Goal: Task Accomplishment & Management: Use online tool/utility

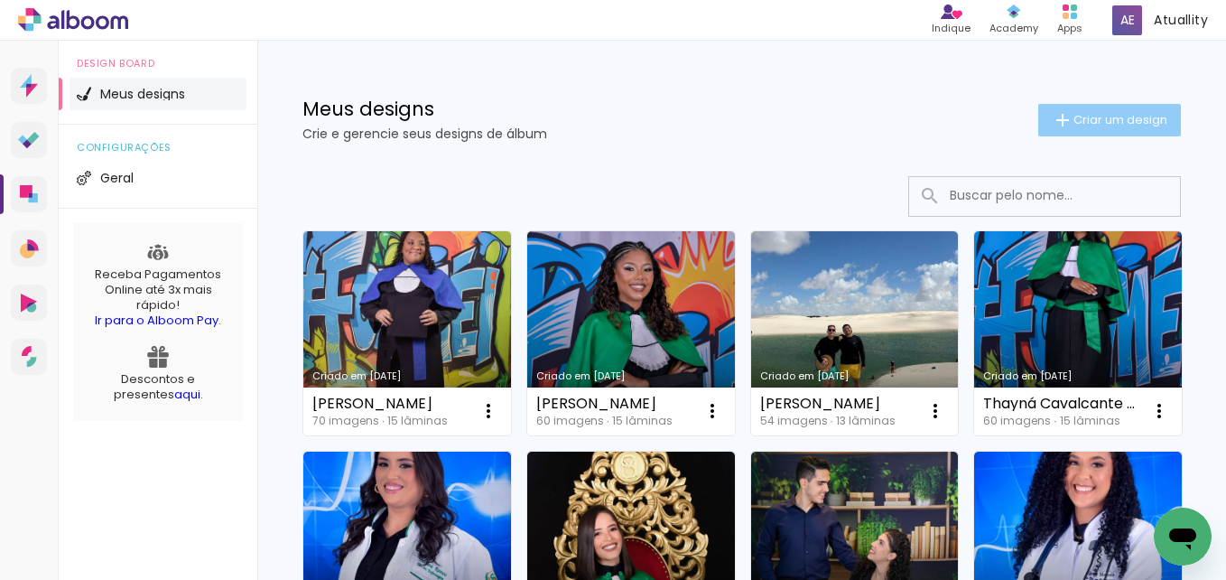
click at [1102, 124] on span "Criar um design" at bounding box center [1121, 120] width 94 height 12
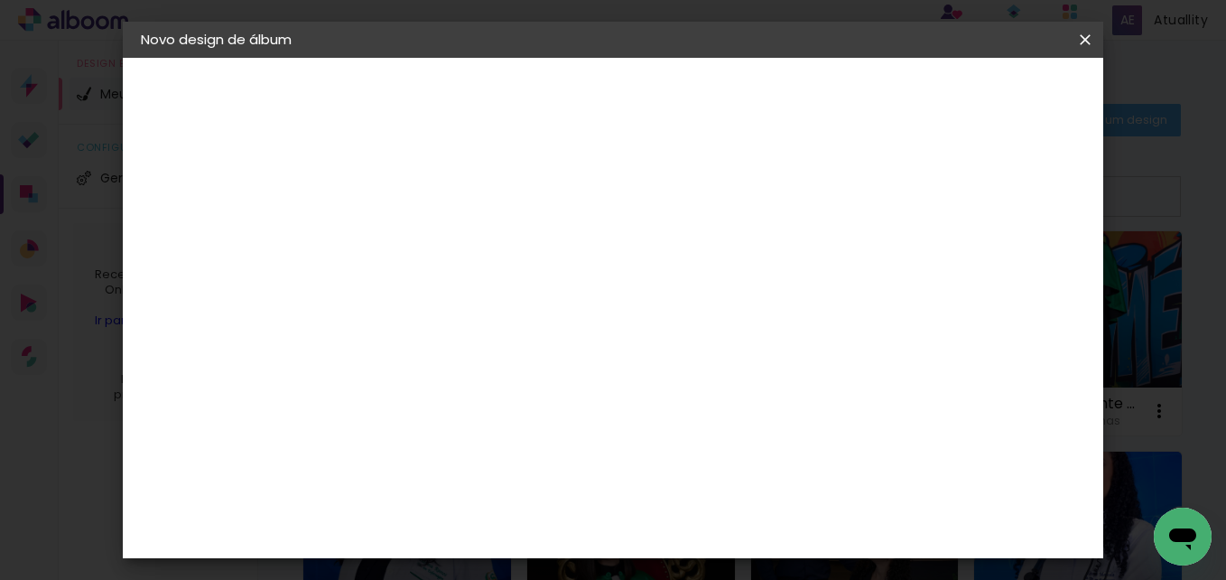
click at [436, 249] on input at bounding box center [436, 242] width 0 height 28
paste input "[PERSON_NAME]"
type input "[PERSON_NAME]"
type paper-input "[PERSON_NAME]"
click at [0, 0] on slot "Avançar" at bounding box center [0, 0] width 0 height 0
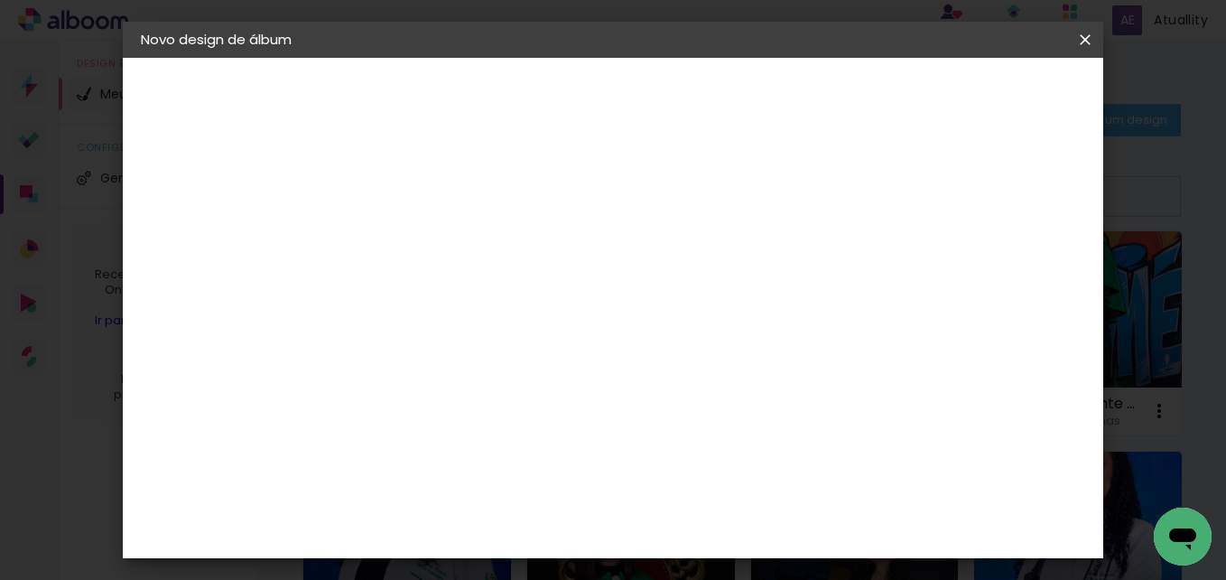
click at [465, 351] on input at bounding box center [482, 343] width 182 height 23
type input "via"
type paper-input "via"
click at [462, 405] on div "Viacolor" at bounding box center [453, 408] width 59 height 14
click at [0, 0] on slot "Avançar" at bounding box center [0, 0] width 0 height 0
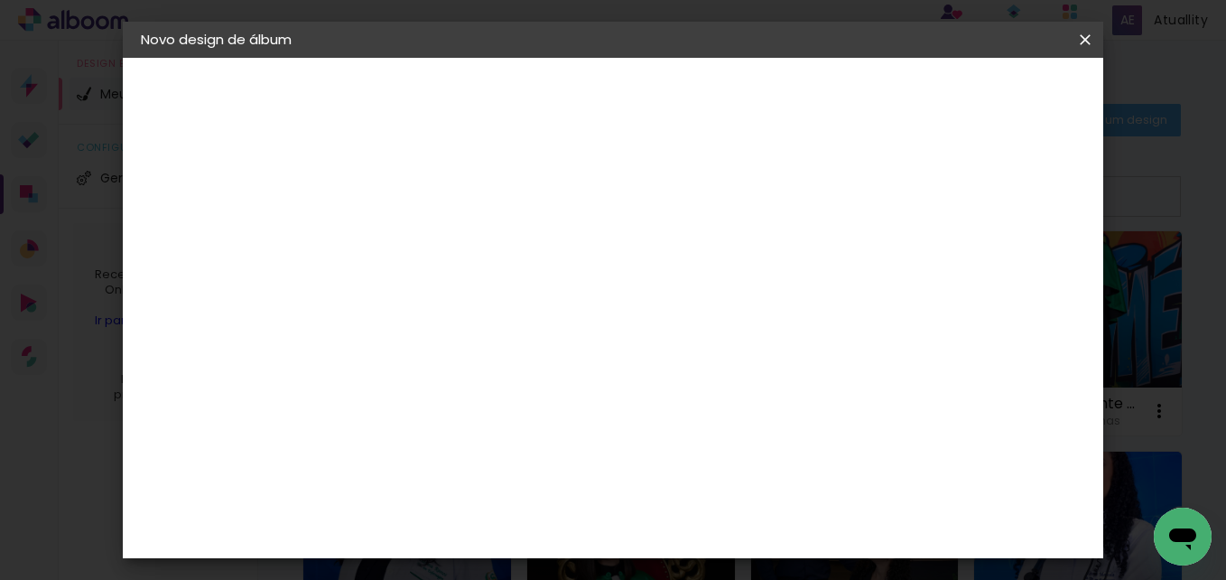
click at [535, 316] on paper-input-container "Linha" at bounding box center [482, 316] width 105 height 46
click at [660, 303] on paper-item "Padrão" at bounding box center [730, 300] width 361 height 36
type input "Padrão"
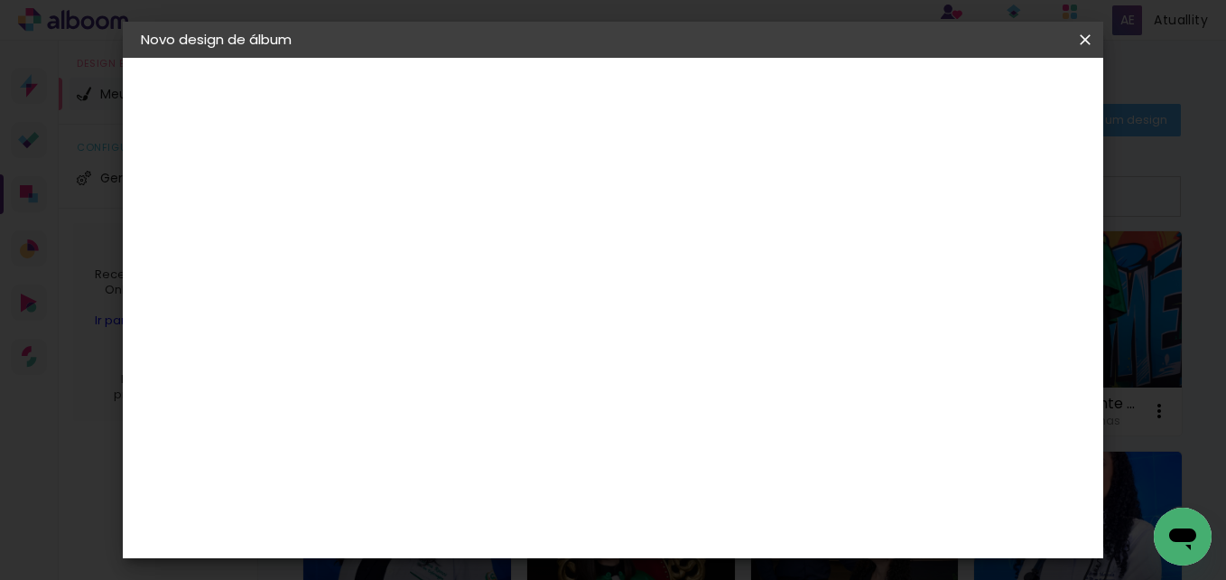
click at [0, 0] on slot "Avançar" at bounding box center [0, 0] width 0 height 0
click at [769, 100] on span "Iniciar design" at bounding box center [748, 101] width 42 height 25
click at [769, 93] on span "Iniciar design" at bounding box center [748, 101] width 42 height 25
click at [769, 102] on span "Iniciar design" at bounding box center [748, 101] width 42 height 25
click at [667, 192] on div at bounding box center [659, 195] width 16 height 16
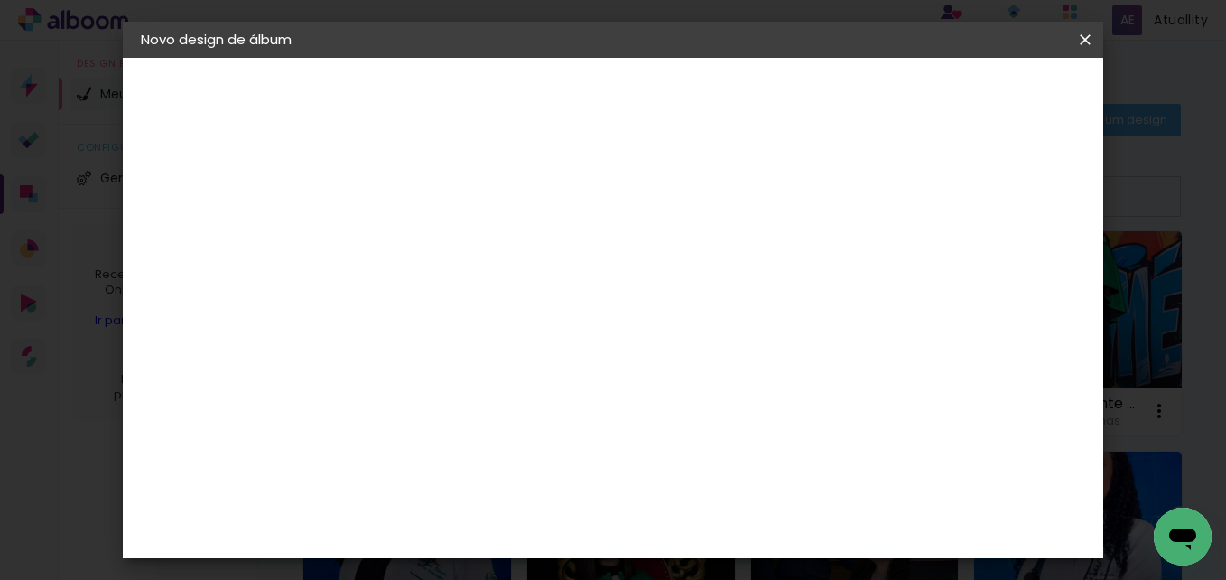
type paper-checkbox "on"
click at [667, 192] on div at bounding box center [659, 195] width 16 height 16
click at [788, 105] on paper-button "Iniciar design" at bounding box center [748, 101] width 79 height 43
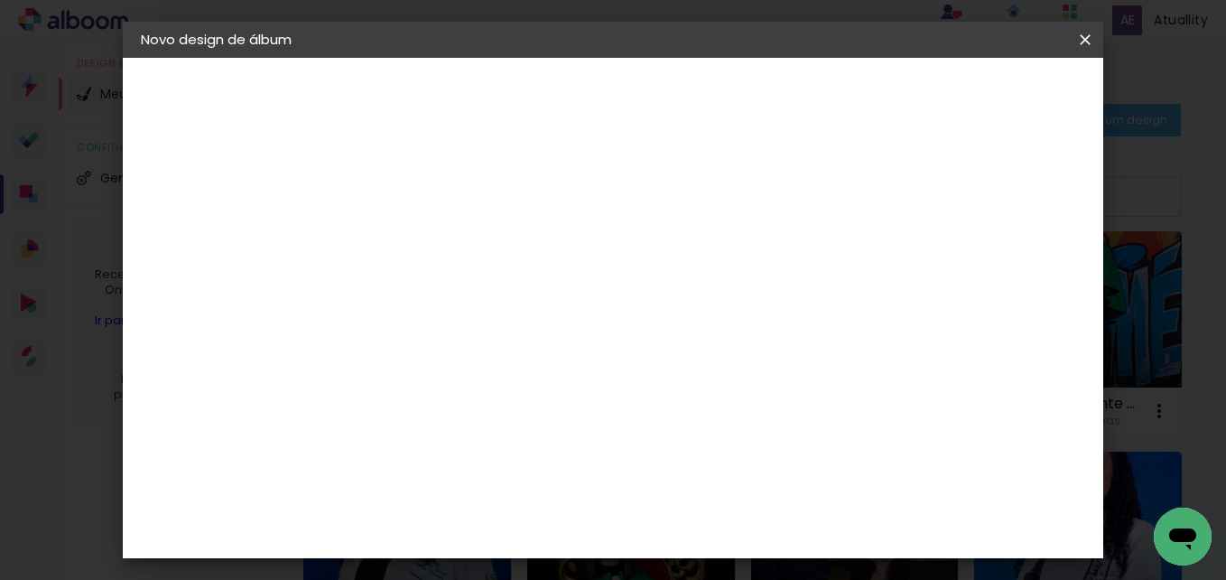
click at [788, 105] on paper-button "Iniciar design" at bounding box center [748, 101] width 79 height 43
click at [769, 95] on span "Iniciar design" at bounding box center [748, 101] width 42 height 25
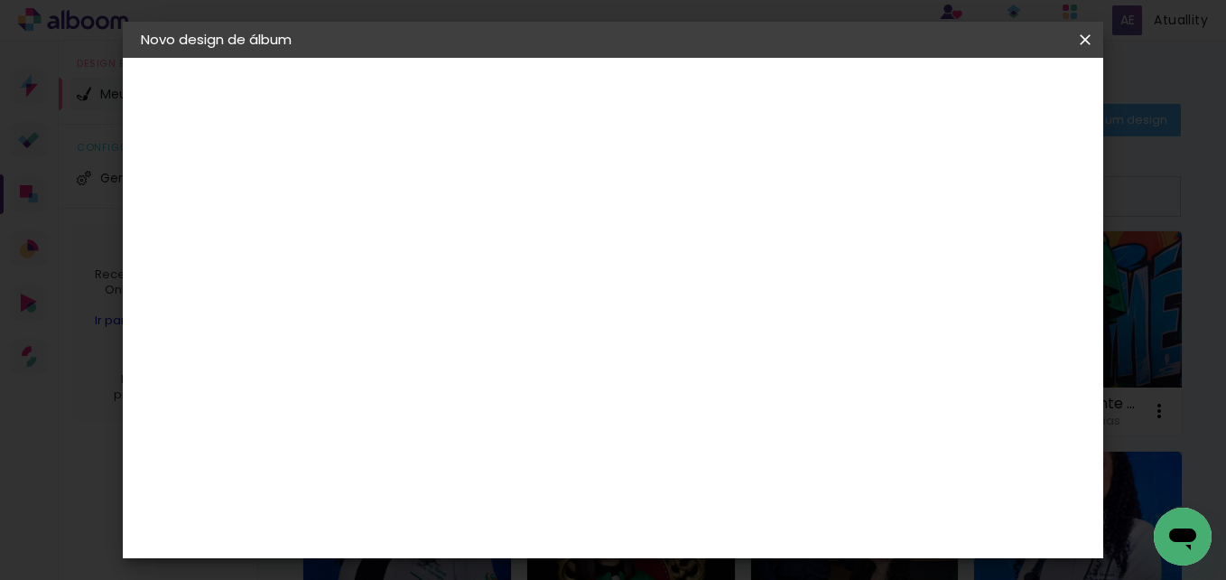
click at [769, 95] on span "Iniciar design" at bounding box center [748, 101] width 42 height 25
click at [246, 317] on div "3. Revisão" at bounding box center [240, 315] width 198 height 22
click at [230, 258] on small "25.4 × 50.6 cm" at bounding box center [233, 263] width 79 height 11
click at [535, 295] on div "Escolha o tamanho" at bounding box center [482, 335] width 105 height 84
click at [535, 294] on div "Escolha o tamanho" at bounding box center [482, 335] width 105 height 84
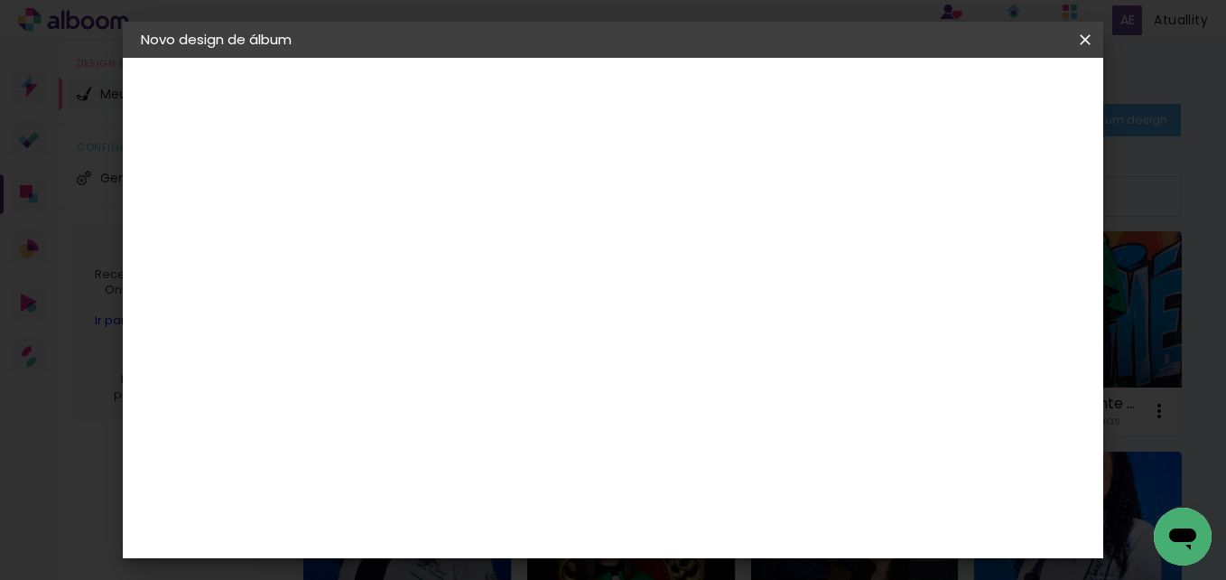
click at [535, 241] on h3 "Opções disponíveis" at bounding box center [482, 238] width 105 height 36
click at [535, 293] on div "Escolha o tamanho" at bounding box center [482, 335] width 105 height 84
click at [0, 0] on slot "Voltar" at bounding box center [0, 0] width 0 height 0
click at [544, 423] on paper-item "Viacolor" at bounding box center [464, 408] width 159 height 40
click at [0, 0] on slot "Avançar" at bounding box center [0, 0] width 0 height 0
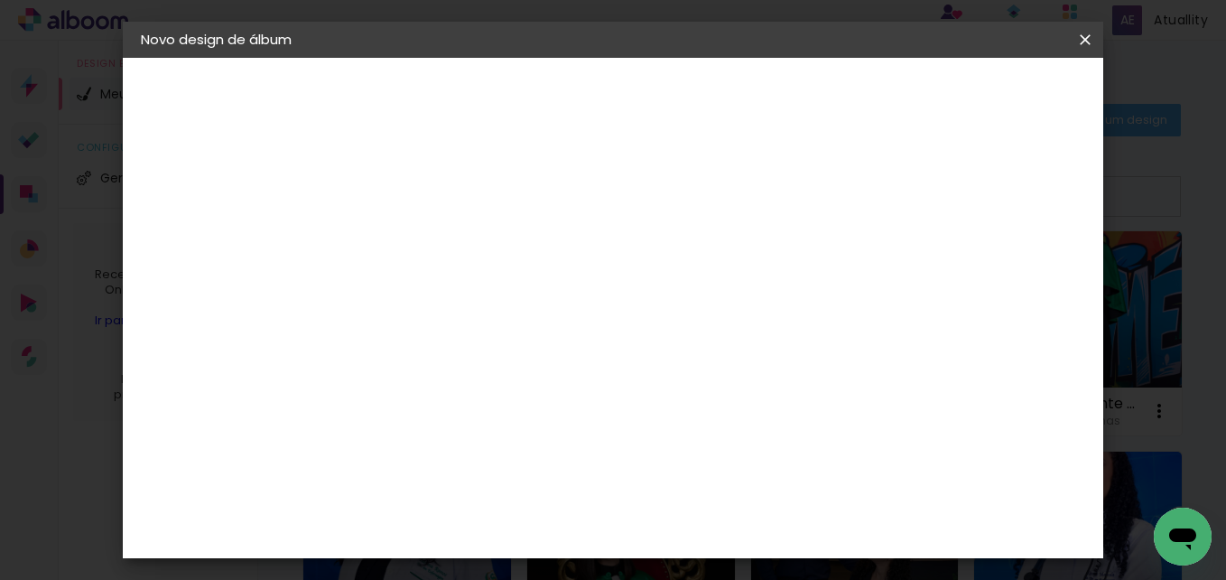
click at [507, 301] on input "text" at bounding box center [471, 315] width 70 height 28
click at [705, 307] on paper-item "Padrão" at bounding box center [730, 300] width 361 height 36
type input "Padrão"
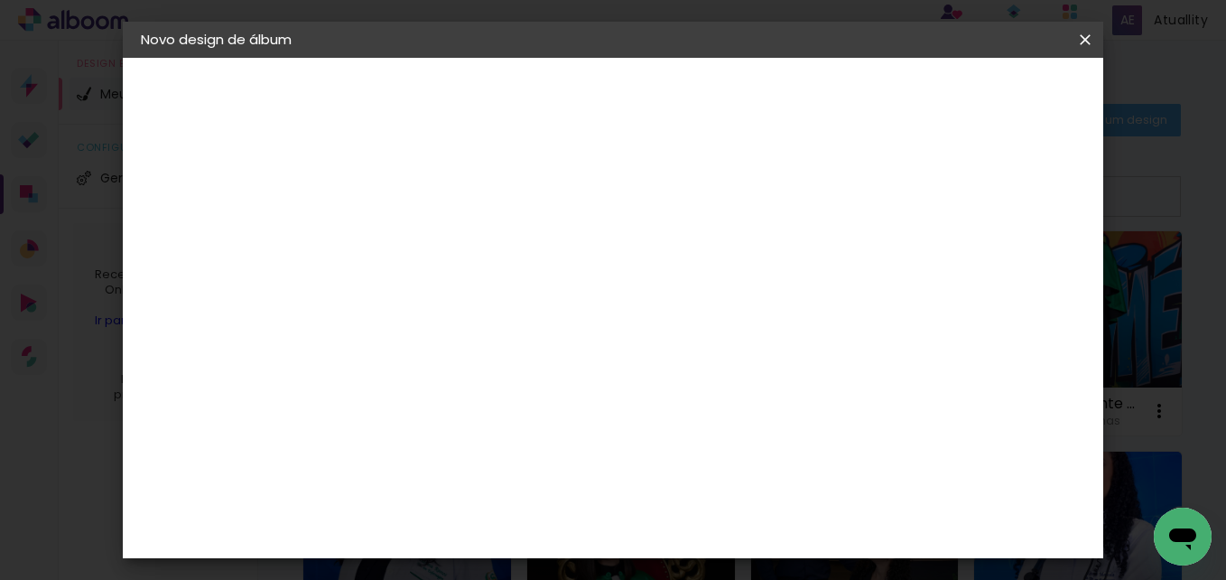
click at [0, 0] on slot "Avançar" at bounding box center [0, 0] width 0 height 0
click at [788, 107] on paper-button "Iniciar design" at bounding box center [748, 101] width 79 height 43
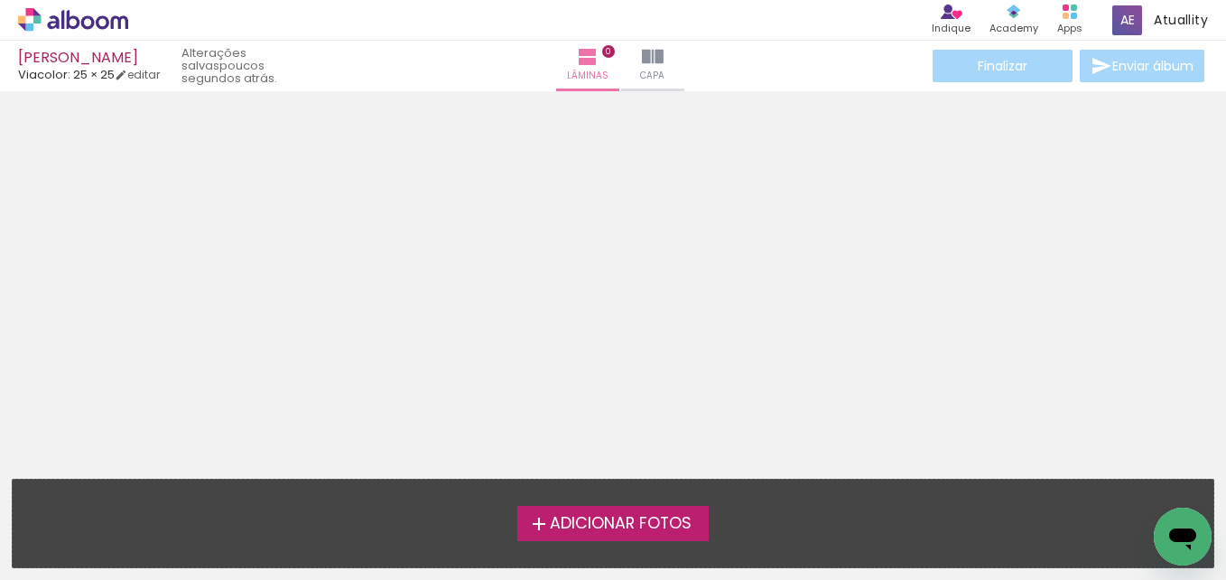
click at [591, 509] on label "Adicionar Fotos" at bounding box center [613, 523] width 192 height 34
click at [0, 0] on input "file" at bounding box center [0, 0] width 0 height 0
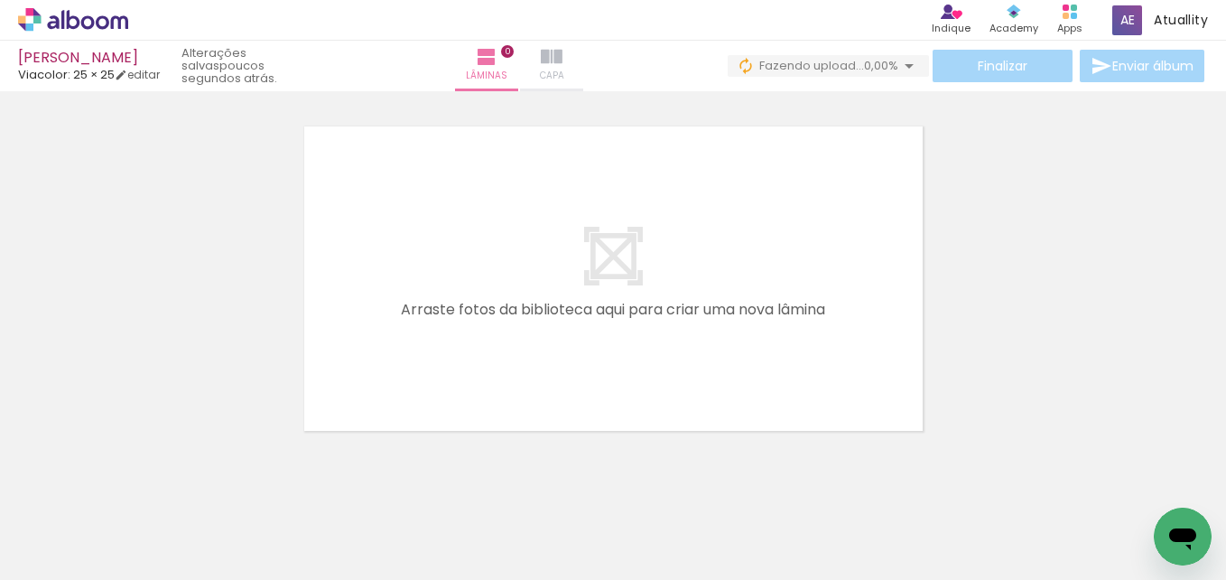
click at [557, 61] on paper-button "Capa" at bounding box center [551, 66] width 63 height 51
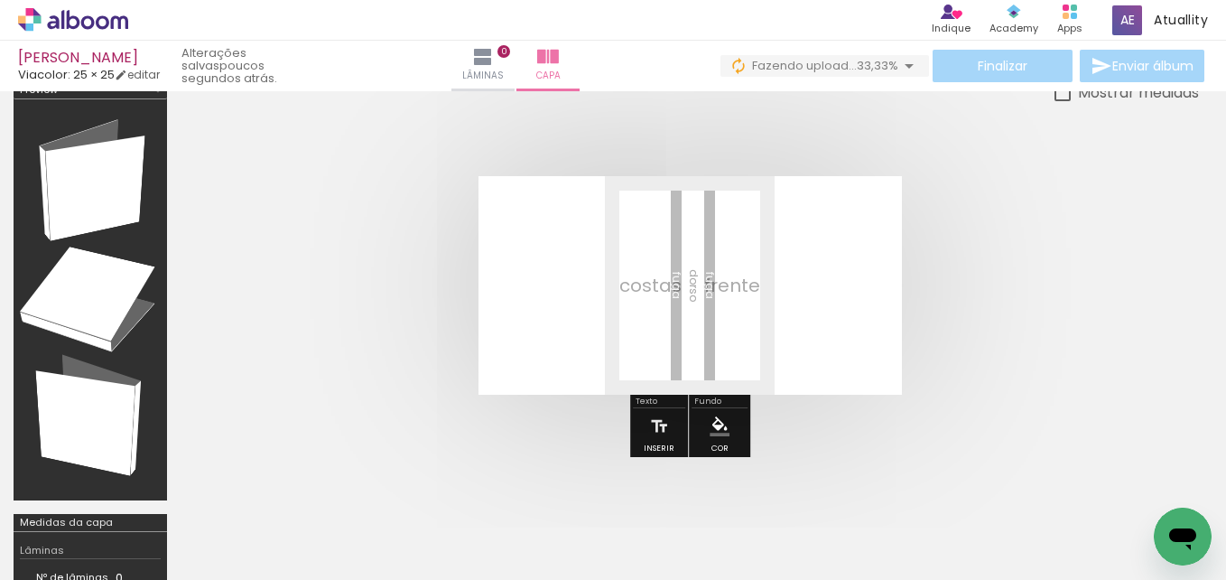
scroll to position [0, 3984]
click at [711, 440] on paper-menu-button "#ffebee #ffcdd2 #ef9a9a #e57373 #ef5350 #f44336 #e53935 #d32f2f #c62828 #b71c1c…" at bounding box center [720, 426] width 34 height 34
click at [714, 422] on iron-icon "color picker" at bounding box center [720, 426] width 20 height 20
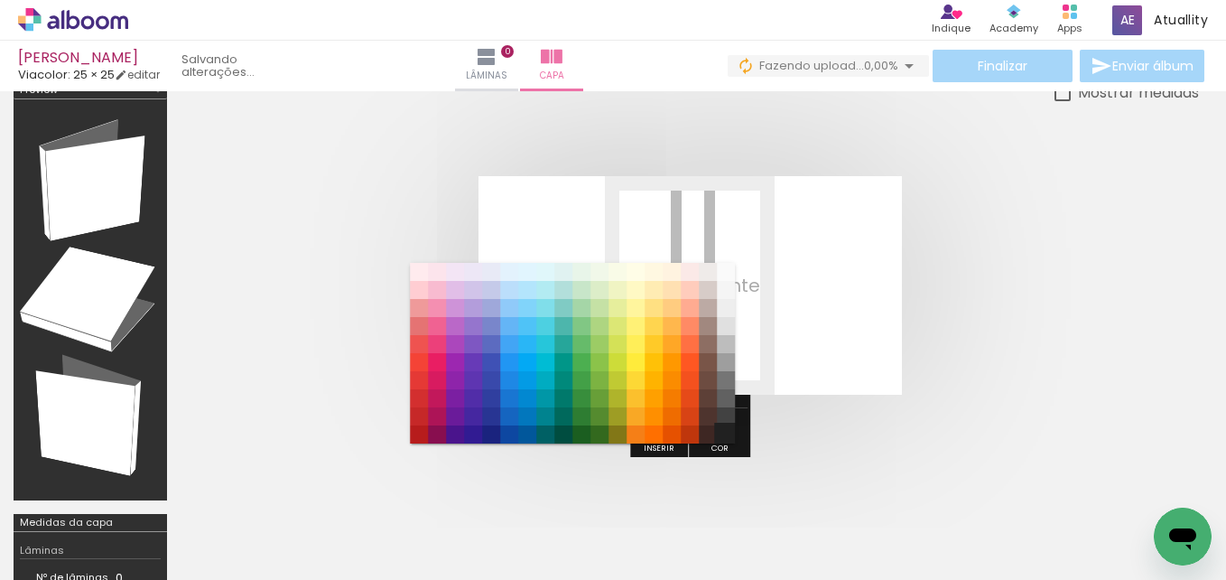
click at [728, 432] on paper-item "#212121" at bounding box center [726, 434] width 18 height 18
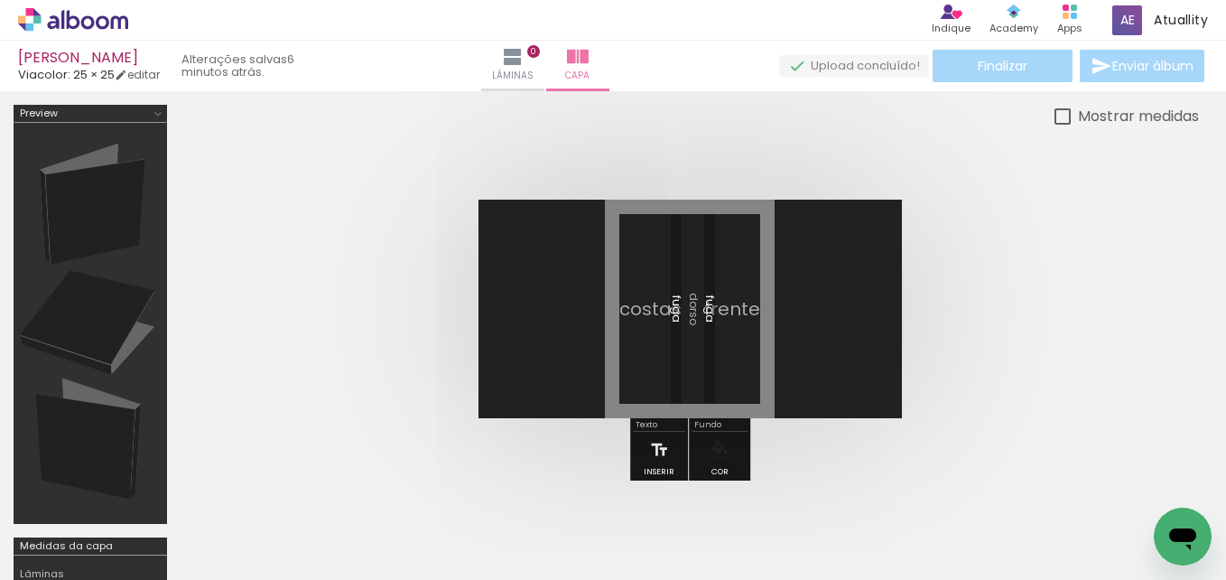
scroll to position [0, 3160]
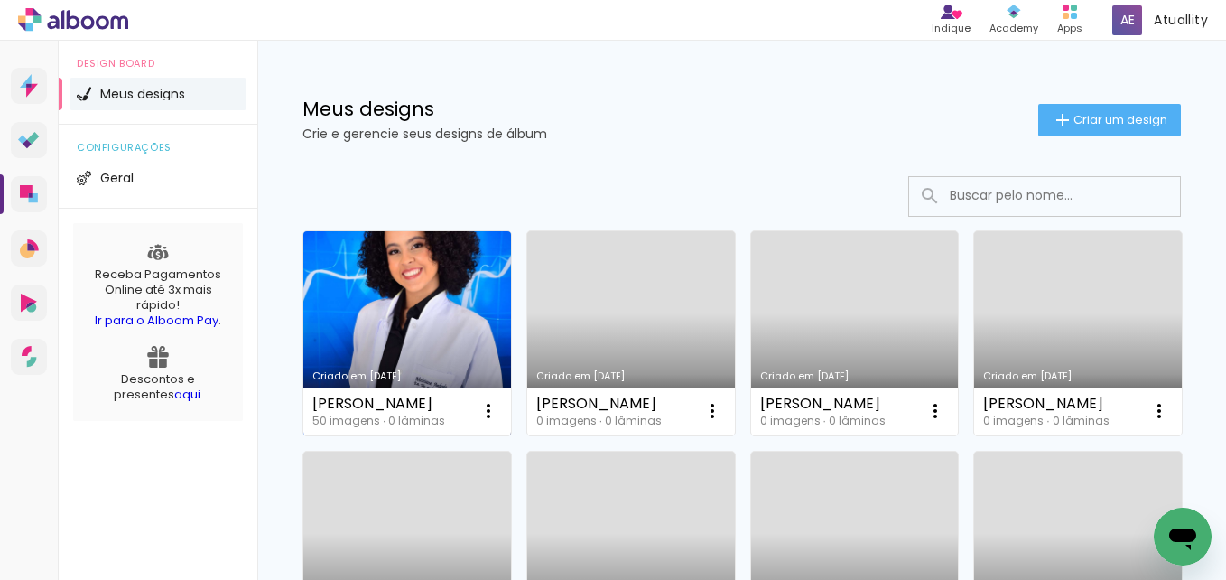
click at [448, 314] on link "Criado em 23/09/25" at bounding box center [407, 333] width 208 height 204
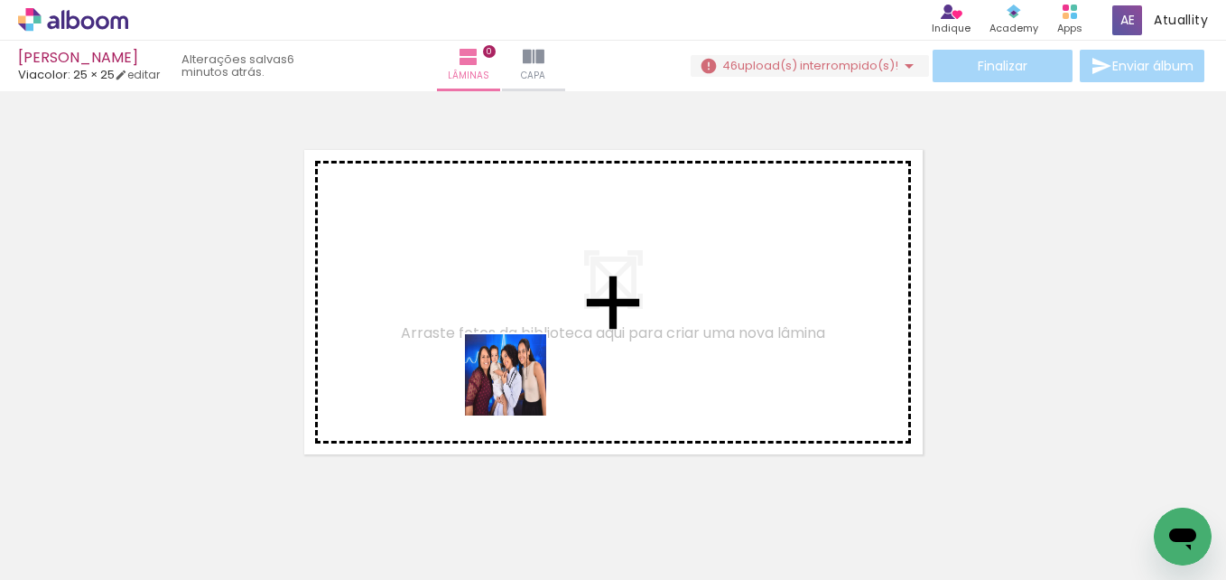
drag, startPoint x: 557, startPoint y: 535, endPoint x: 515, endPoint y: 371, distance: 168.9
click at [515, 371] on quentale-workspace at bounding box center [613, 290] width 1226 height 580
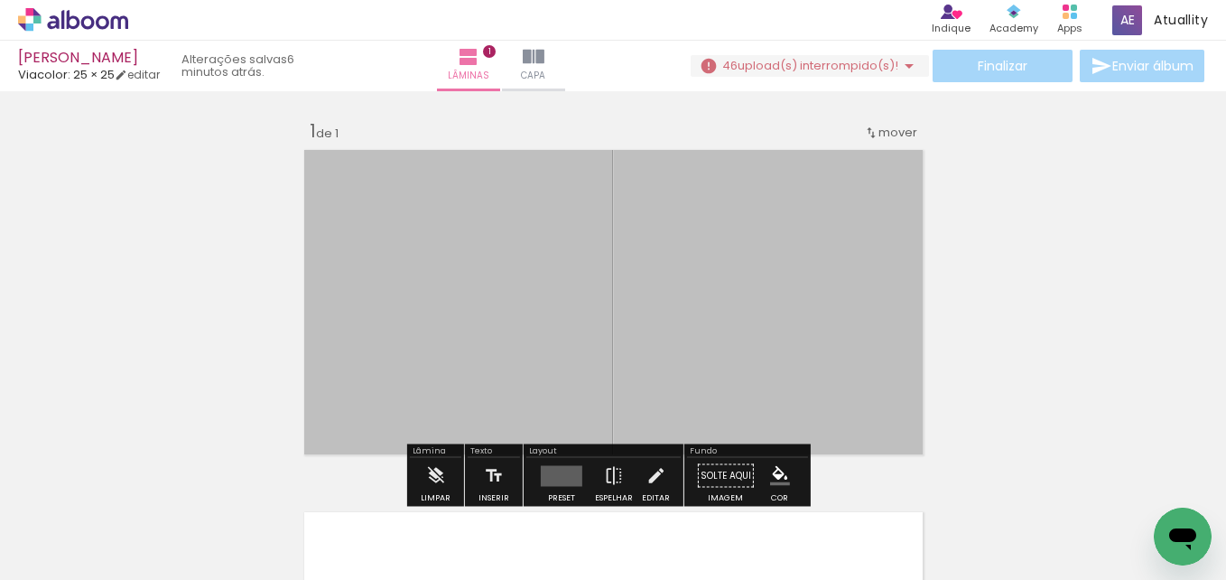
scroll to position [49, 0]
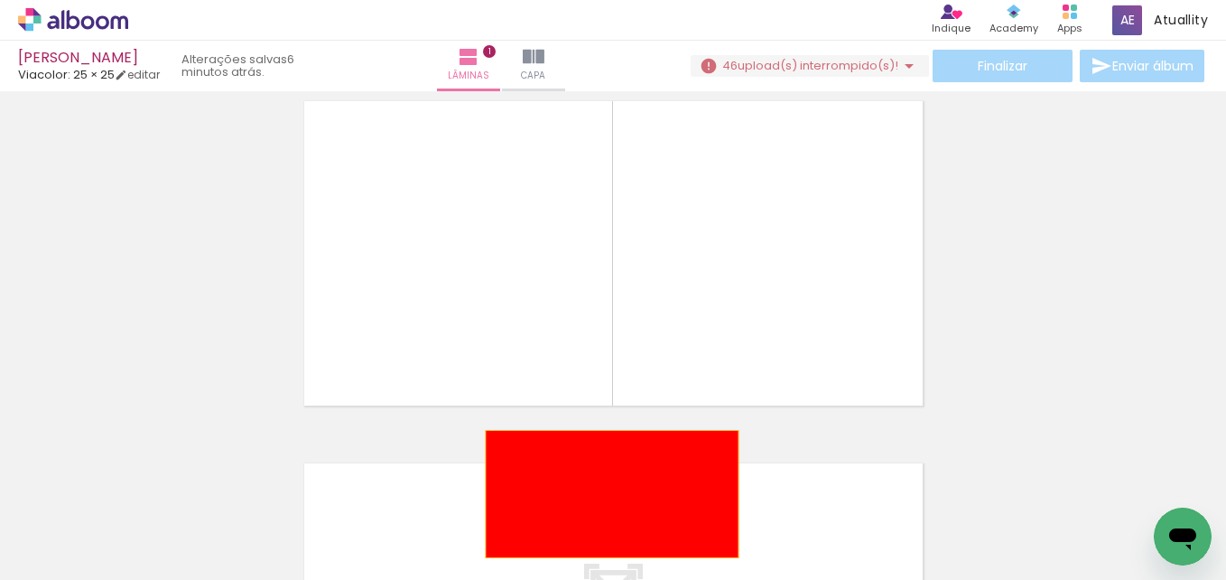
drag, startPoint x: 457, startPoint y: 288, endPoint x: 605, endPoint y: 496, distance: 255.1
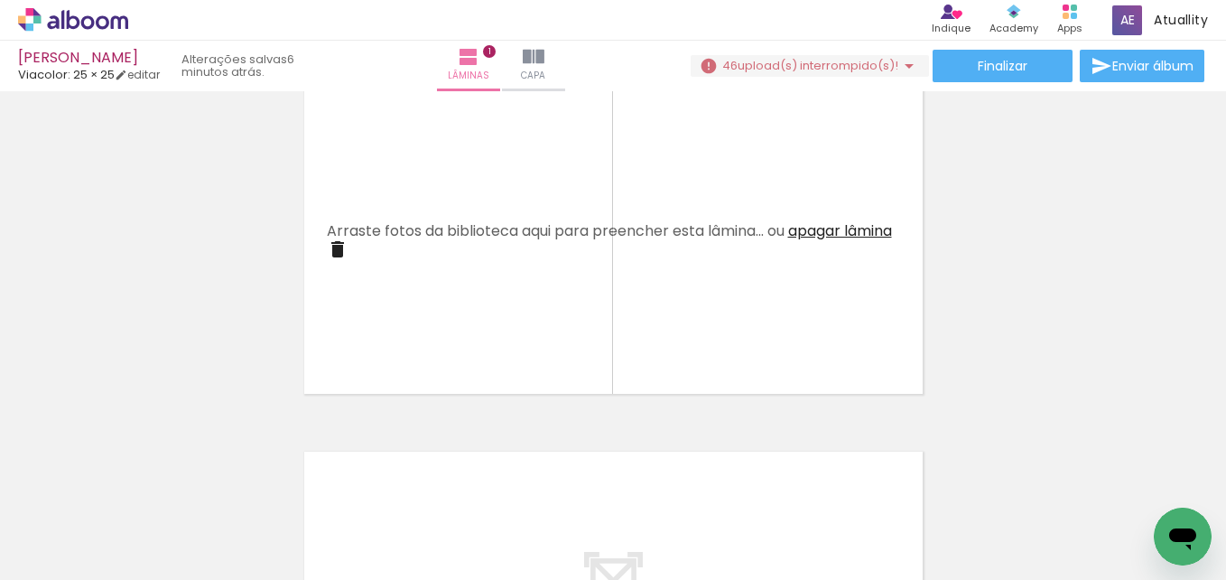
scroll to position [0, 0]
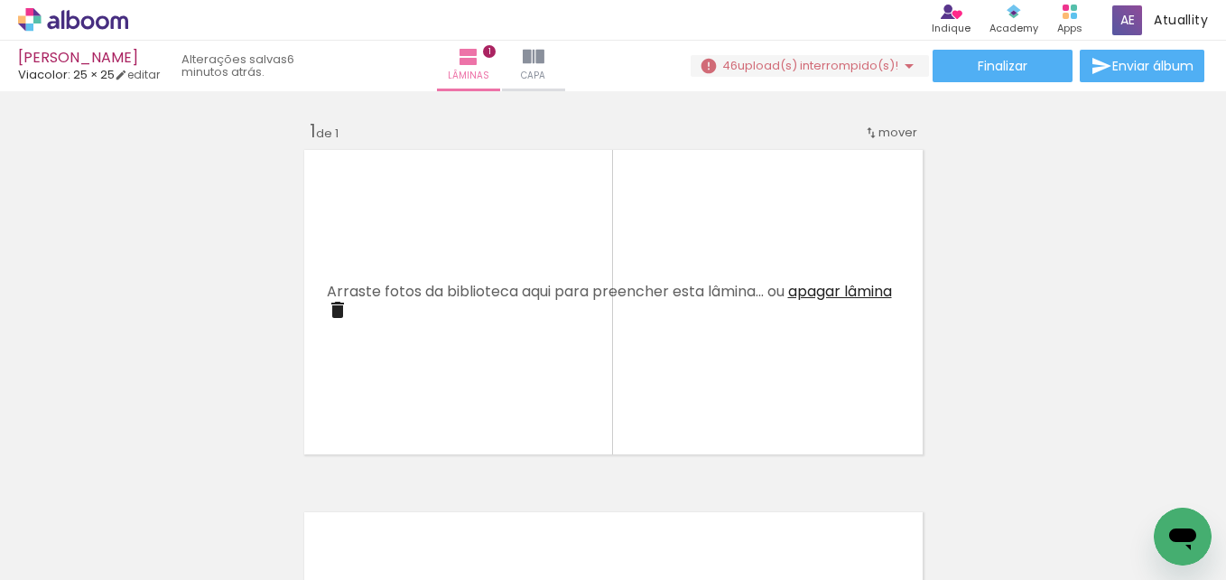
click at [730, 70] on span "46" at bounding box center [729, 65] width 15 height 17
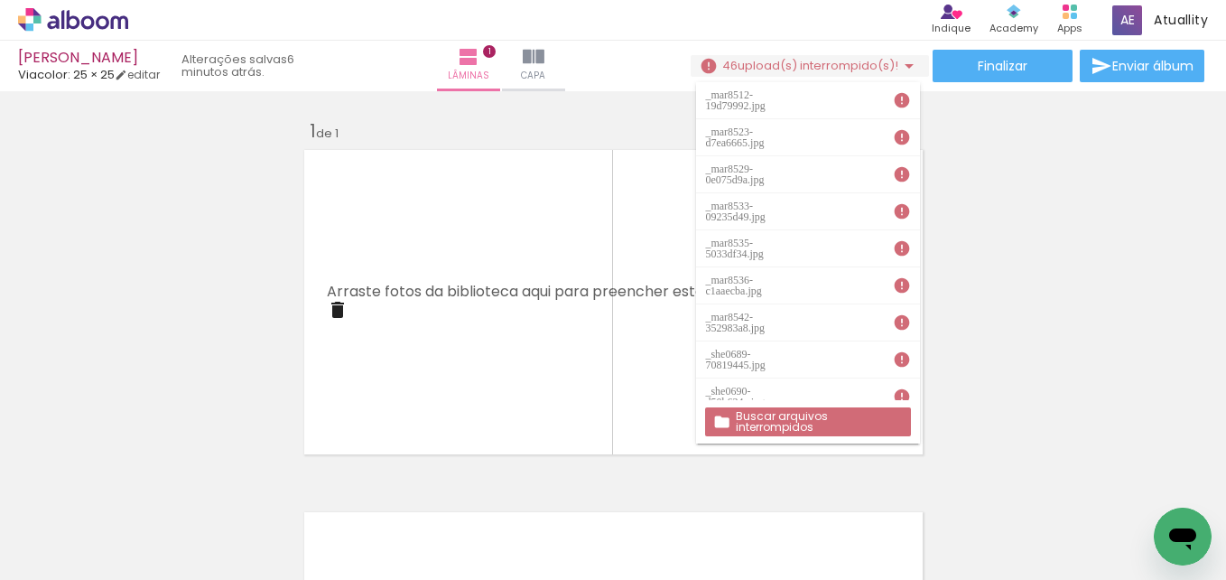
click at [795, 410] on paper-button "Buscar arquivos interrompidos" at bounding box center [807, 421] width 205 height 29
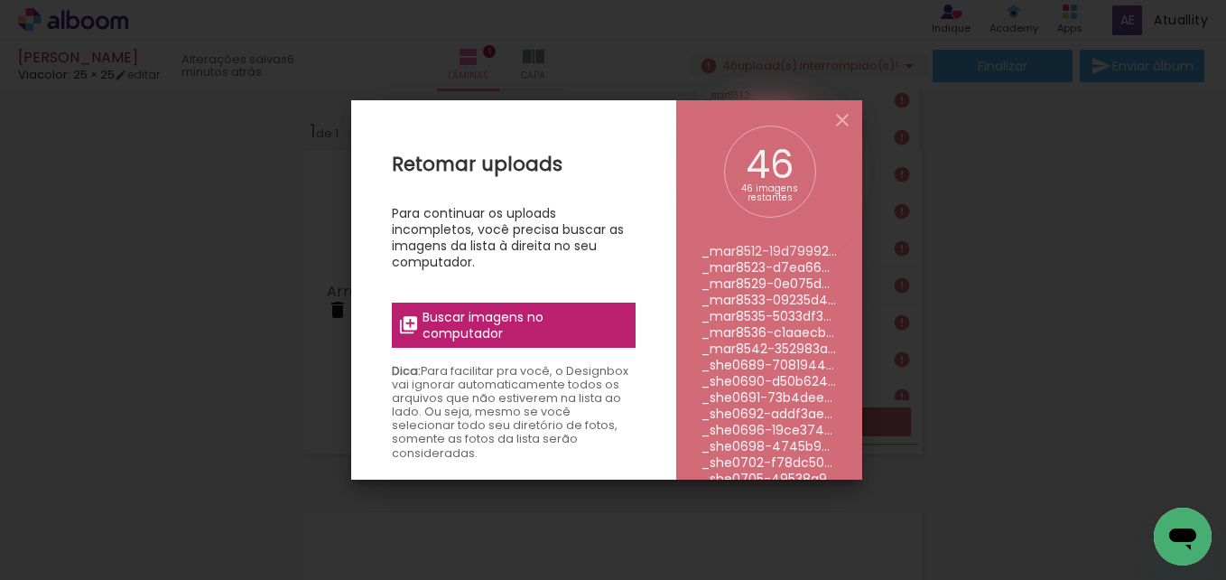
click at [555, 304] on label "Buscar imagens no computador" at bounding box center [514, 325] width 244 height 45
click at [0, 0] on input "file" at bounding box center [0, 0] width 0 height 0
click at [469, 341] on span "Buscar imagens no computador" at bounding box center [523, 325] width 201 height 33
click at [0, 0] on input "file" at bounding box center [0, 0] width 0 height 0
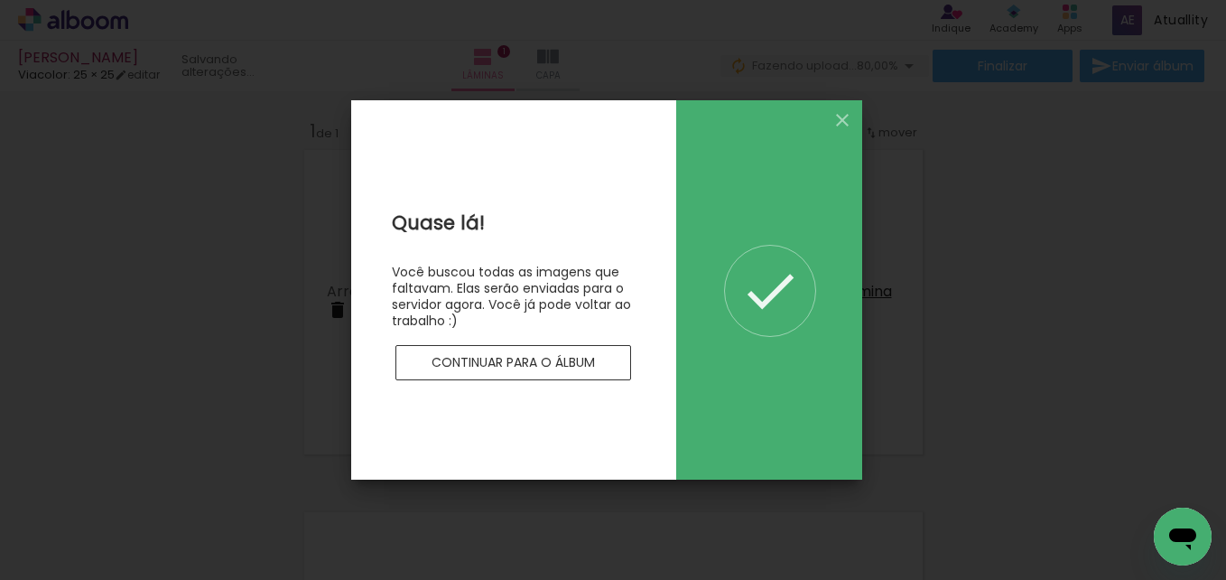
click at [0, 0] on slot "Continuar para o álbum" at bounding box center [0, 0] width 0 height 0
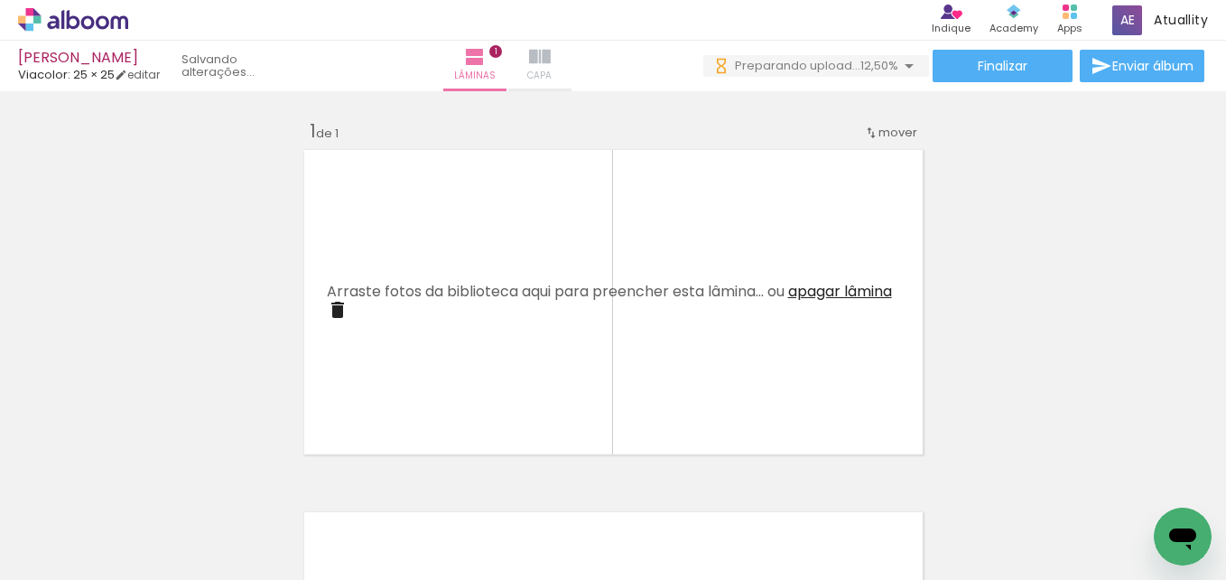
click at [572, 75] on paper-button "Capa" at bounding box center [539, 66] width 63 height 51
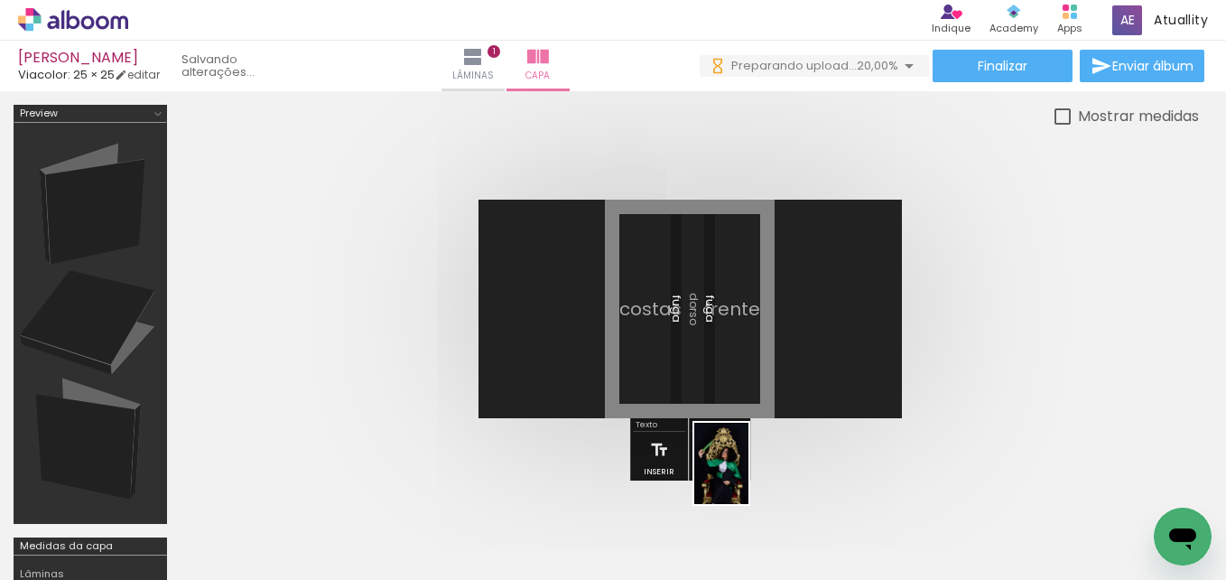
click at [738, 523] on div at bounding box center [723, 518] width 60 height 89
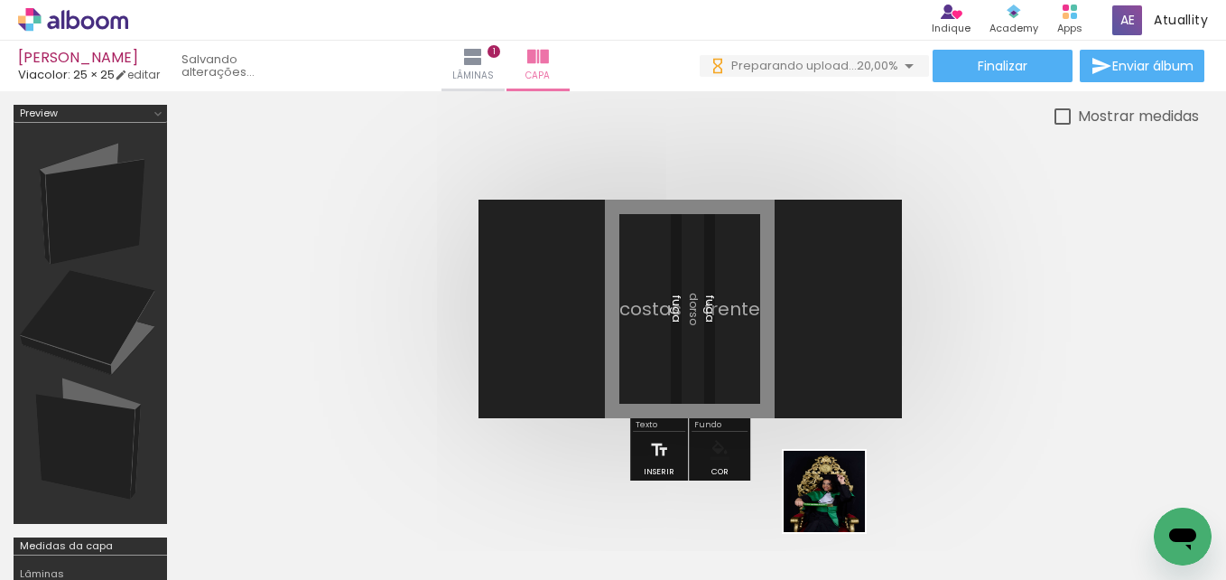
drag, startPoint x: 843, startPoint y: 527, endPoint x: 815, endPoint y: 347, distance: 181.9
click at [815, 347] on quentale-workspace at bounding box center [613, 290] width 1226 height 580
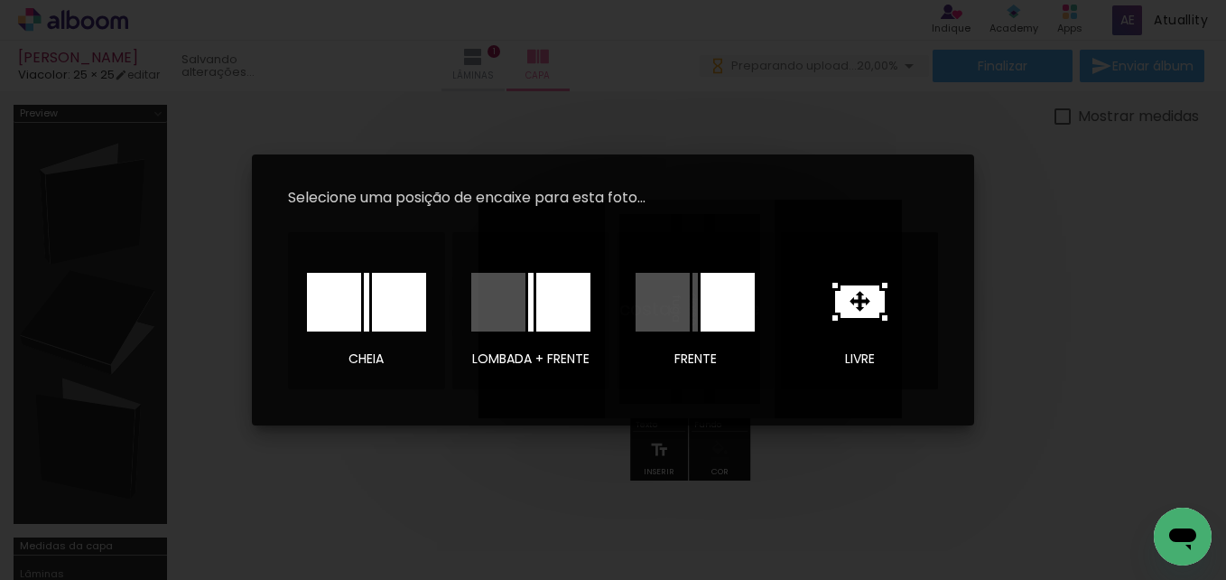
click at [842, 317] on icon at bounding box center [860, 301] width 50 height 33
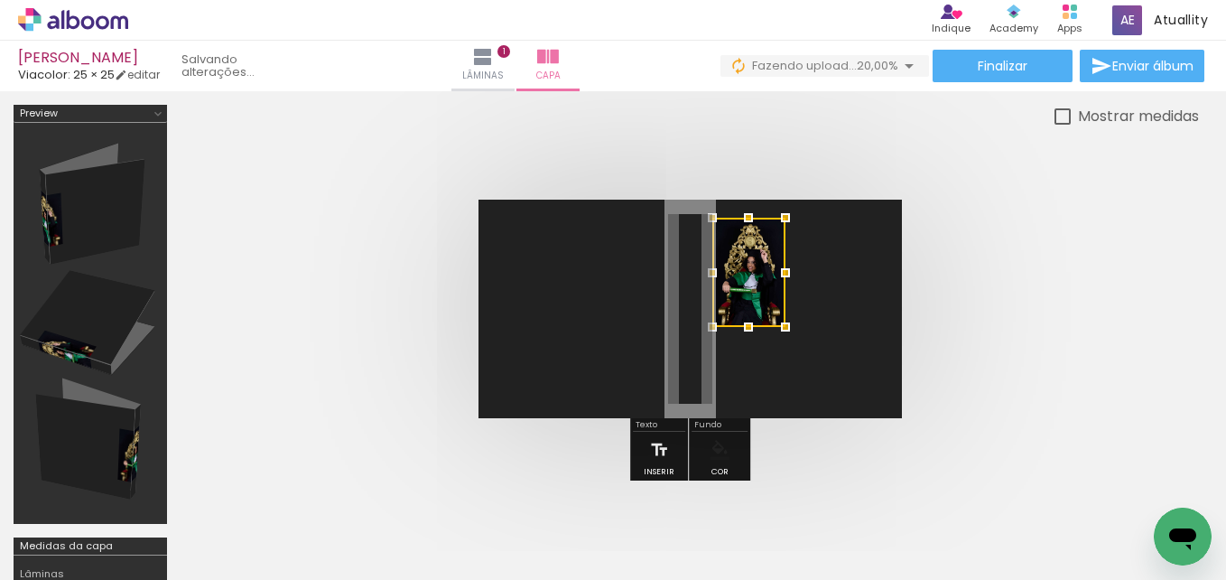
drag, startPoint x: 689, startPoint y: 316, endPoint x: 748, endPoint y: 279, distance: 69.4
click at [748, 279] on div at bounding box center [749, 272] width 73 height 109
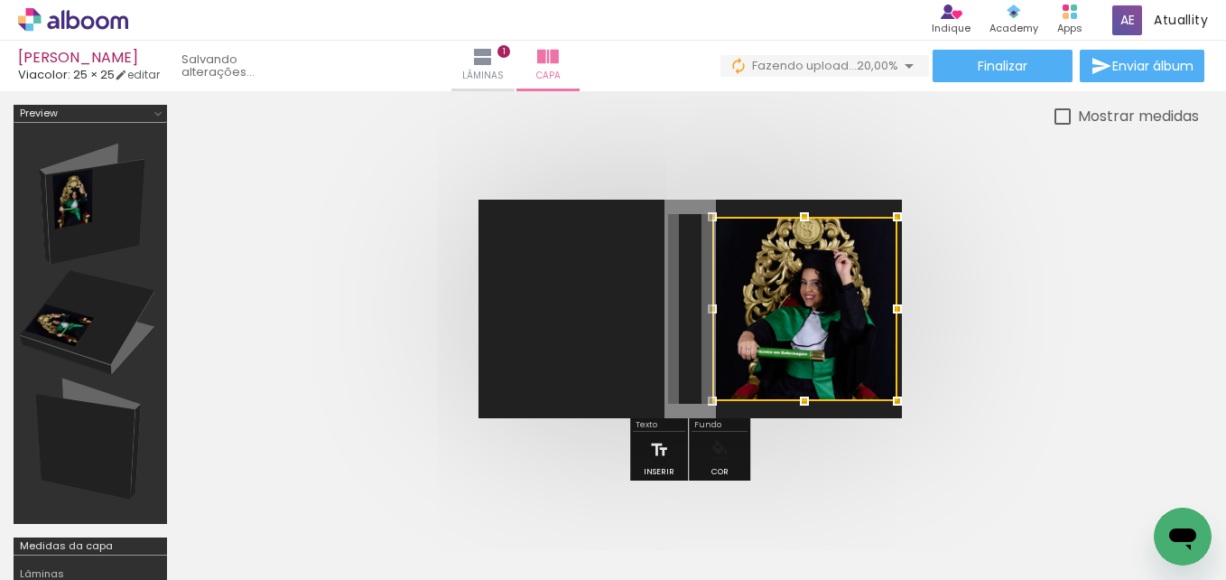
drag, startPoint x: 789, startPoint y: 328, endPoint x: 891, endPoint y: 403, distance: 126.6
click at [891, 403] on div at bounding box center [898, 401] width 36 height 36
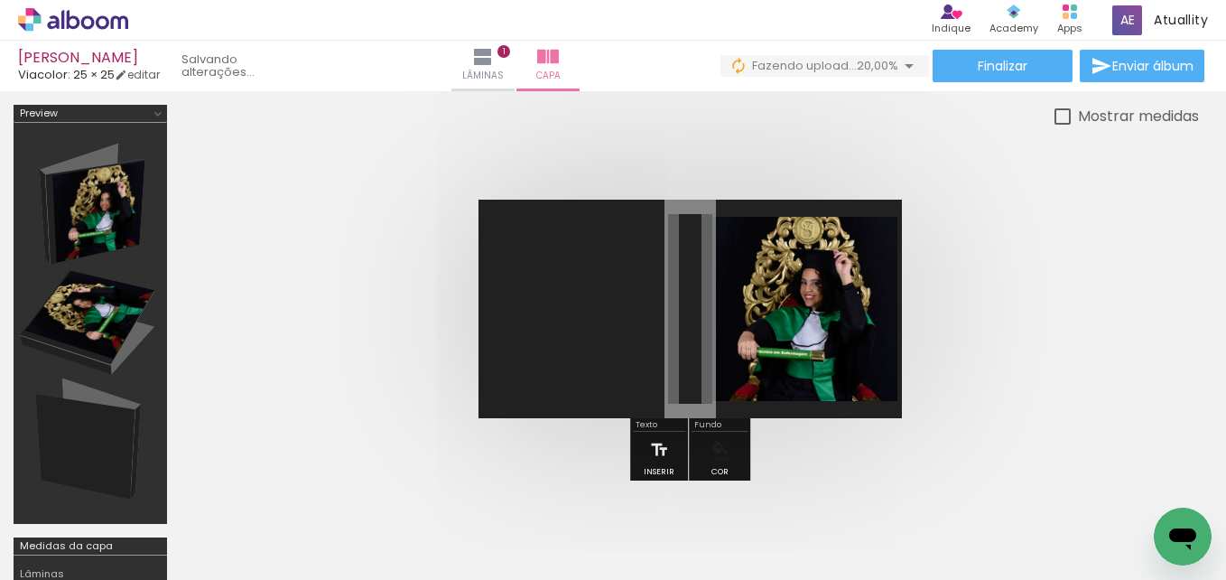
click at [820, 372] on quentale-photo at bounding box center [805, 309] width 185 height 184
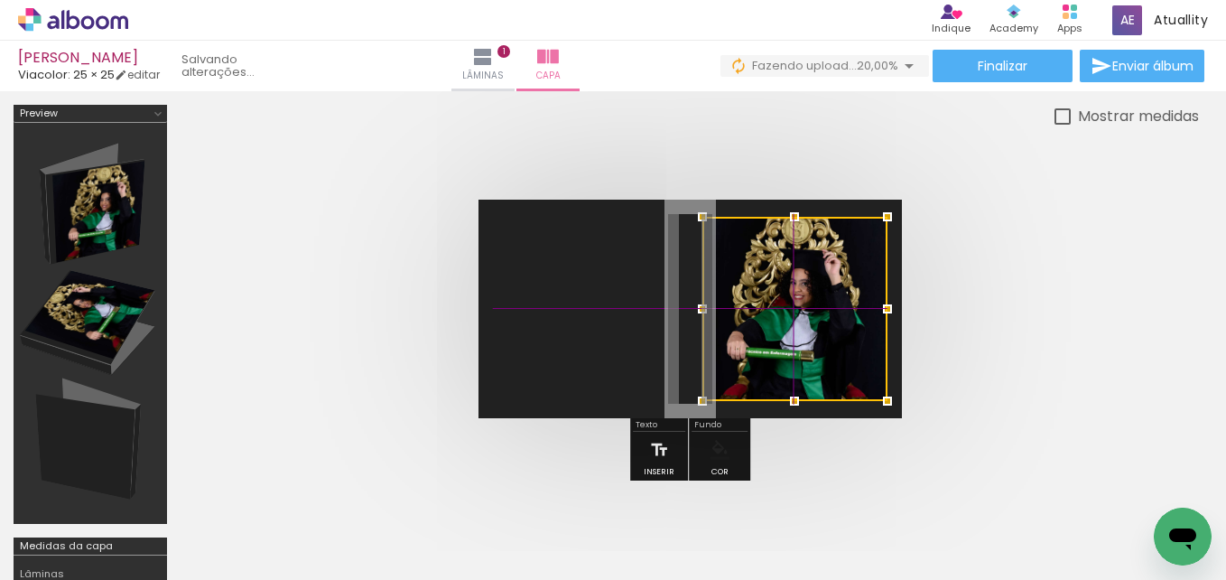
click at [814, 373] on div at bounding box center [795, 309] width 185 height 184
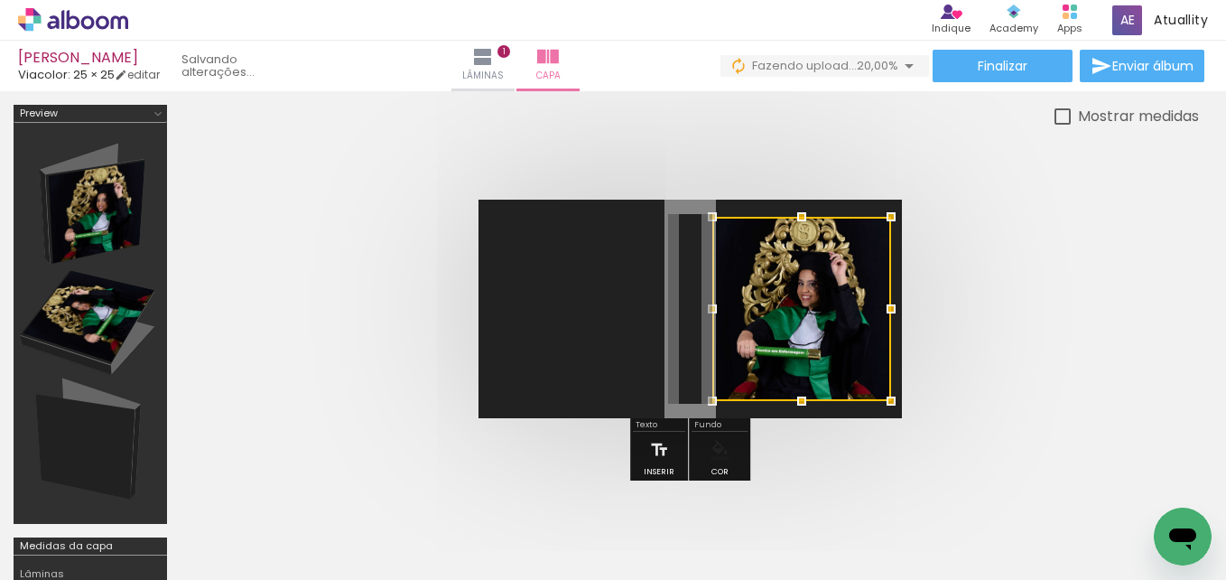
click at [712, 309] on div at bounding box center [712, 309] width 36 height 36
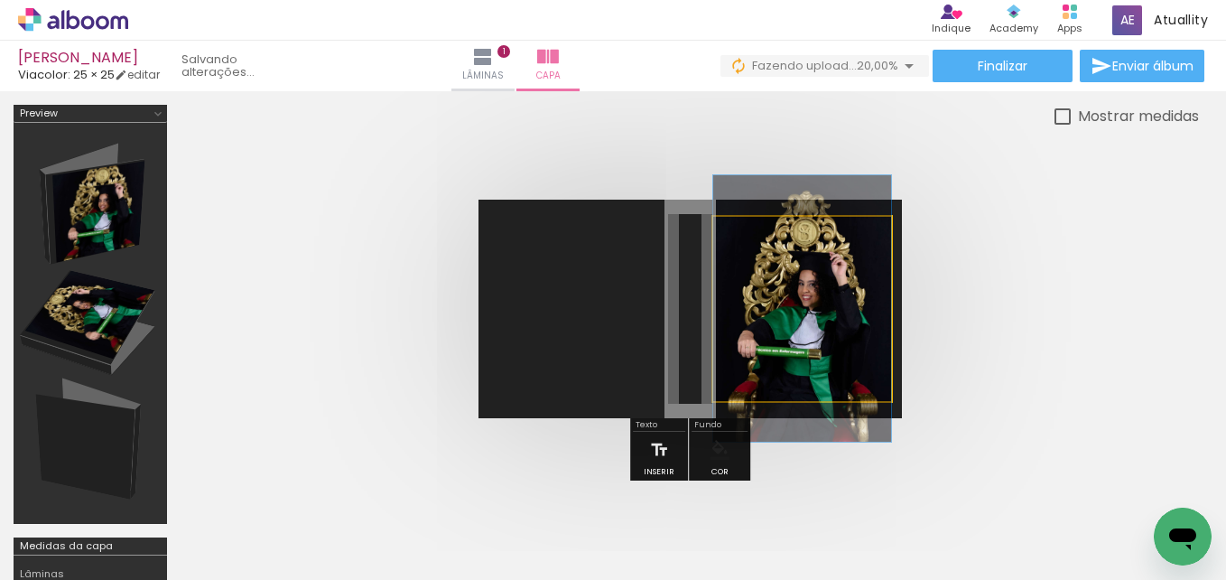
click at [792, 382] on quentale-photo at bounding box center [802, 309] width 178 height 184
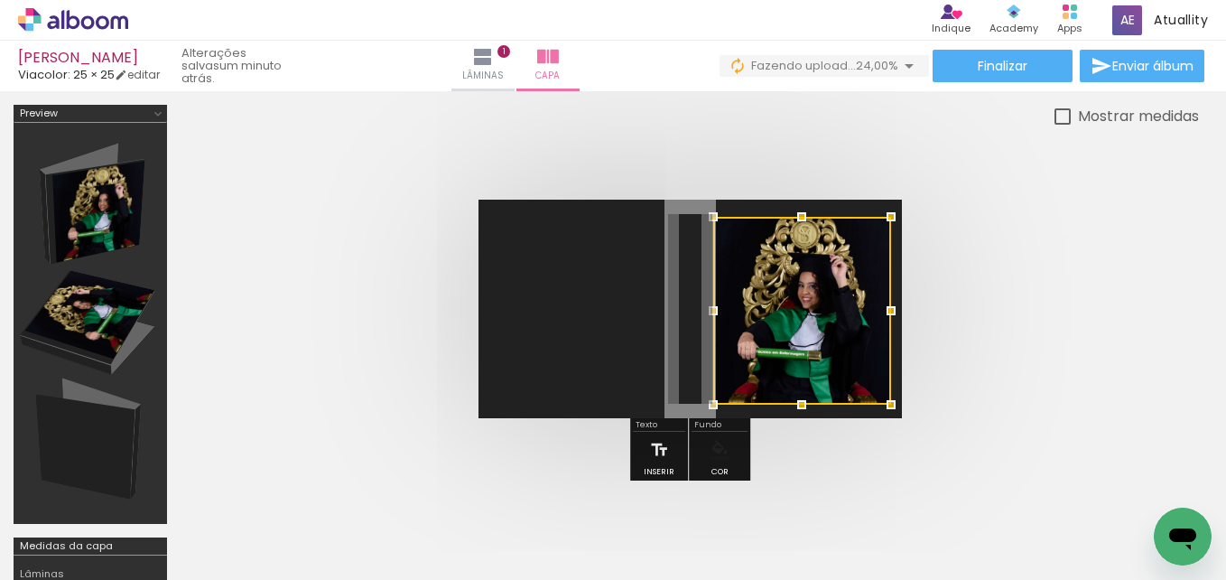
click at [800, 403] on div at bounding box center [802, 405] width 36 height 36
click at [992, 423] on div at bounding box center [690, 308] width 1019 height 363
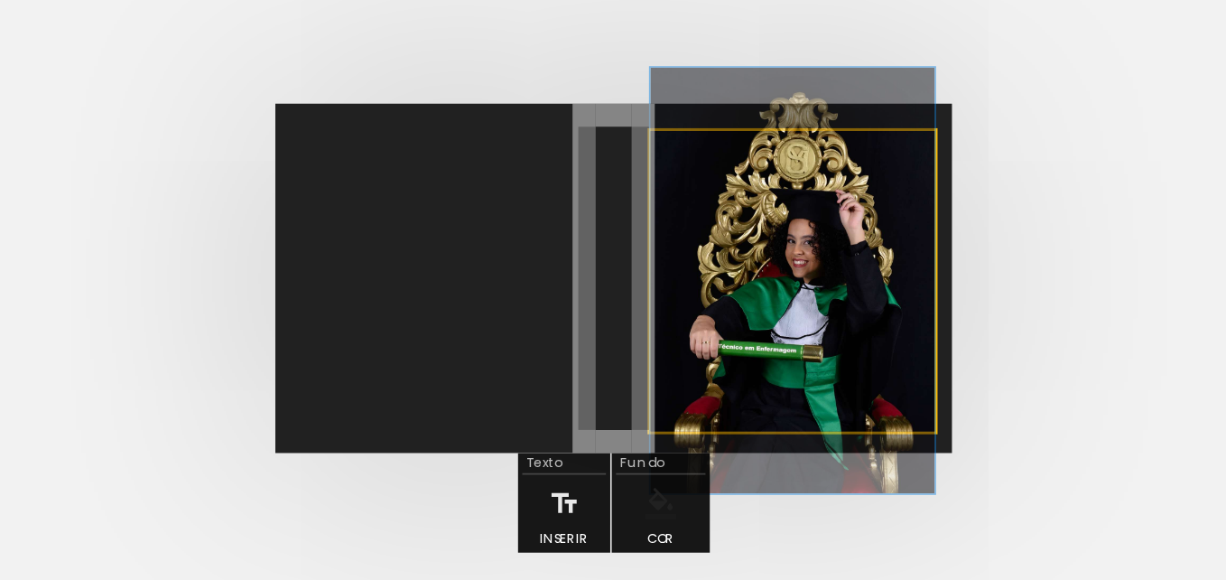
click at [781, 293] on quentale-photo at bounding box center [802, 311] width 178 height 188
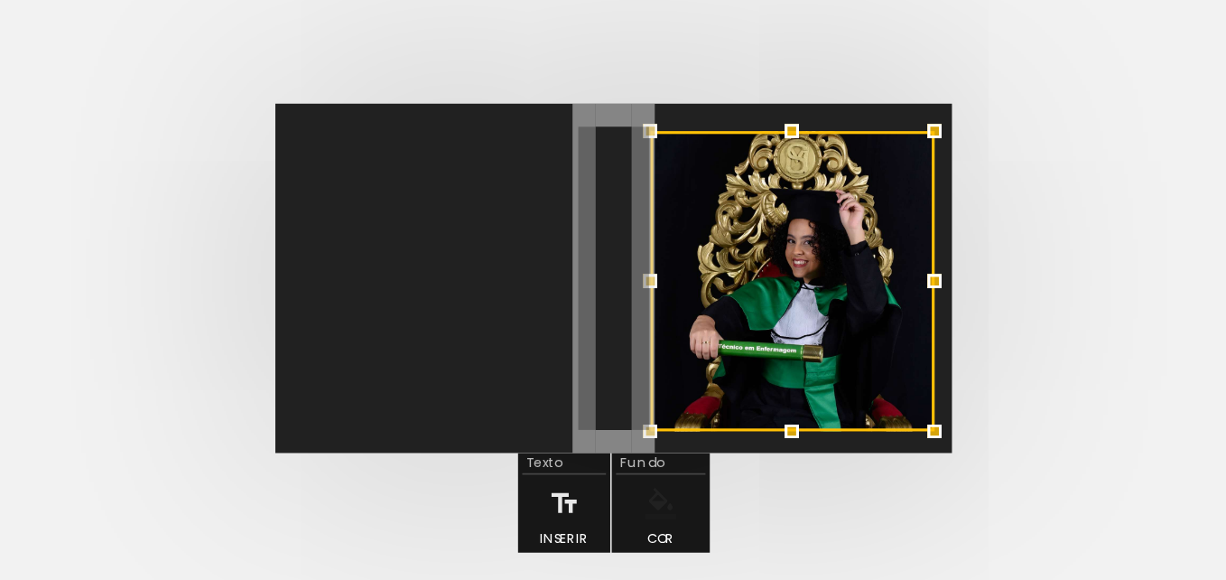
click at [795, 223] on div at bounding box center [802, 217] width 36 height 36
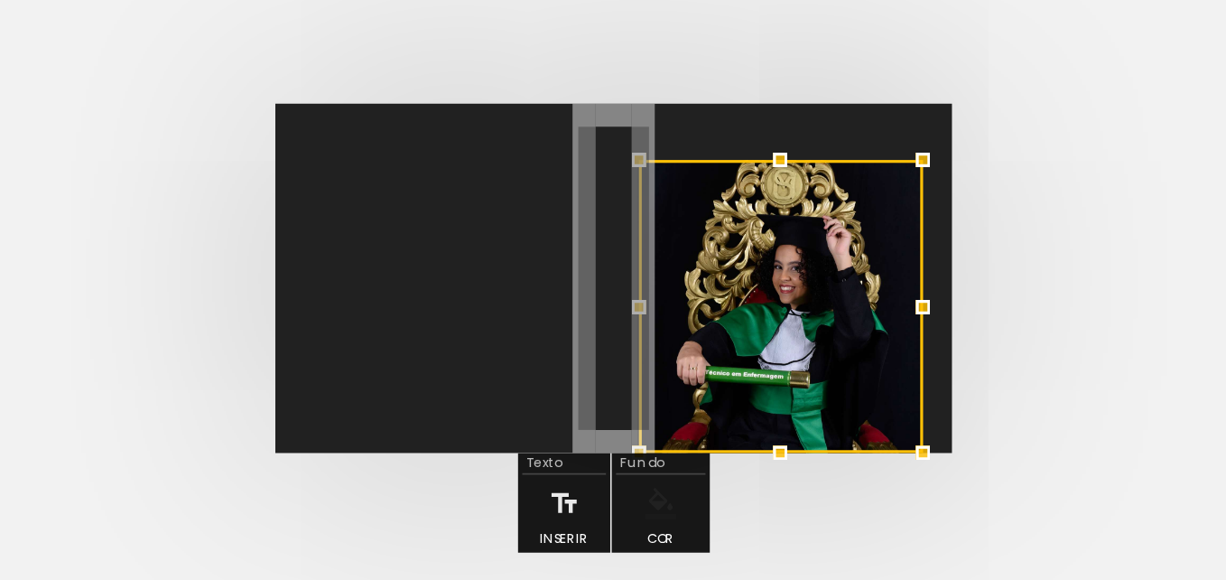
drag, startPoint x: 787, startPoint y: 279, endPoint x: 780, endPoint y: 477, distance: 197.9
click at [780, 477] on quentale-workspace at bounding box center [613, 290] width 1226 height 580
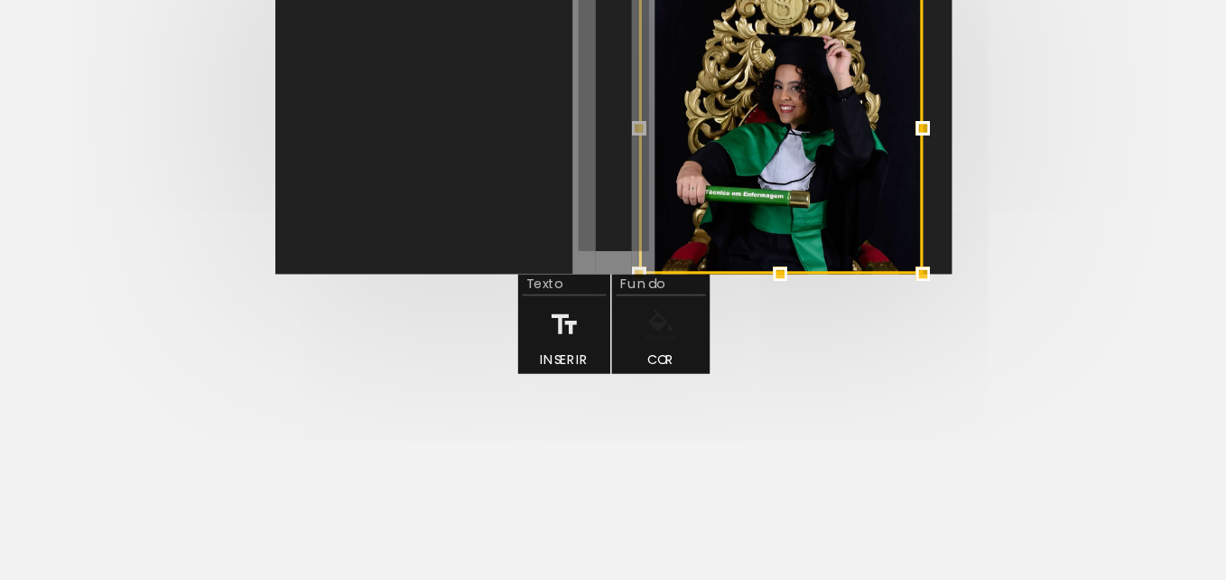
scroll to position [118, 0]
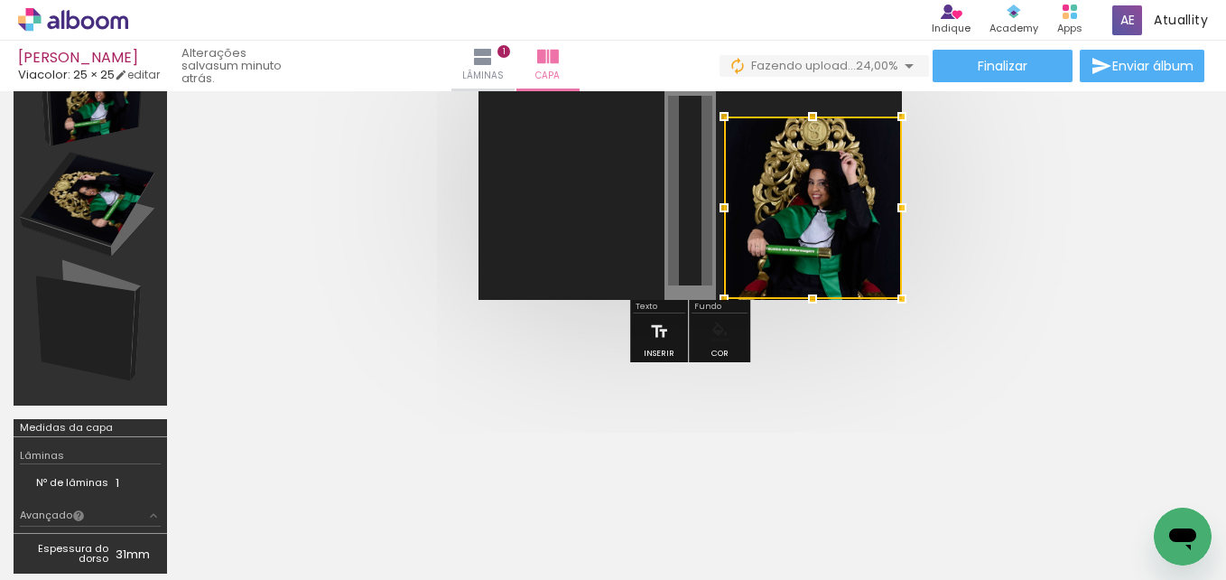
drag, startPoint x: 770, startPoint y: 219, endPoint x: 998, endPoint y: 323, distance: 250.2
click at [998, 323] on div at bounding box center [690, 190] width 1019 height 363
click at [833, 249] on div at bounding box center [813, 207] width 178 height 182
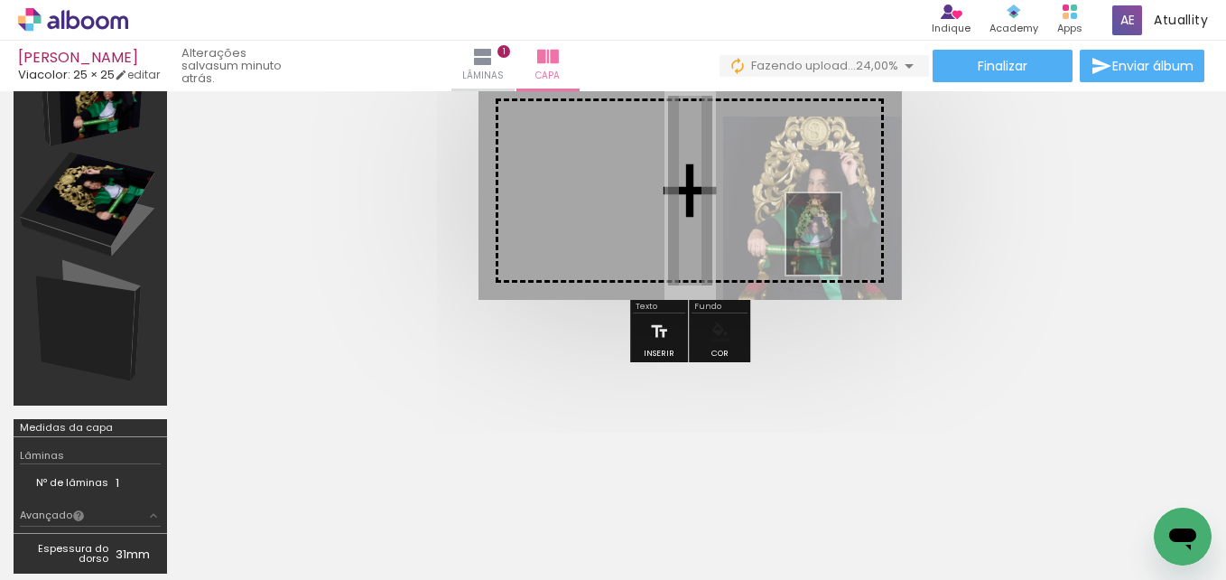
drag, startPoint x: 833, startPoint y: 545, endPoint x: 841, endPoint y: 247, distance: 298.1
click at [841, 247] on quentale-workspace at bounding box center [613, 290] width 1226 height 580
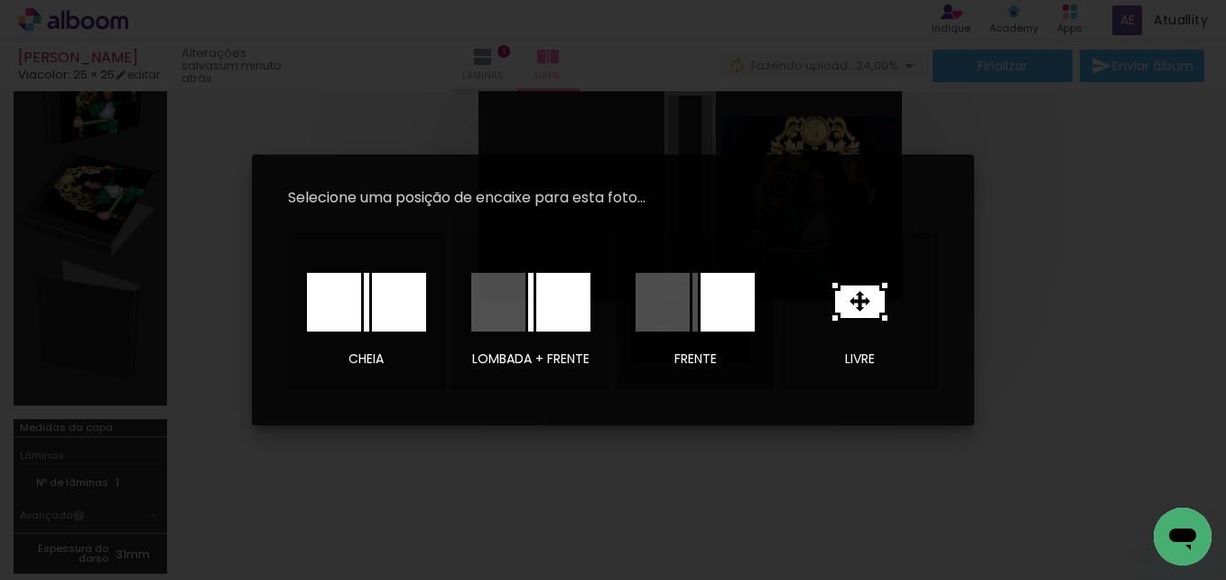
click at [697, 294] on div at bounding box center [695, 302] width 5 height 59
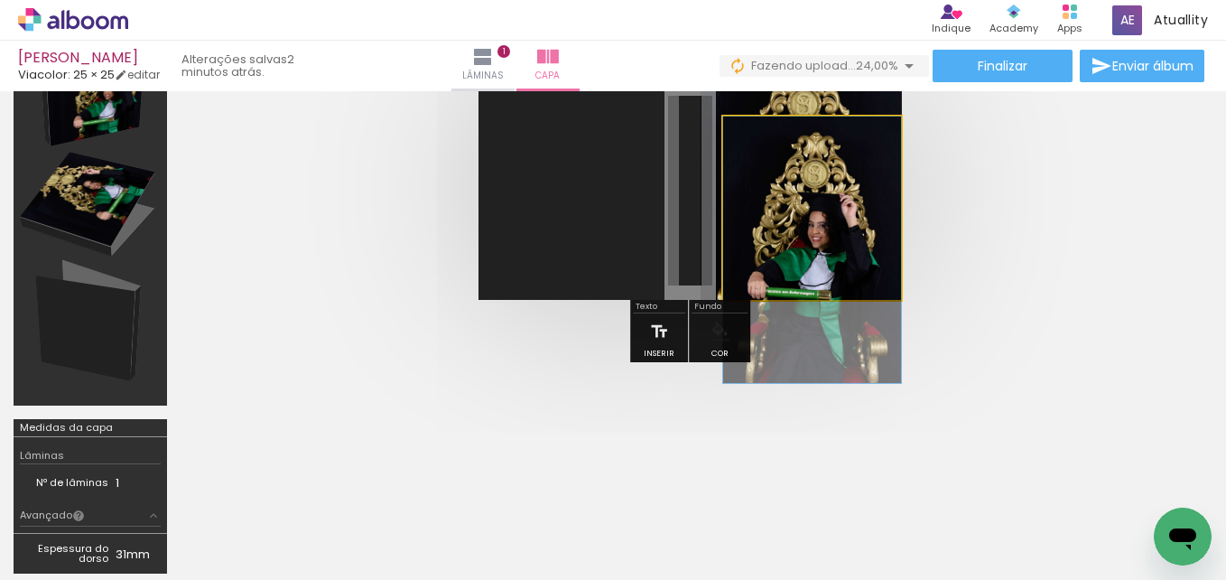
drag, startPoint x: 812, startPoint y: 221, endPoint x: 859, endPoint y: 283, distance: 77.3
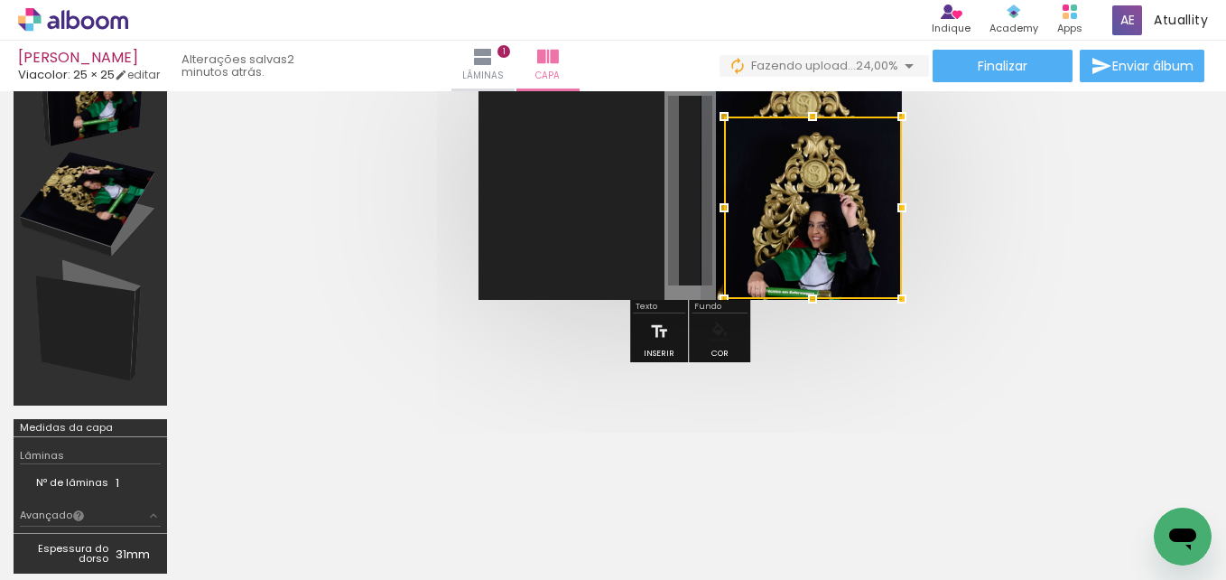
click at [830, 240] on div at bounding box center [813, 207] width 178 height 182
drag, startPoint x: 772, startPoint y: 201, endPoint x: 916, endPoint y: 269, distance: 158.8
click at [916, 269] on quentale-cover at bounding box center [690, 190] width 874 height 219
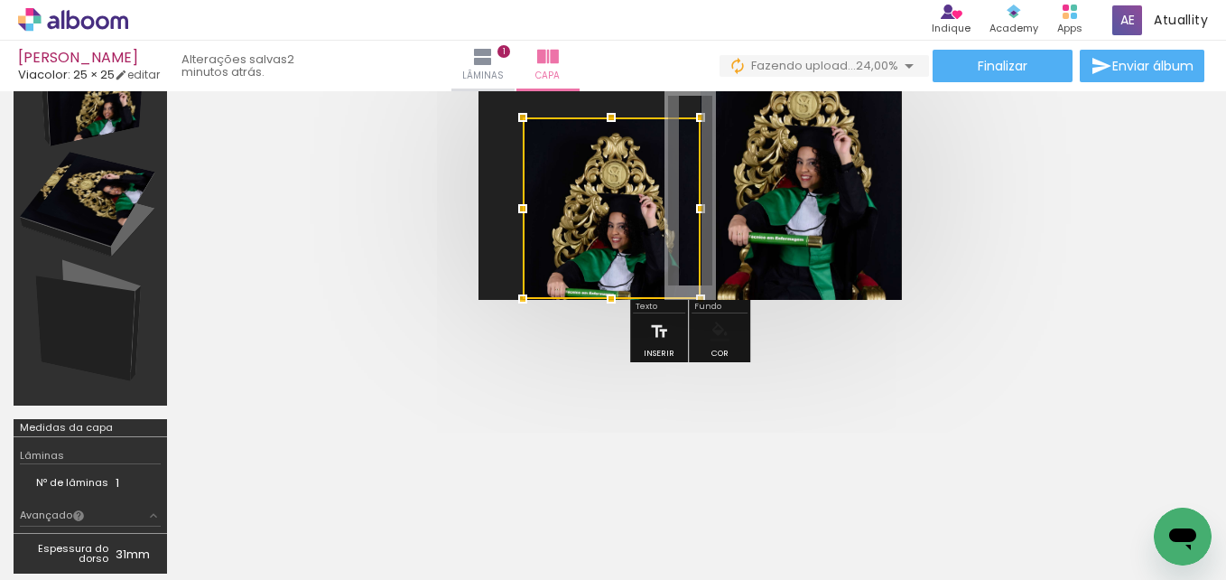
drag, startPoint x: 849, startPoint y: 242, endPoint x: 659, endPoint y: 478, distance: 302.5
click at [659, 478] on quentale-workspace at bounding box center [613, 290] width 1226 height 580
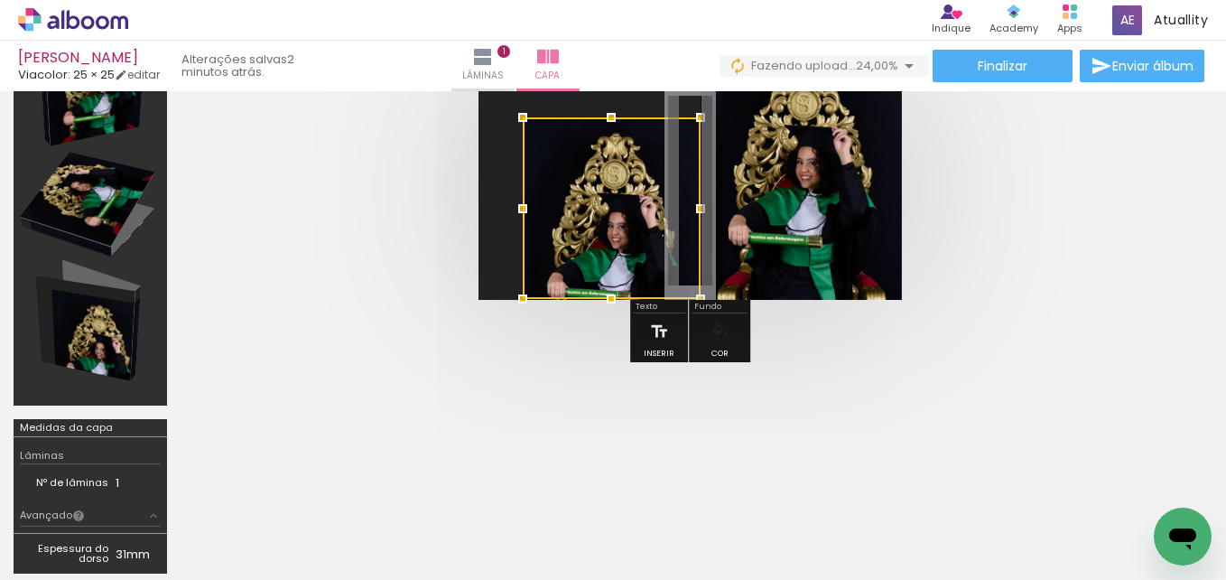
click at [674, 192] on div at bounding box center [612, 208] width 178 height 182
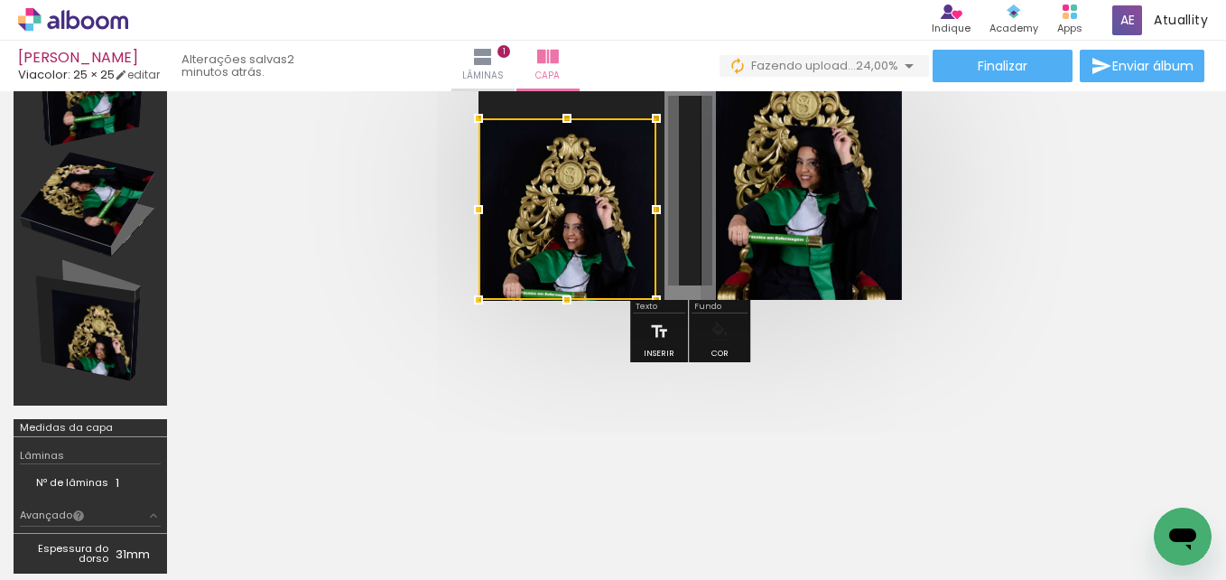
drag, startPoint x: 616, startPoint y: 198, endPoint x: 564, endPoint y: 336, distance: 147.5
click at [564, 336] on div at bounding box center [690, 190] width 1019 height 363
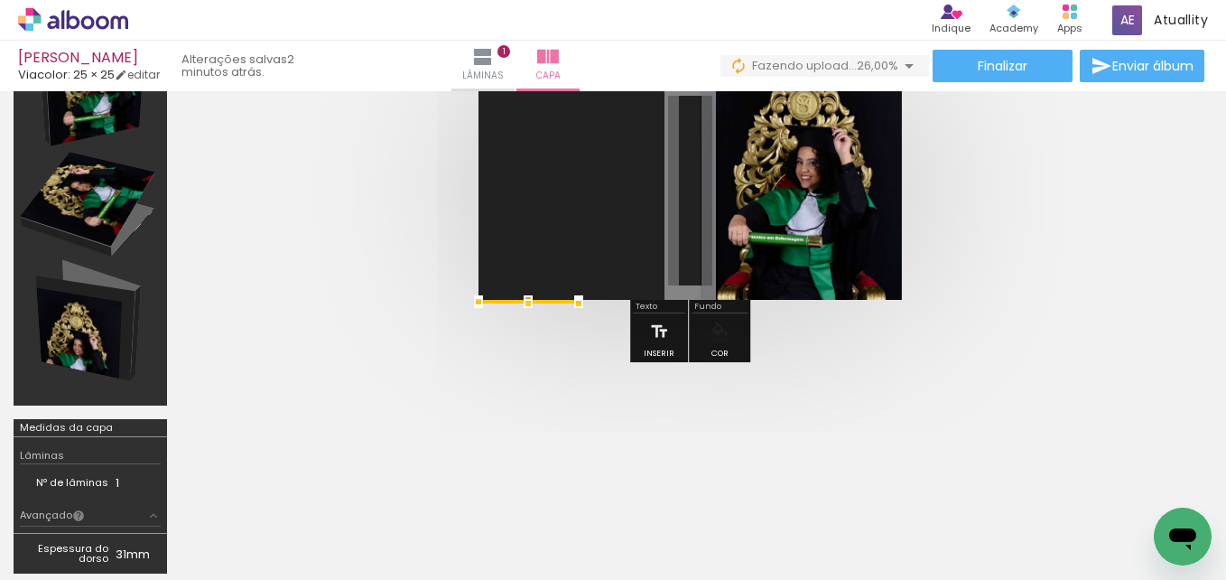
drag, startPoint x: 653, startPoint y: 117, endPoint x: 578, endPoint y: 245, distance: 147.8
click at [578, 245] on album-spread at bounding box center [691, 190] width 424 height 219
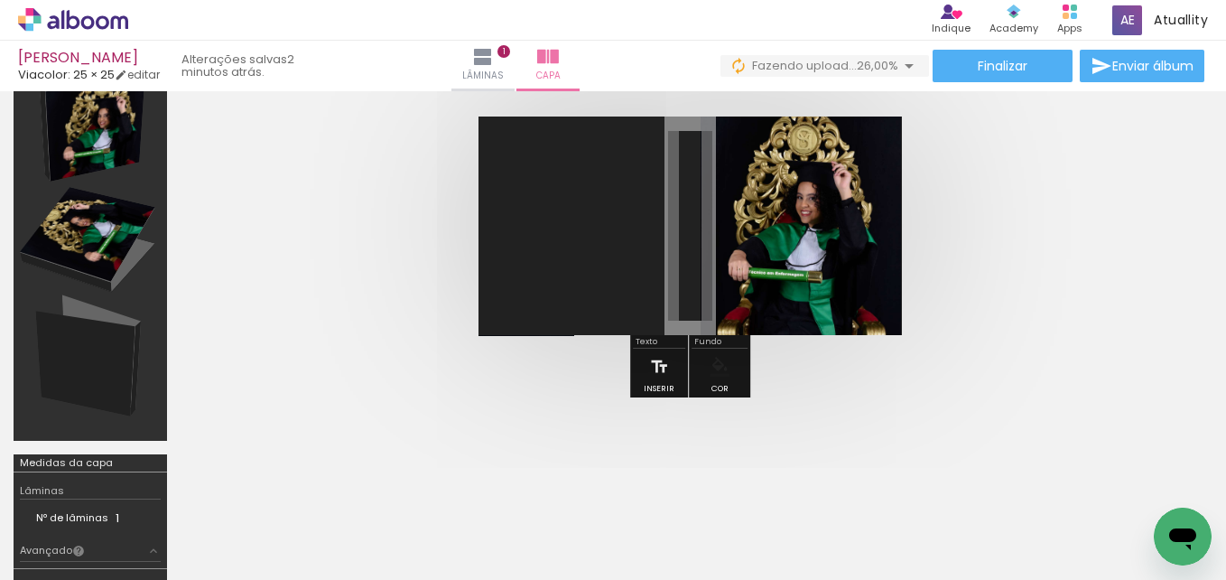
click at [545, 335] on quentale-photo at bounding box center [527, 335] width 96 height 1
drag, startPoint x: 545, startPoint y: 335, endPoint x: 571, endPoint y: 263, distance: 76.8
click at [571, 263] on quentale-layouter at bounding box center [691, 225] width 424 height 219
drag, startPoint x: 553, startPoint y: 333, endPoint x: 572, endPoint y: 267, distance: 68.6
click at [572, 267] on quentale-layouter at bounding box center [691, 225] width 424 height 219
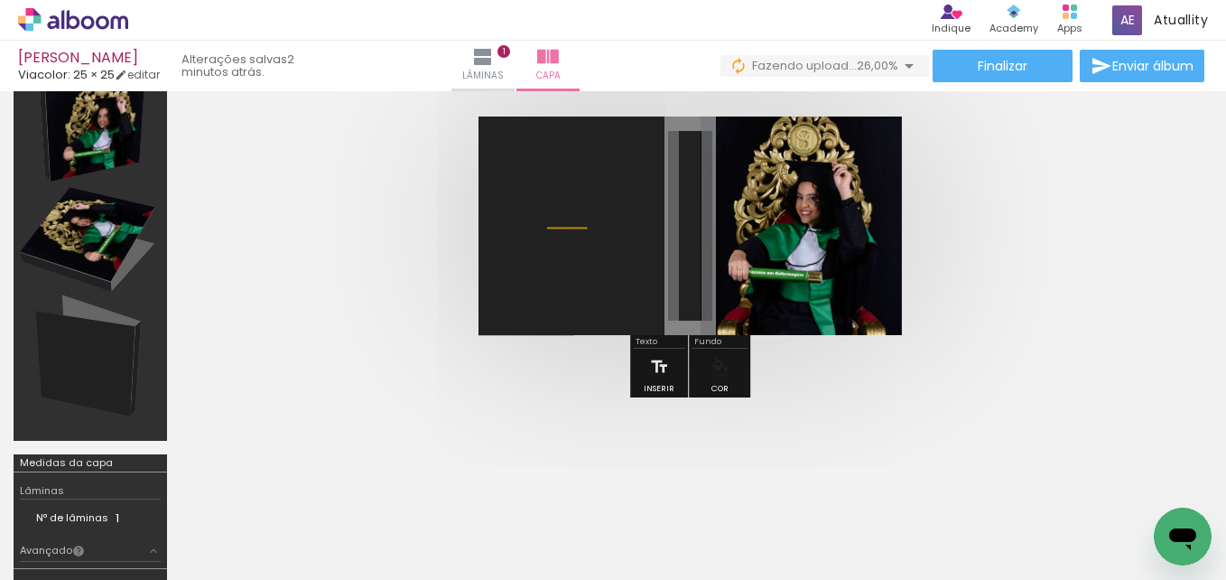
drag, startPoint x: 556, startPoint y: 335, endPoint x: 565, endPoint y: 225, distance: 110.5
click at [565, 225] on quentale-layouter at bounding box center [691, 225] width 424 height 219
click at [554, 334] on quentale-layouter at bounding box center [691, 225] width 424 height 219
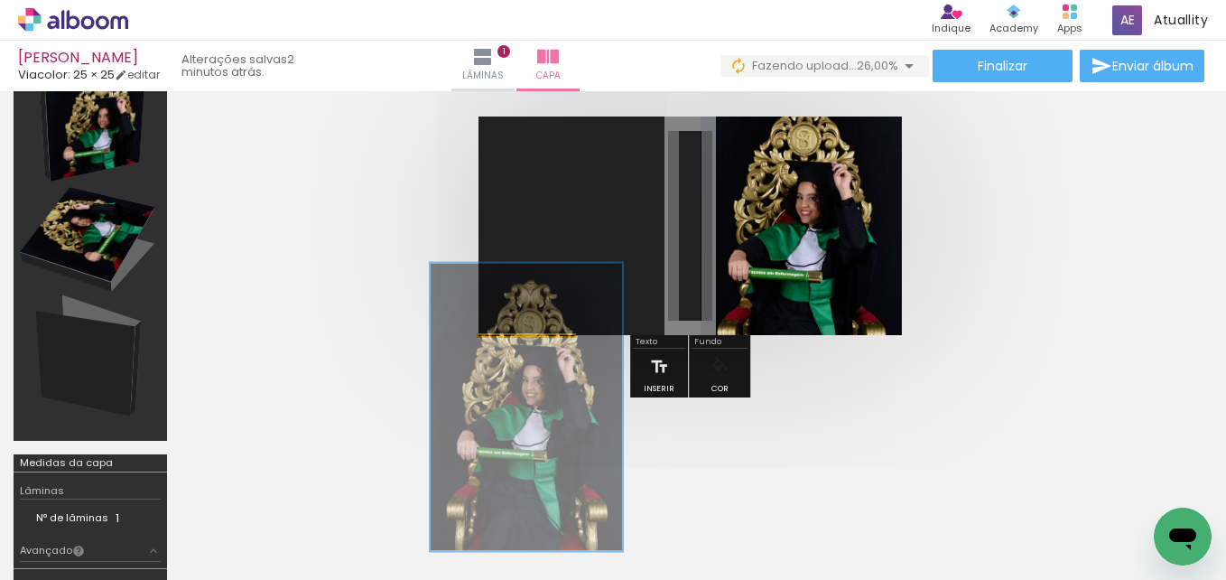
drag, startPoint x: 519, startPoint y: 357, endPoint x: 614, endPoint y: 377, distance: 97.1
type paper-slider "200"
click at [574, 336] on quentale-photo at bounding box center [527, 335] width 96 height 1
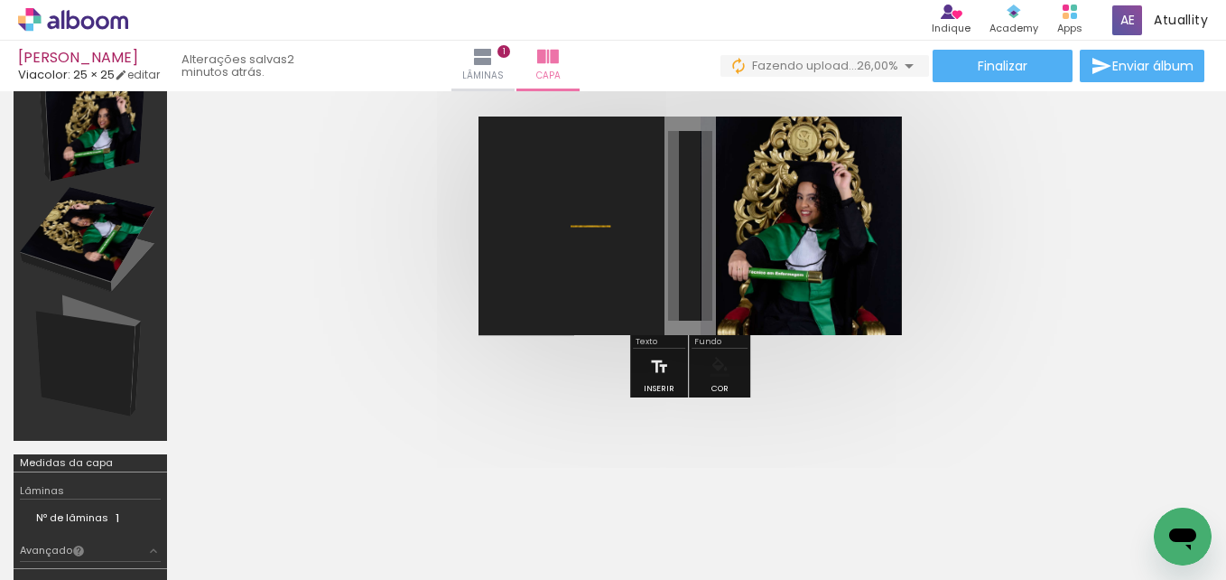
drag, startPoint x: 548, startPoint y: 336, endPoint x: 592, endPoint y: 219, distance: 124.3
click at [592, 219] on quentale-layouter at bounding box center [691, 225] width 424 height 219
click at [547, 333] on quentale-layouter at bounding box center [691, 225] width 424 height 219
drag, startPoint x: 544, startPoint y: 335, endPoint x: 564, endPoint y: 517, distance: 182.7
click at [564, 517] on quentale-workspace at bounding box center [613, 290] width 1226 height 580
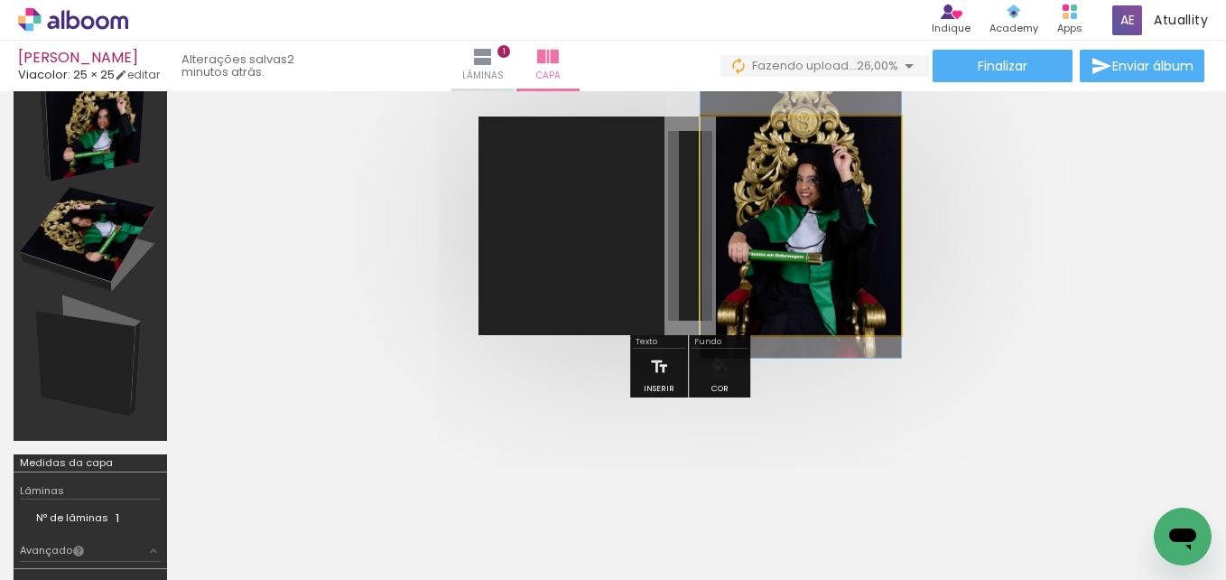
drag, startPoint x: 804, startPoint y: 308, endPoint x: 789, endPoint y: 292, distance: 21.7
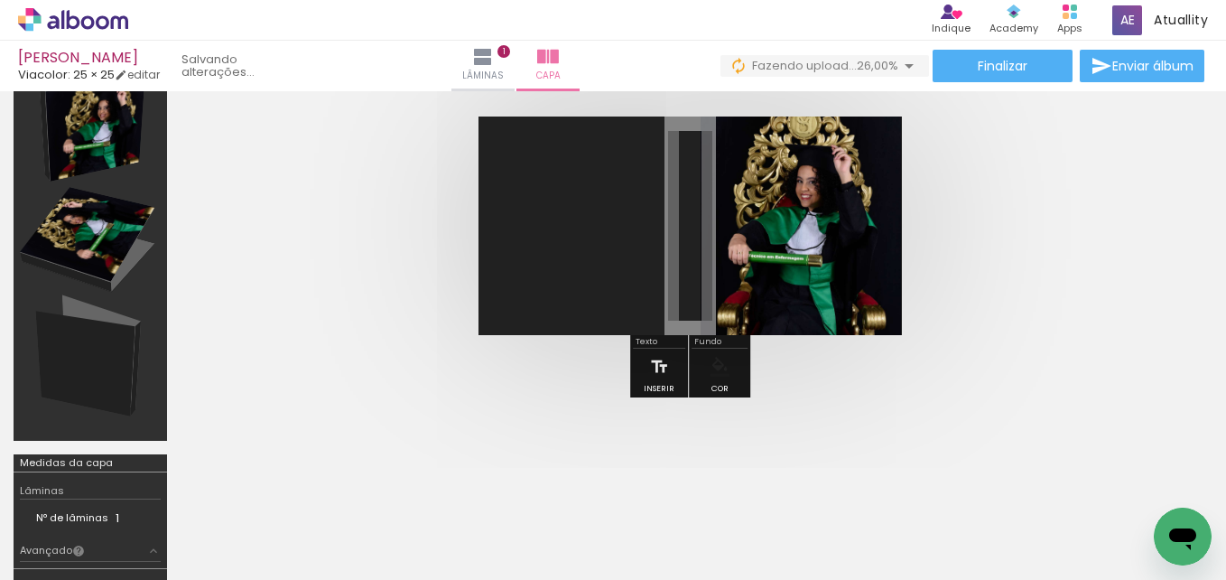
click at [1001, 322] on quentale-cover at bounding box center [690, 225] width 874 height 219
click at [504, 81] on span "Lâminas" at bounding box center [483, 76] width 42 height 16
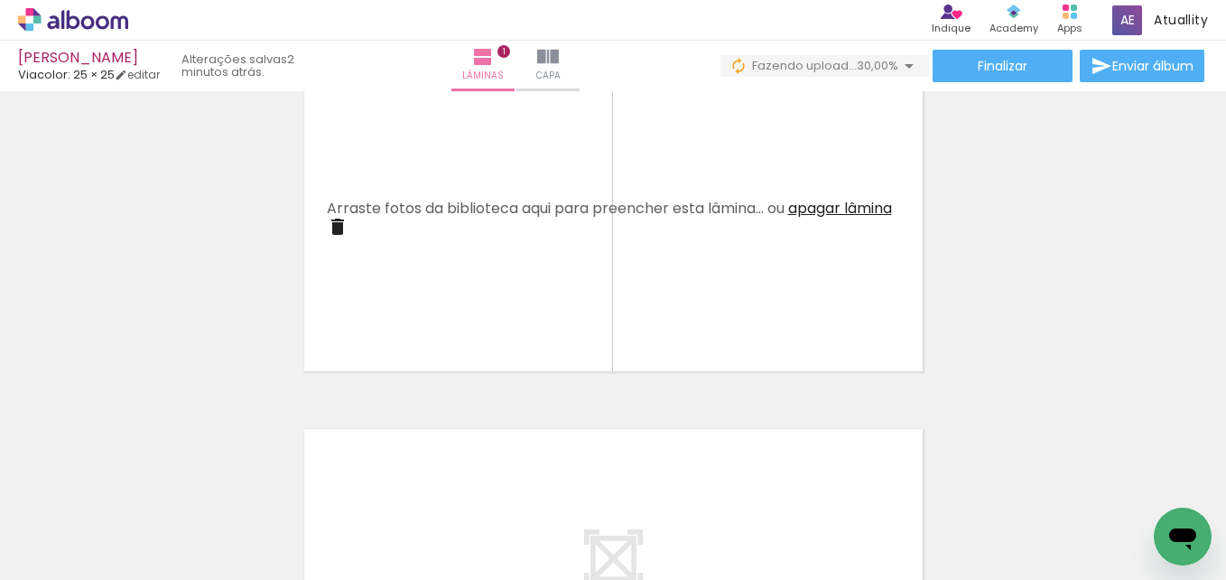
scroll to position [0, 3984]
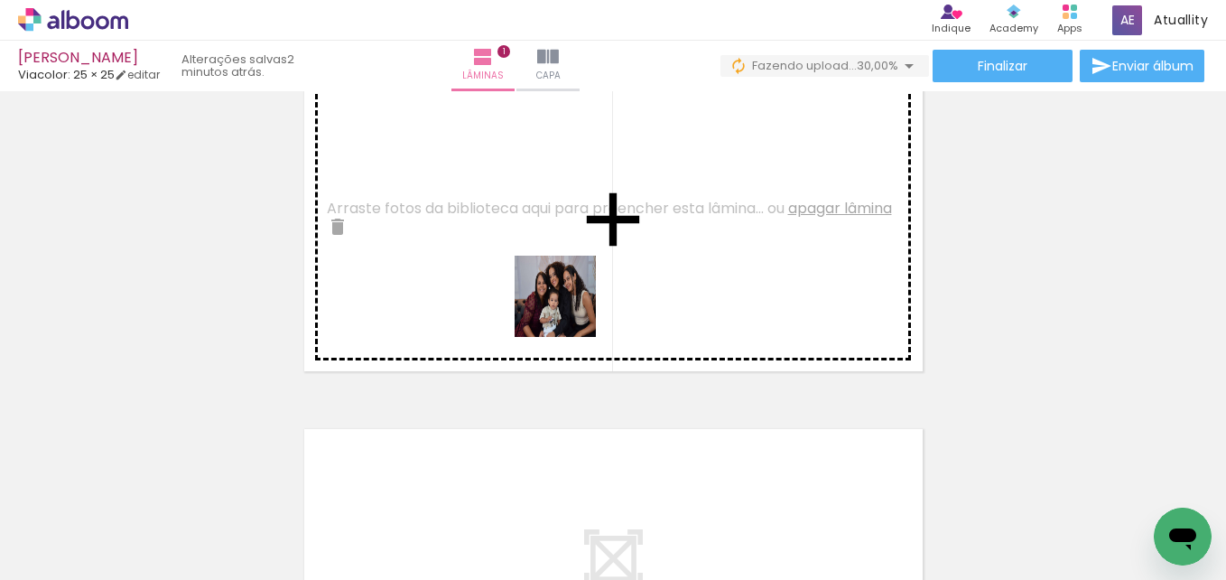
drag, startPoint x: 765, startPoint y: 530, endPoint x: 564, endPoint y: 286, distance: 315.7
click at [564, 286] on quentale-workspace at bounding box center [613, 290] width 1226 height 580
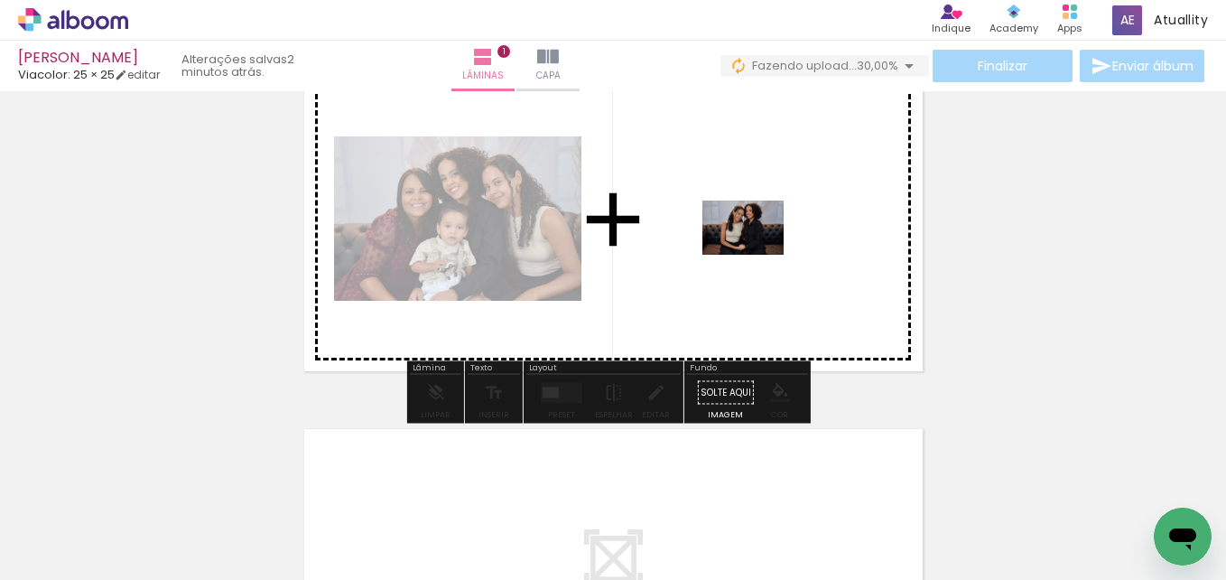
drag, startPoint x: 1059, startPoint y: 531, endPoint x: 757, endPoint y: 255, distance: 409.8
click at [757, 255] on quentale-workspace at bounding box center [613, 290] width 1226 height 580
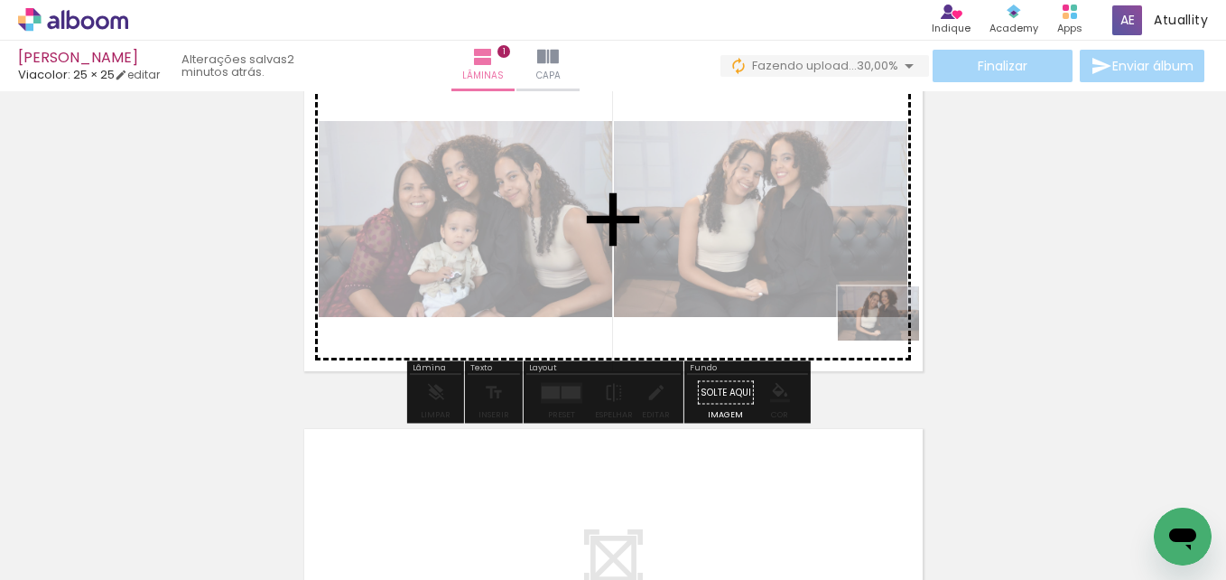
drag, startPoint x: 1053, startPoint y: 524, endPoint x: 892, endPoint y: 343, distance: 241.8
click at [892, 343] on quentale-workspace at bounding box center [613, 290] width 1226 height 580
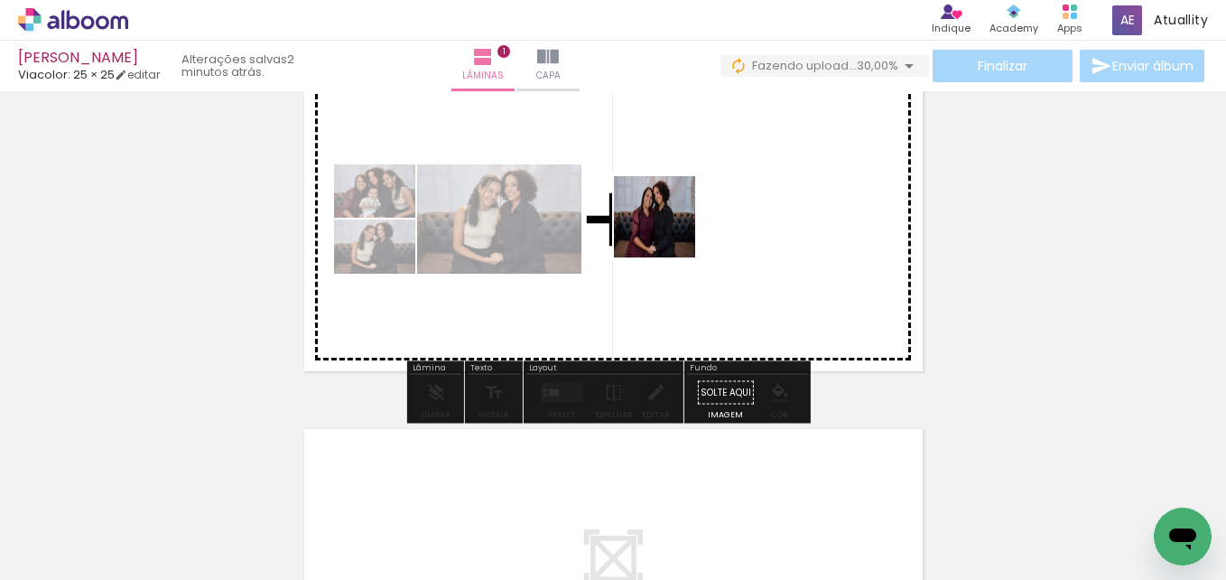
drag, startPoint x: 1136, startPoint y: 537, endPoint x: 658, endPoint y: 208, distance: 580.4
click at [658, 208] on quentale-workspace at bounding box center [613, 290] width 1226 height 580
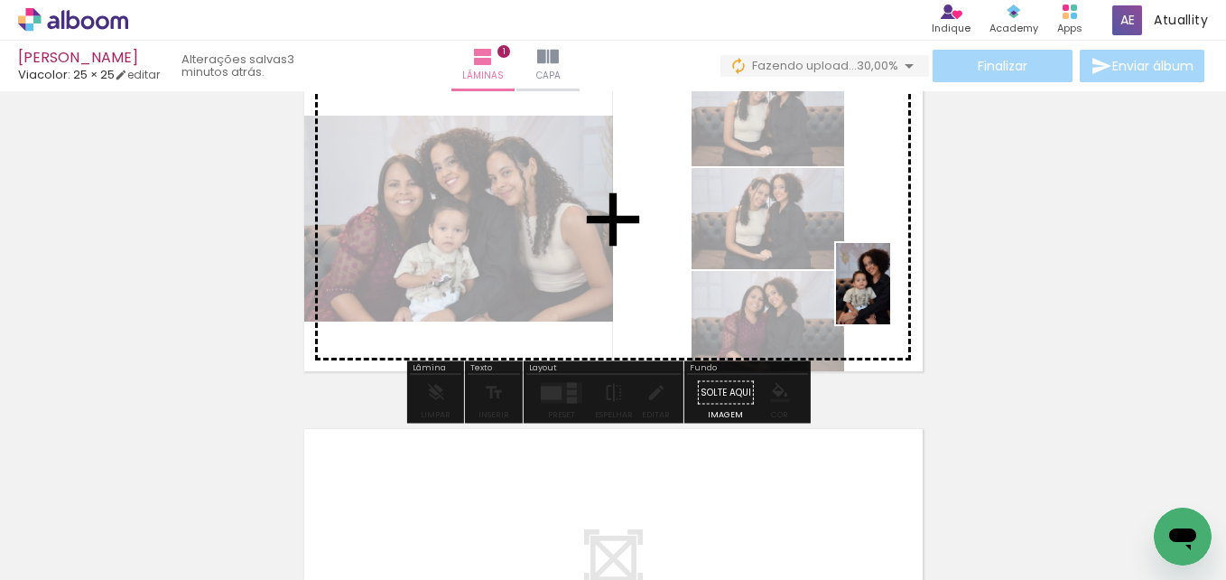
drag, startPoint x: 860, startPoint y: 541, endPoint x: 890, endPoint y: 297, distance: 245.8
click at [890, 297] on quentale-workspace at bounding box center [613, 290] width 1226 height 580
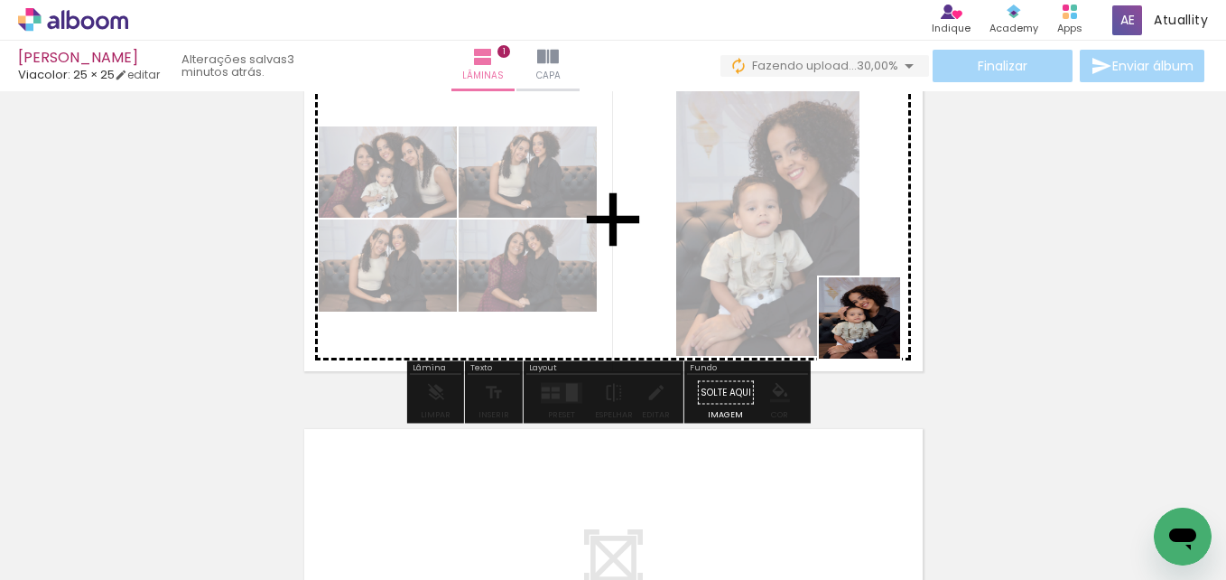
drag, startPoint x: 948, startPoint y: 527, endPoint x: 865, endPoint y: 270, distance: 270.5
click at [865, 270] on quentale-workspace at bounding box center [613, 290] width 1226 height 580
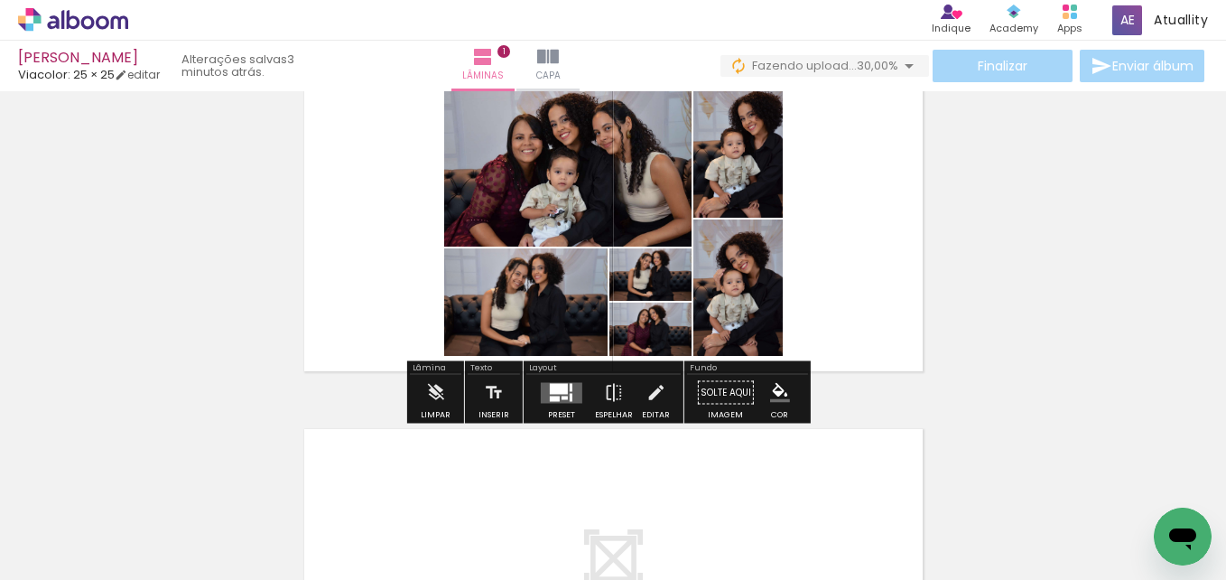
click at [570, 397] on div at bounding box center [571, 397] width 3 height 8
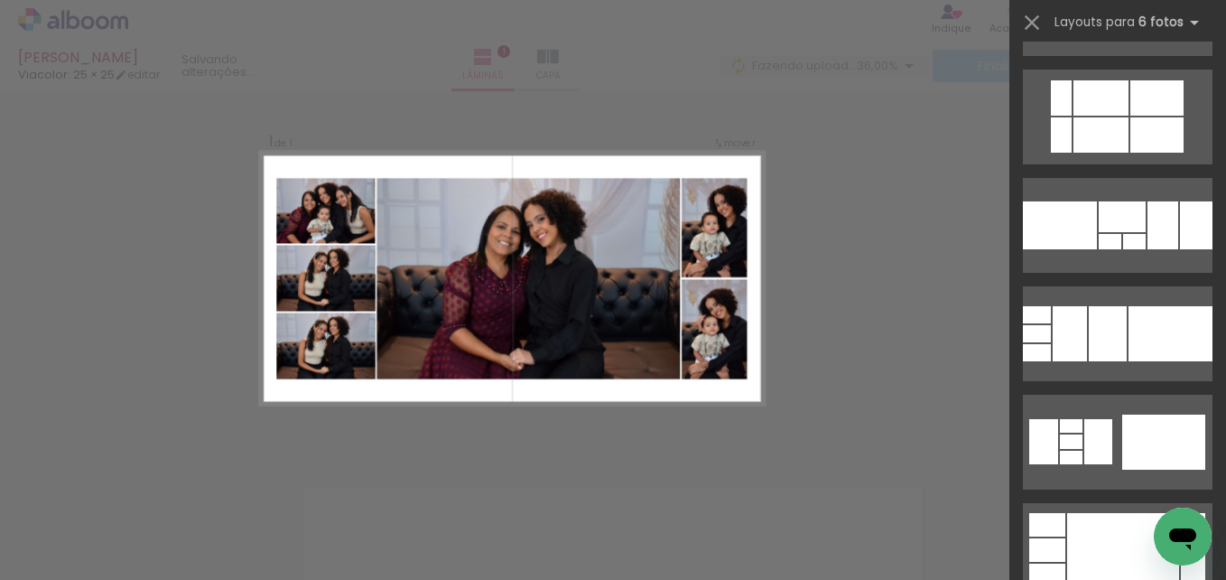
scroll to position [752, 0]
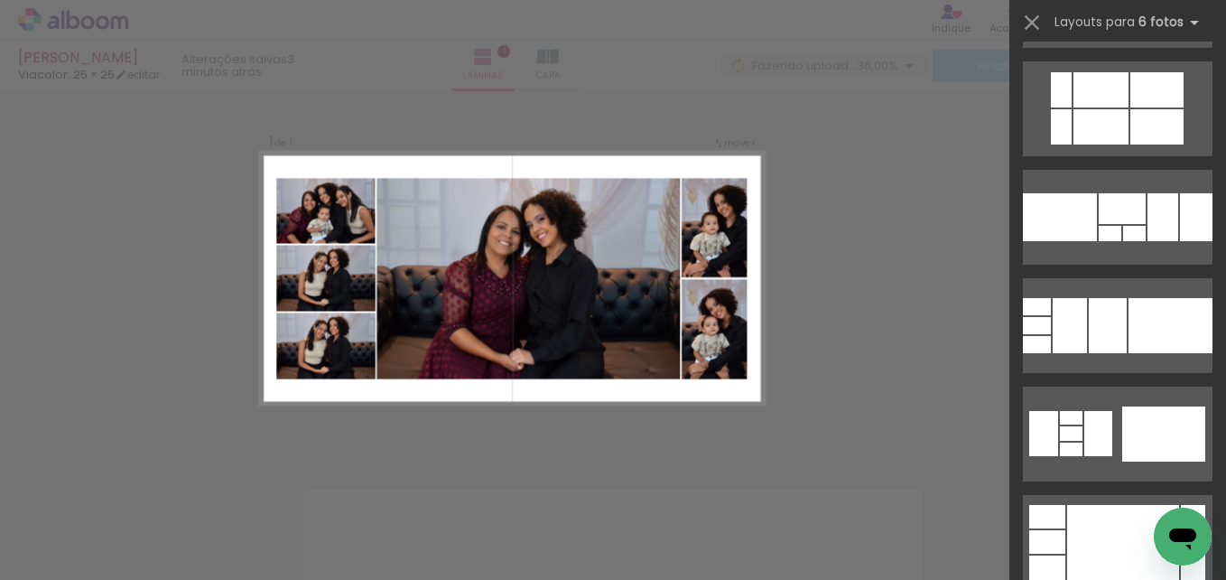
click at [1094, 522] on div at bounding box center [1123, 542] width 112 height 75
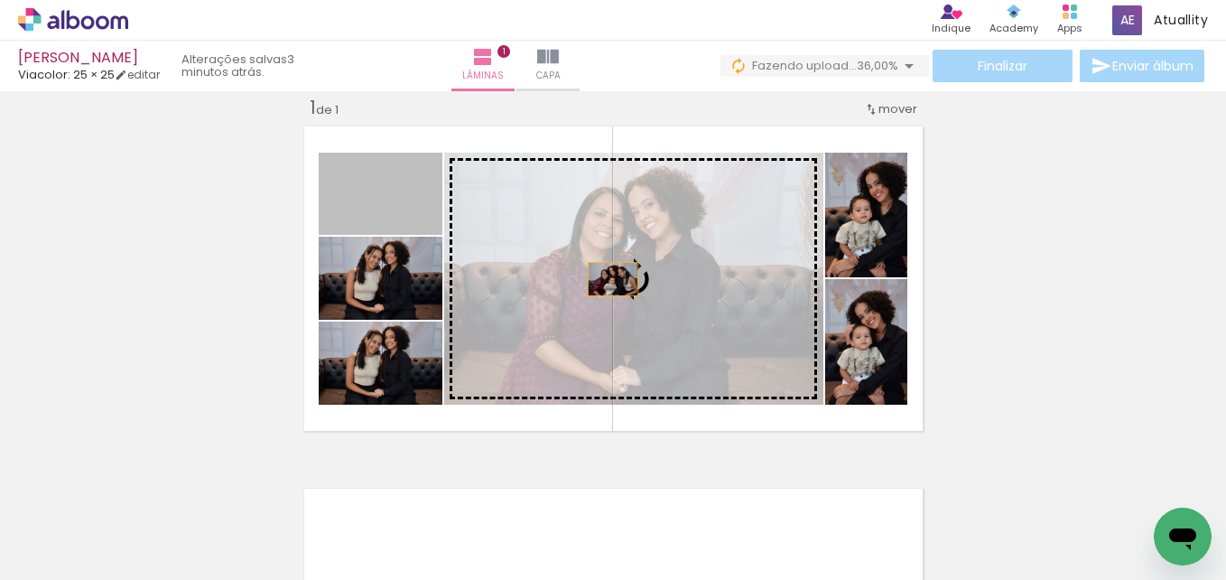
drag, startPoint x: 402, startPoint y: 215, endPoint x: 619, endPoint y: 286, distance: 228.2
click at [0, 0] on slot at bounding box center [0, 0] width 0 height 0
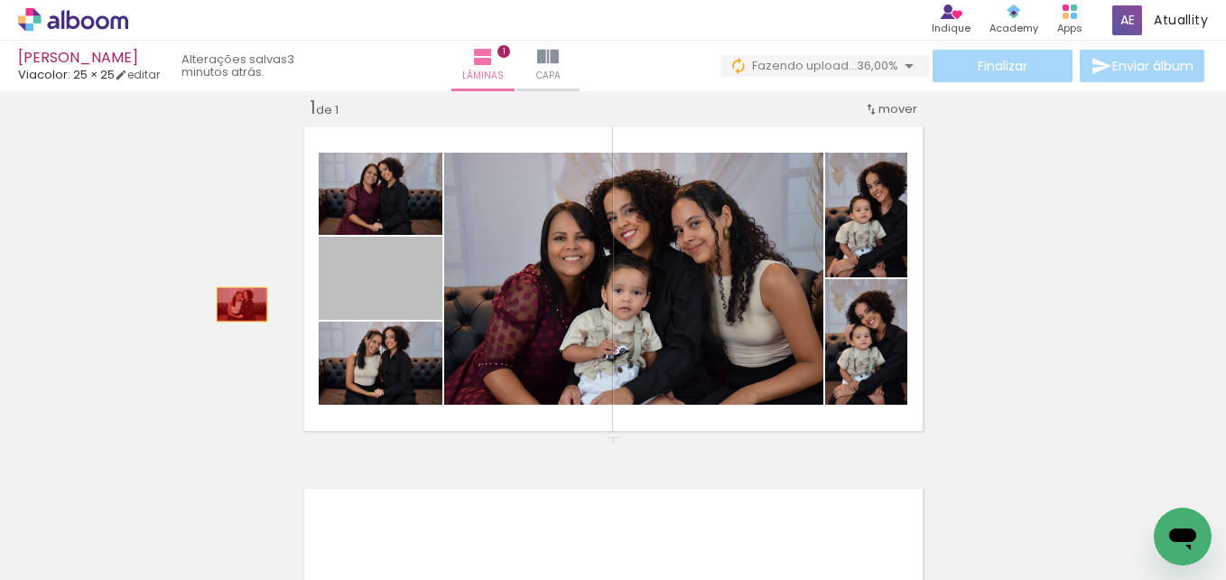
drag, startPoint x: 405, startPoint y: 304, endPoint x: 235, endPoint y: 304, distance: 169.8
click at [235, 304] on div "Inserir lâmina 1 de 1" at bounding box center [613, 436] width 1226 height 725
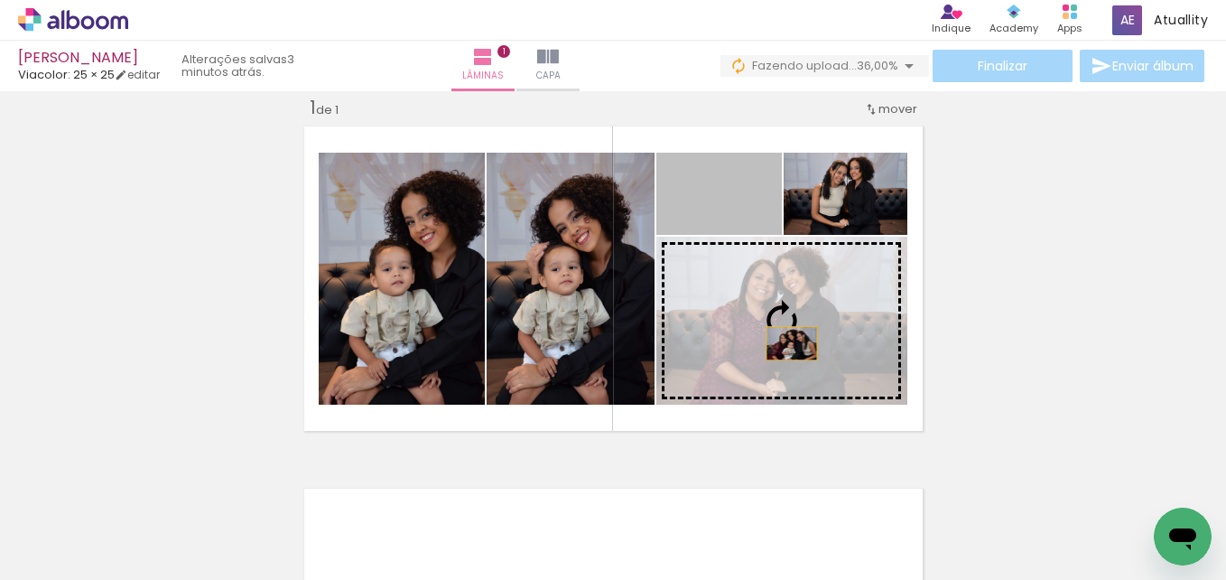
drag, startPoint x: 741, startPoint y: 217, endPoint x: 785, endPoint y: 345, distance: 135.7
click at [0, 0] on slot at bounding box center [0, 0] width 0 height 0
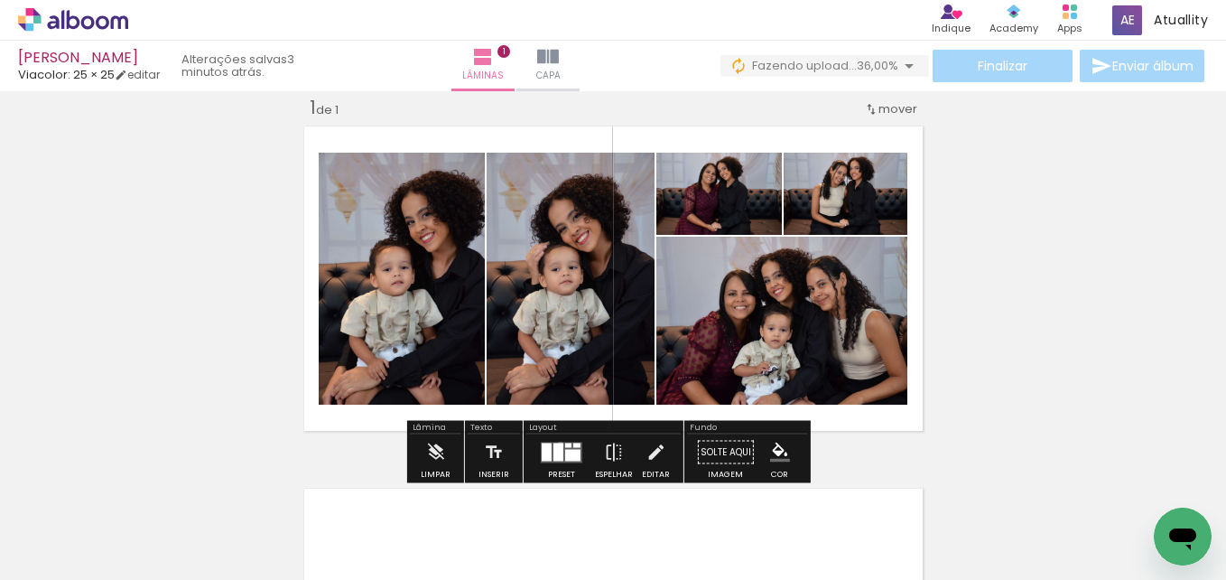
click at [556, 444] on div at bounding box center [559, 452] width 10 height 18
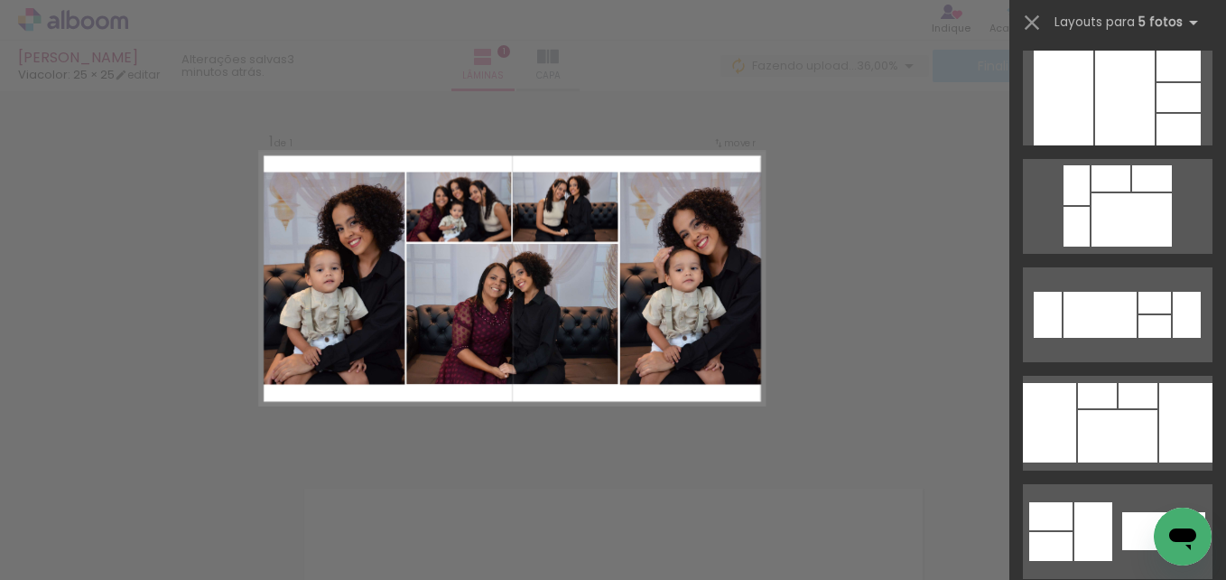
scroll to position [548, 0]
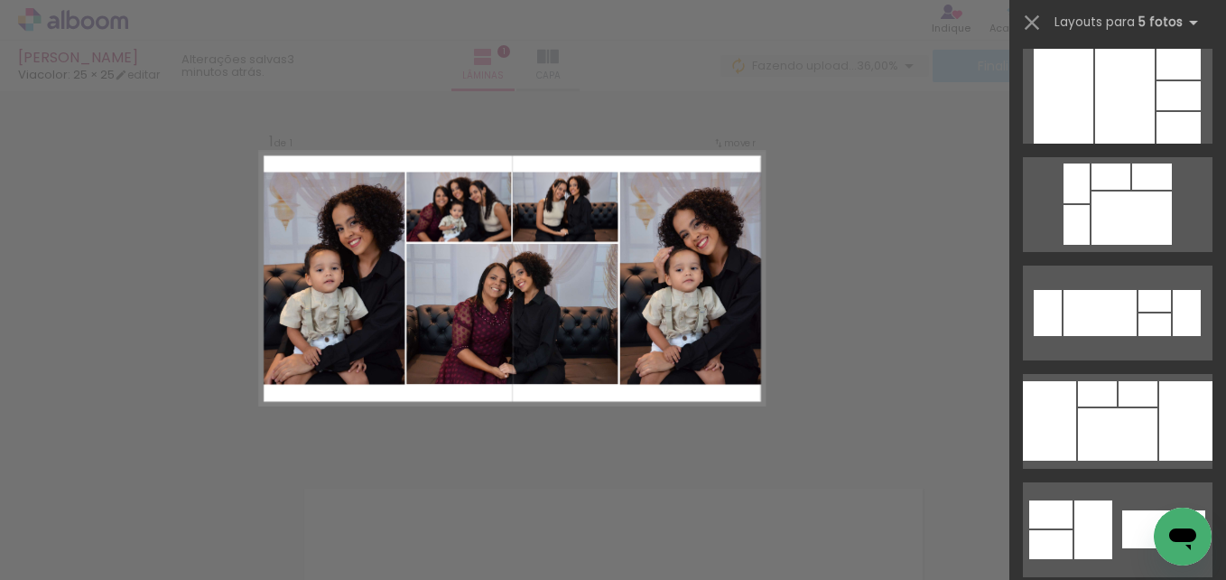
click at [1078, 423] on div at bounding box center [1117, 434] width 79 height 52
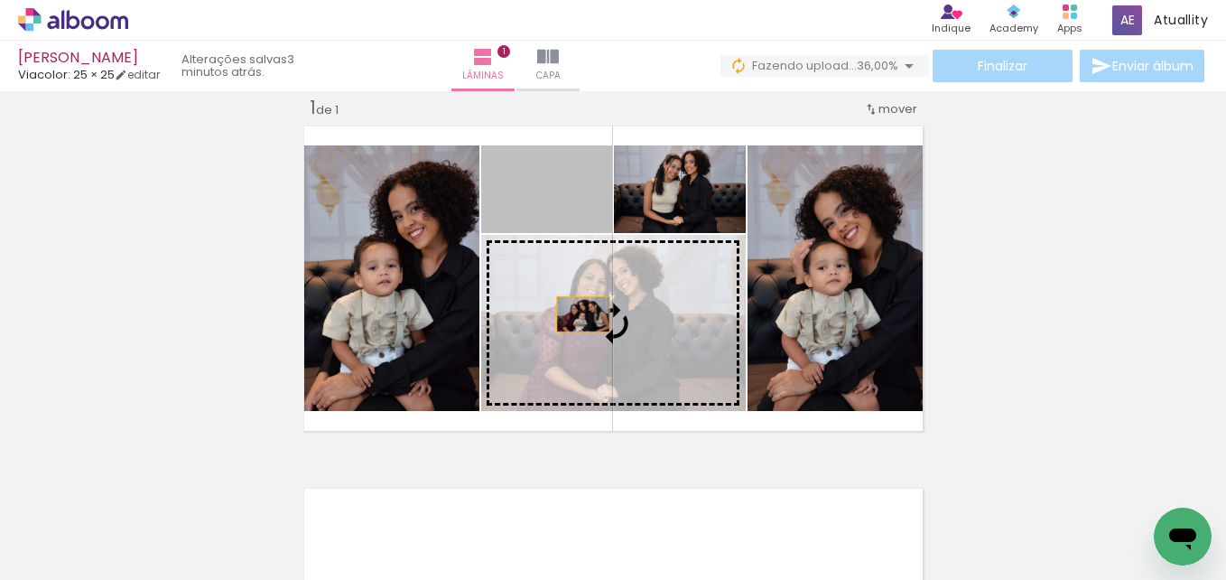
drag, startPoint x: 551, startPoint y: 214, endPoint x: 582, endPoint y: 323, distance: 113.8
click at [0, 0] on slot at bounding box center [0, 0] width 0 height 0
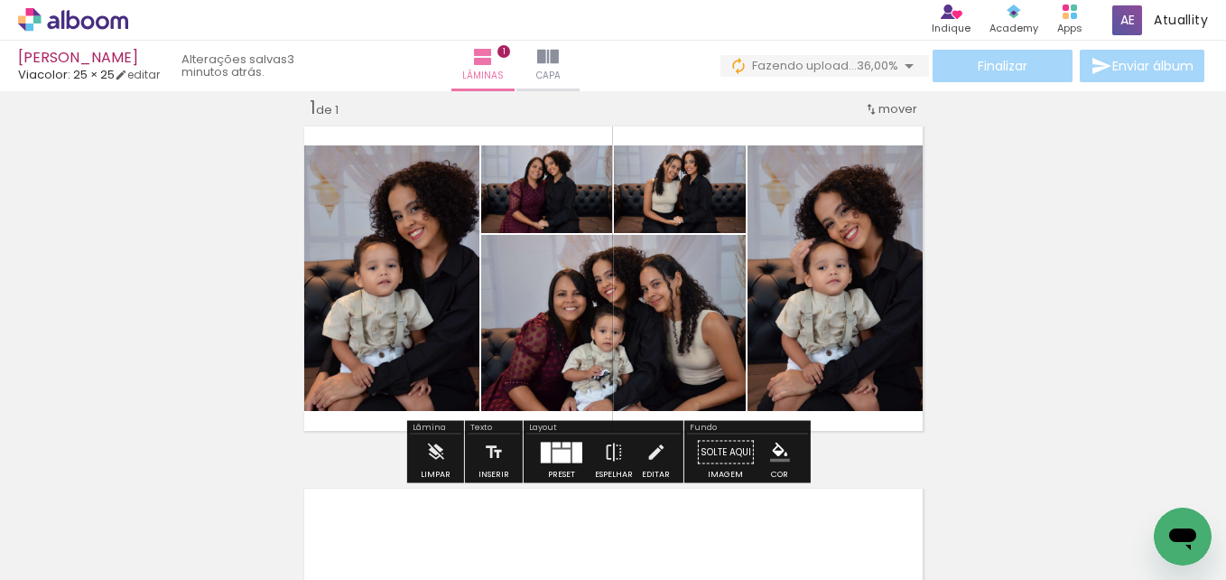
click at [953, 340] on div "Inserir lâmina 1 de 1" at bounding box center [613, 436] width 1226 height 725
click at [776, 452] on iron-icon "color picker" at bounding box center [780, 453] width 20 height 20
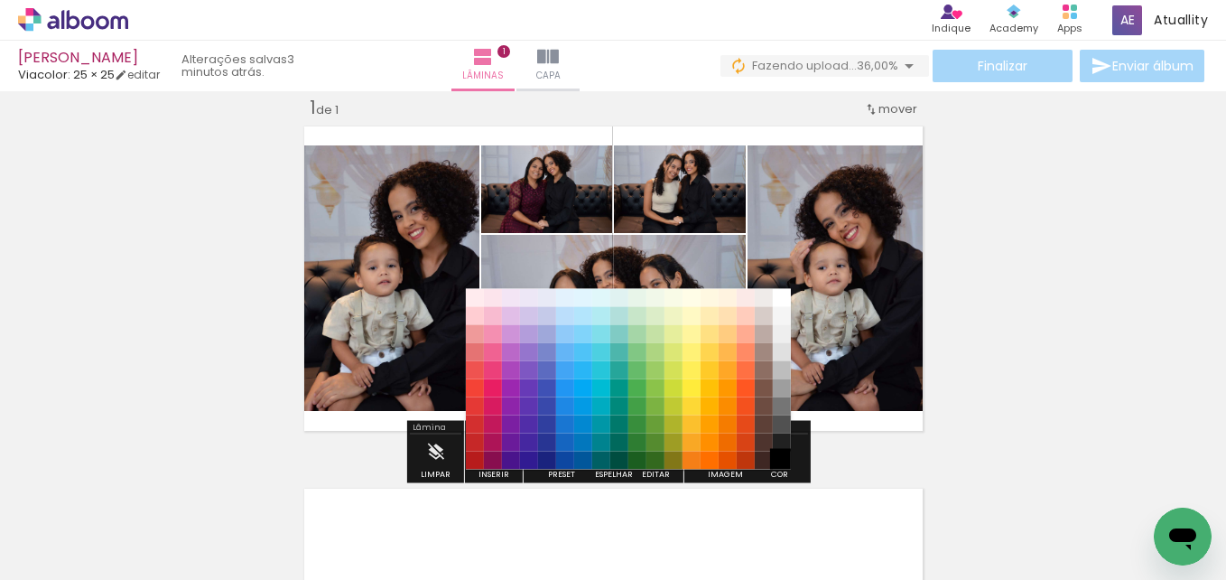
click at [782, 461] on paper-item "#000000" at bounding box center [782, 461] width 18 height 18
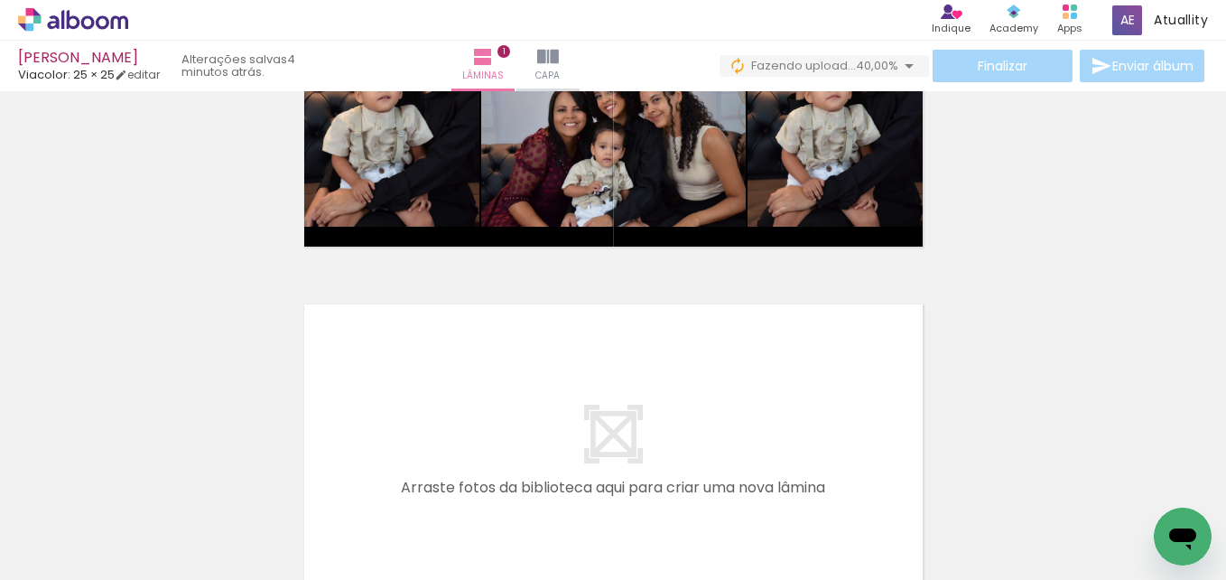
scroll to position [0, 2624]
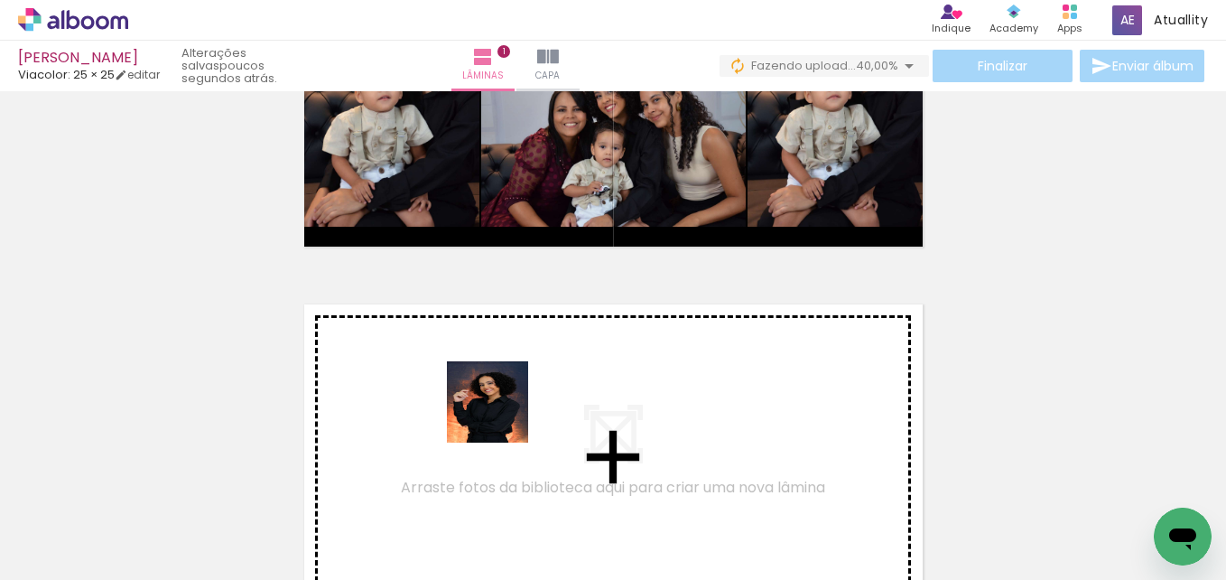
drag, startPoint x: 497, startPoint y: 522, endPoint x: 601, endPoint y: 510, distance: 104.5
click at [499, 405] on quentale-workspace at bounding box center [613, 290] width 1226 height 580
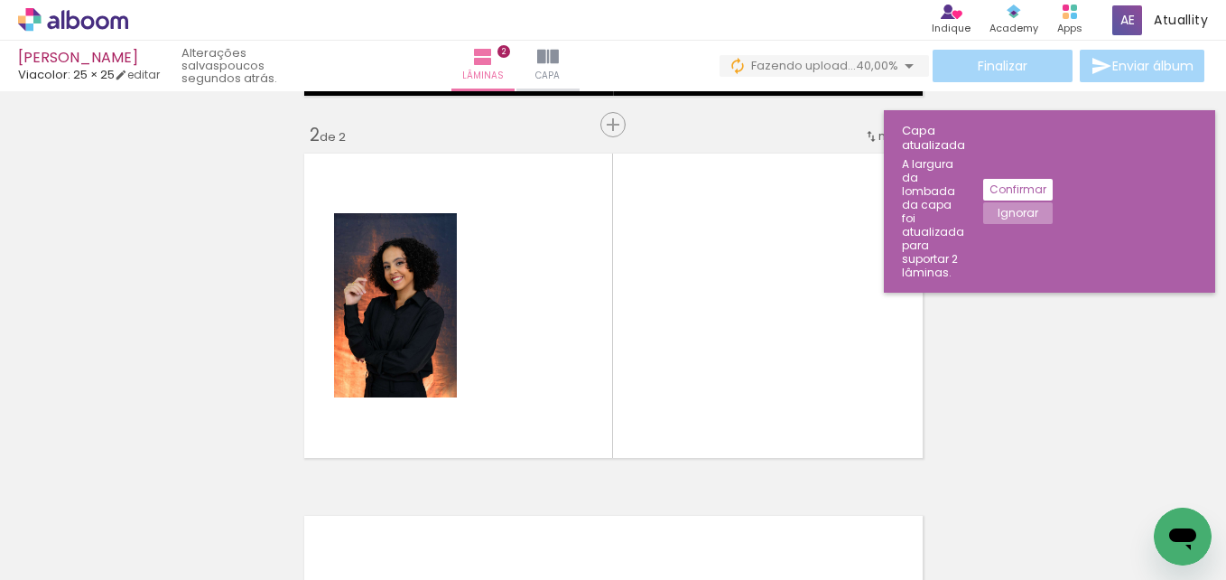
scroll to position [386, 0]
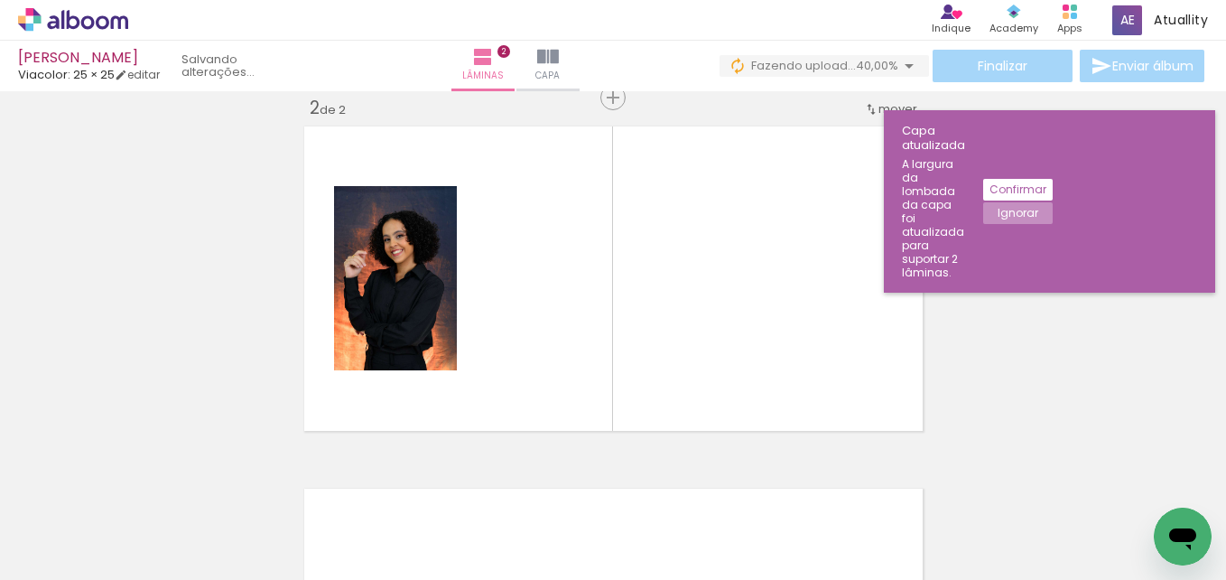
drag, startPoint x: 598, startPoint y: 517, endPoint x: 655, endPoint y: 458, distance: 82.4
click at [581, 328] on quentale-workspace at bounding box center [613, 290] width 1226 height 580
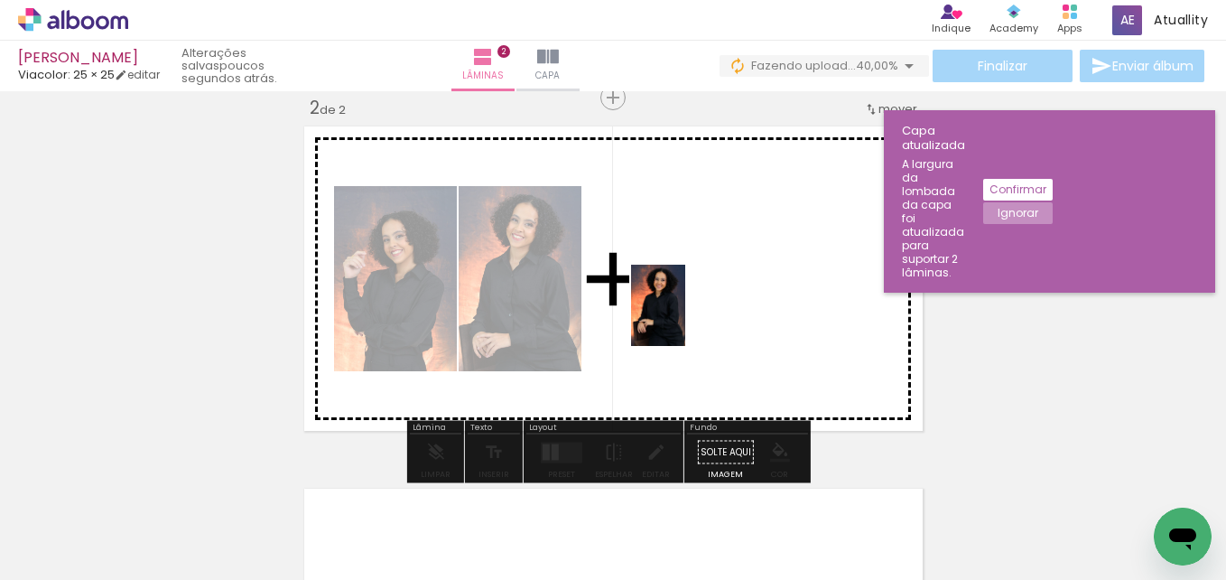
drag, startPoint x: 691, startPoint y: 527, endPoint x: 683, endPoint y: 317, distance: 210.6
click at [683, 317] on quentale-workspace at bounding box center [613, 290] width 1226 height 580
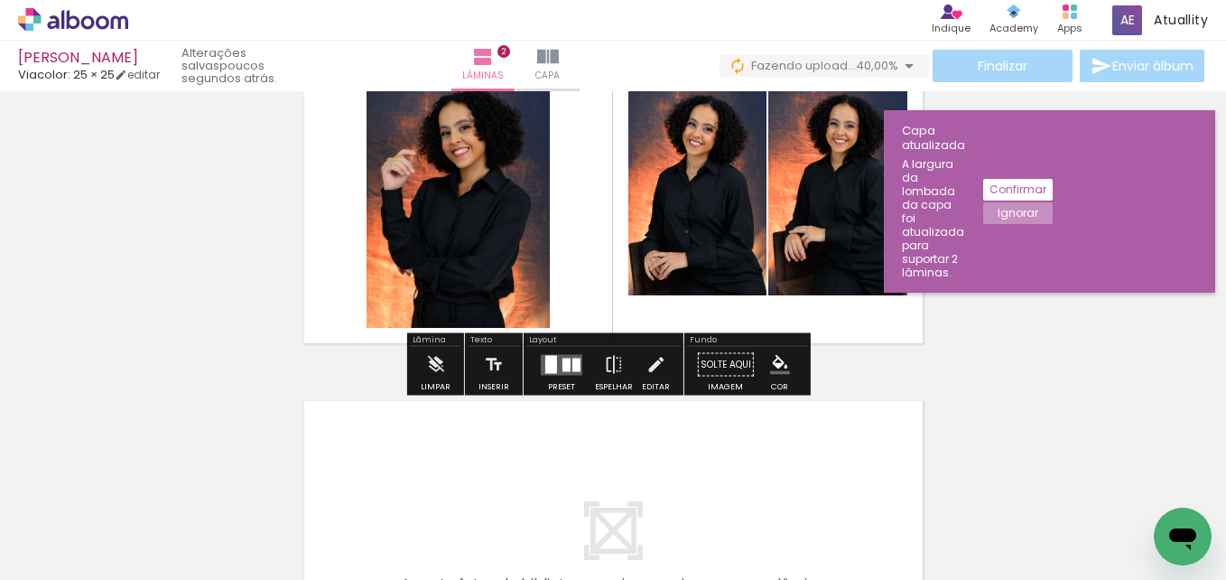
scroll to position [474, 0]
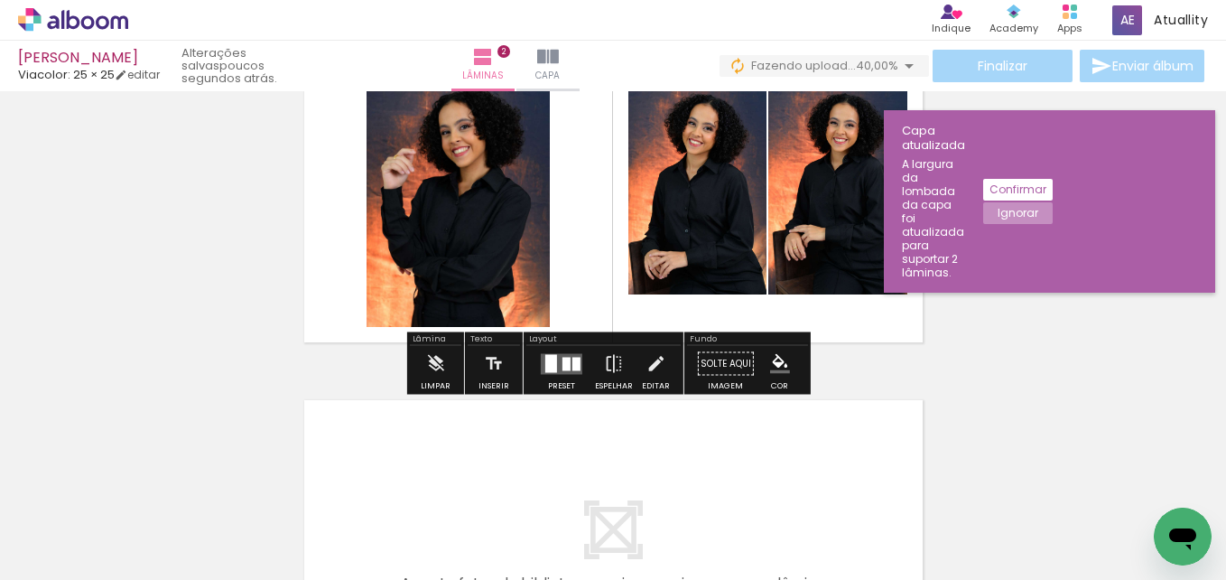
click at [770, 371] on iron-icon "color picker" at bounding box center [780, 364] width 20 height 20
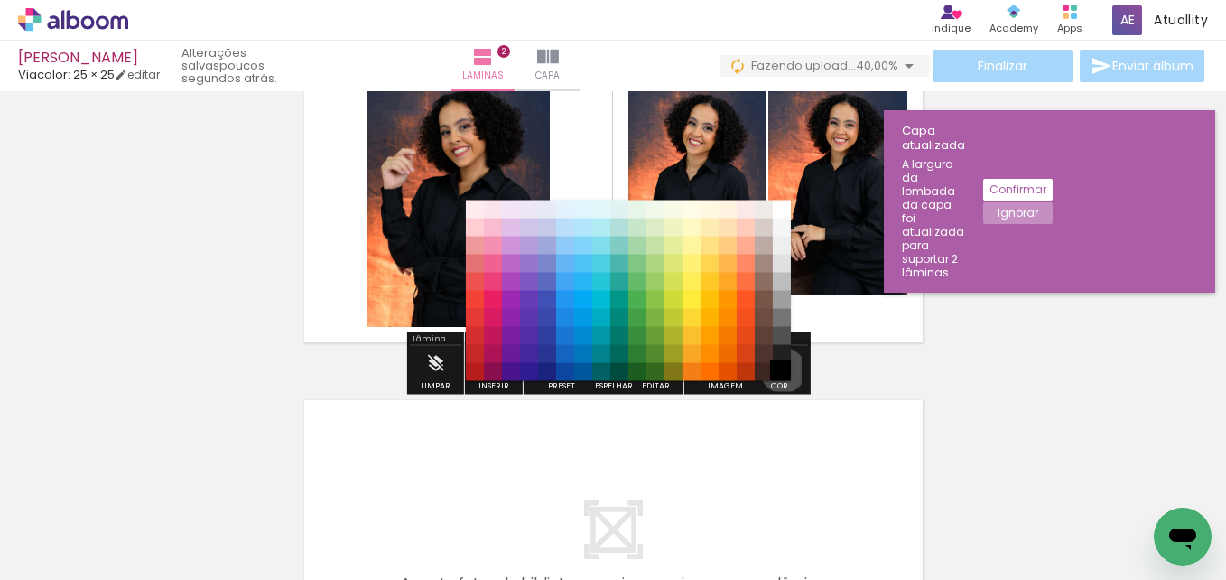
click at [777, 370] on paper-item "#000000" at bounding box center [782, 372] width 18 height 18
click at [761, 356] on paper-item "#4e342e" at bounding box center [764, 354] width 18 height 18
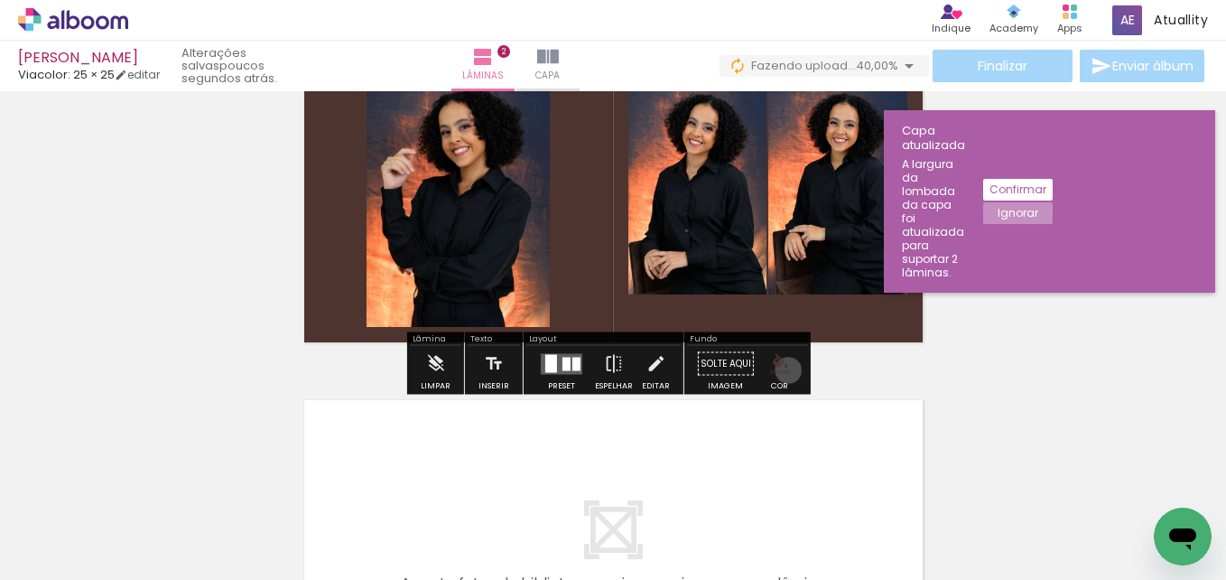
click at [782, 370] on iron-icon "color picker" at bounding box center [780, 364] width 20 height 20
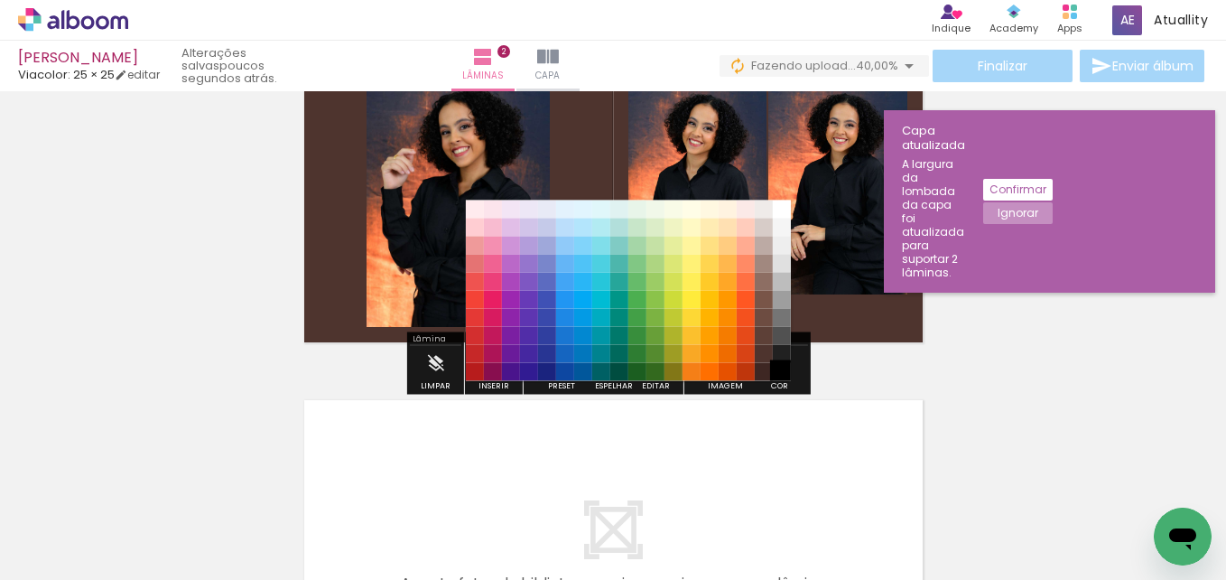
click at [783, 377] on paper-item "#000000" at bounding box center [782, 372] width 18 height 18
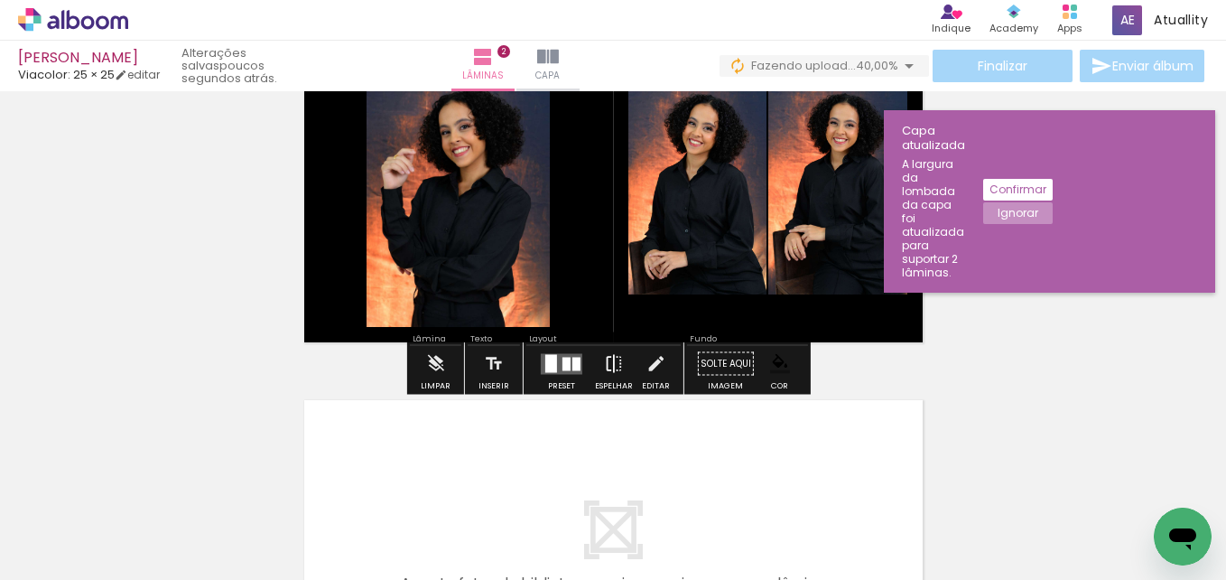
click at [619, 359] on iron-icon at bounding box center [614, 364] width 20 height 36
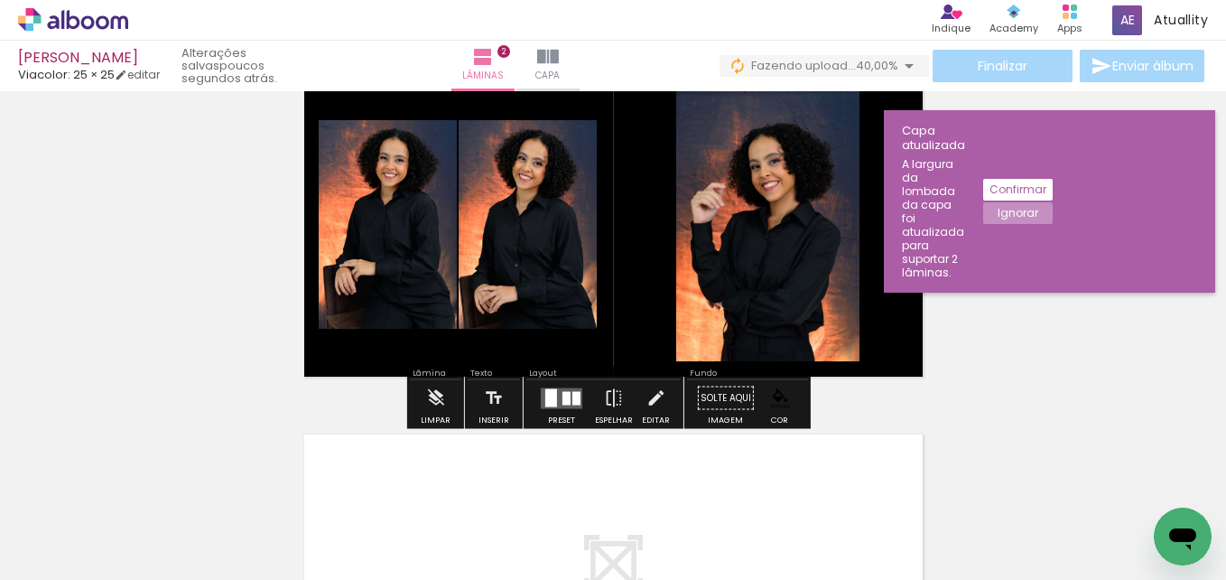
scroll to position [438, 0]
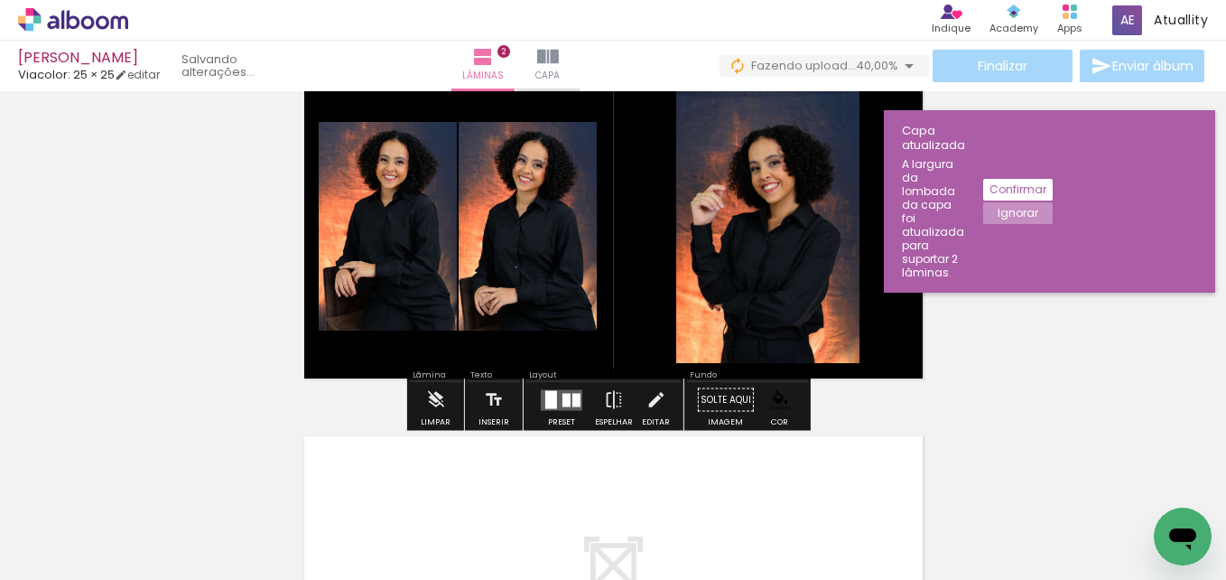
click at [563, 394] on div at bounding box center [567, 400] width 8 height 14
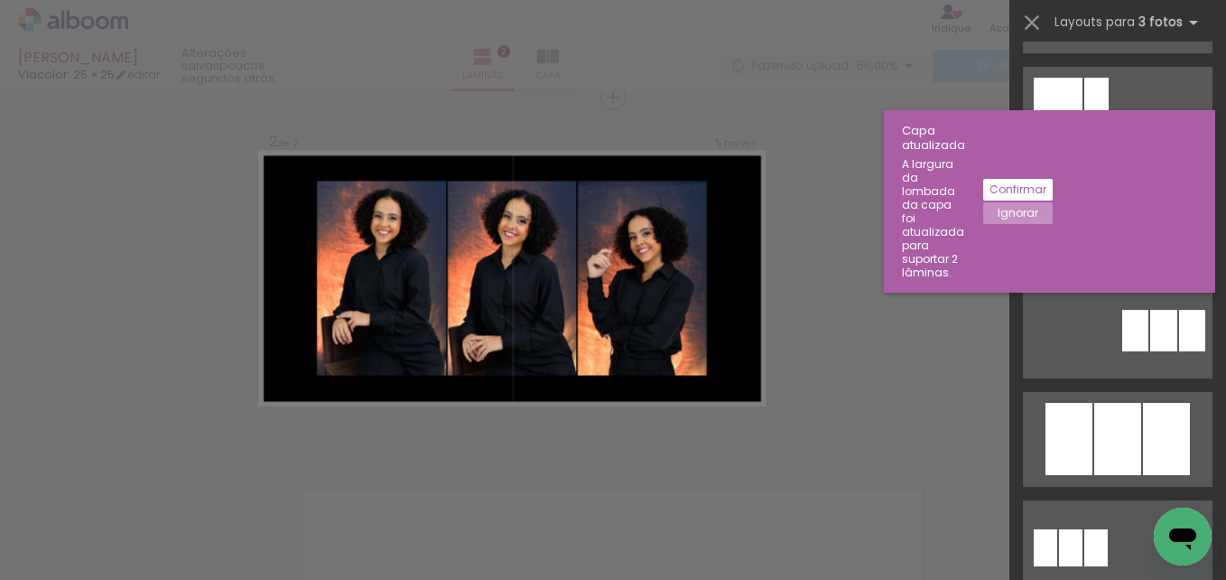
scroll to position [531, 0]
click at [1096, 433] on div at bounding box center [1118, 438] width 47 height 72
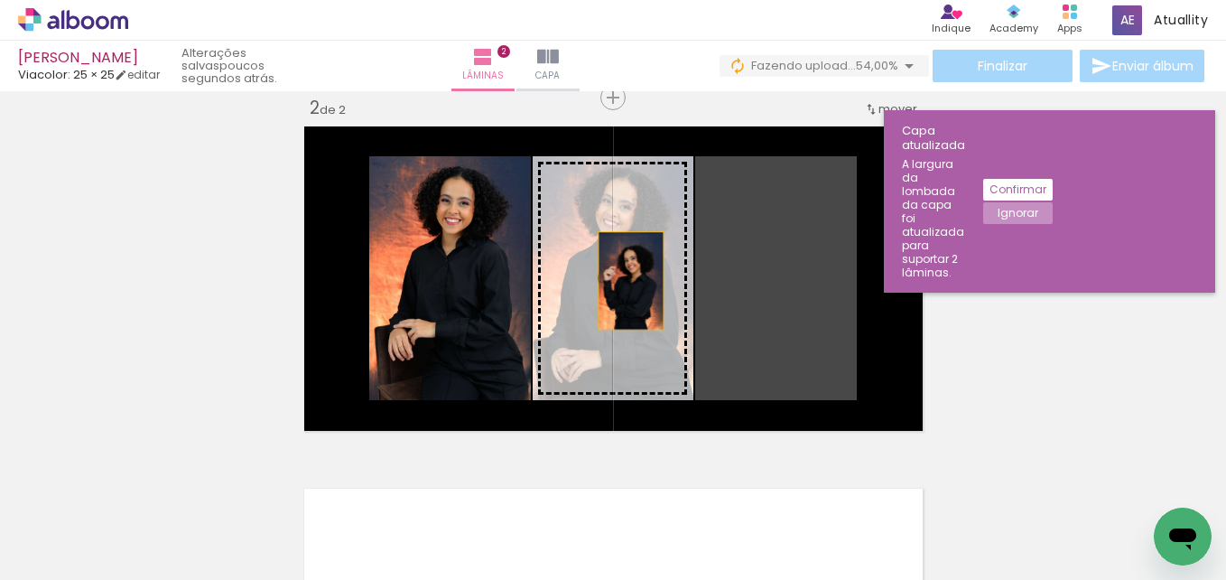
drag, startPoint x: 791, startPoint y: 306, endPoint x: 618, endPoint y: 277, distance: 175.8
click at [0, 0] on slot at bounding box center [0, 0] width 0 height 0
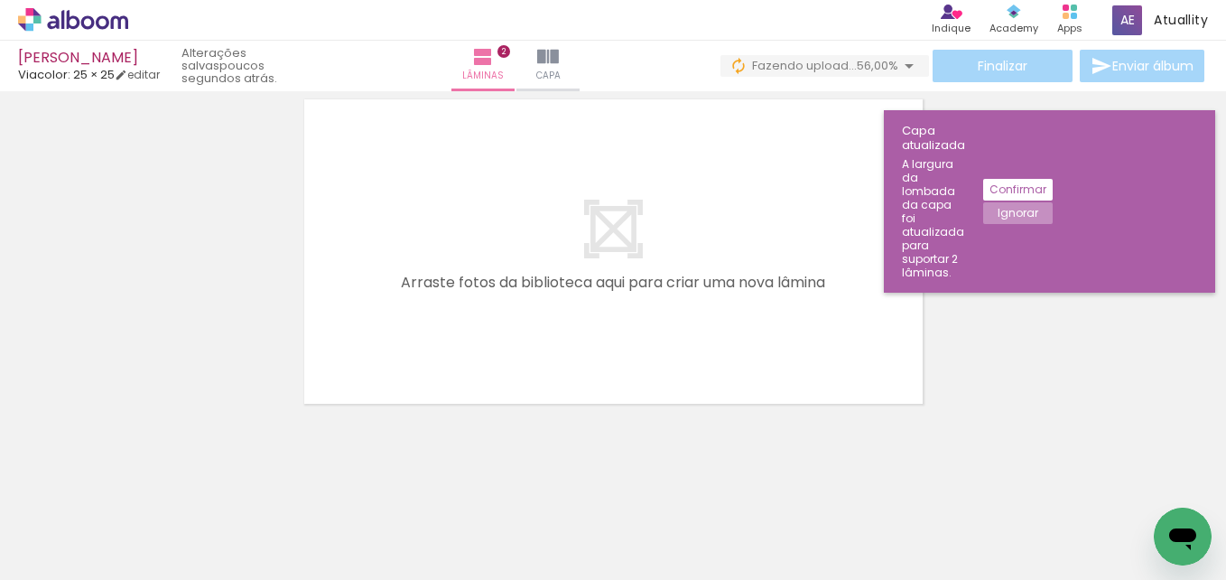
scroll to position [0, 0]
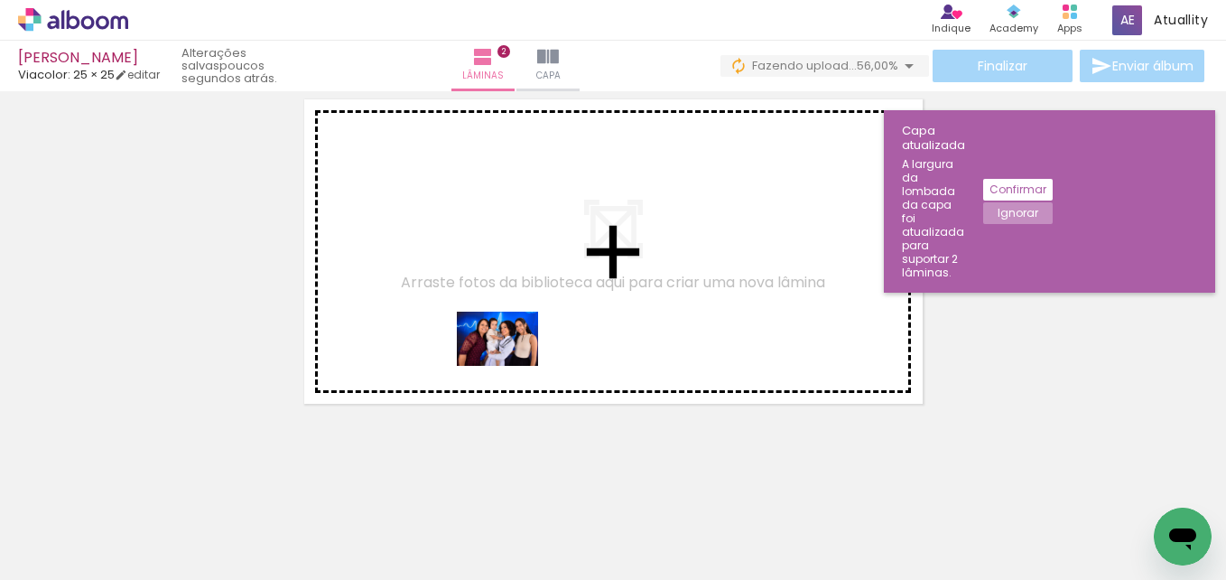
drag, startPoint x: 502, startPoint y: 480, endPoint x: 513, endPoint y: 355, distance: 125.1
click at [513, 355] on quentale-workspace at bounding box center [613, 290] width 1226 height 580
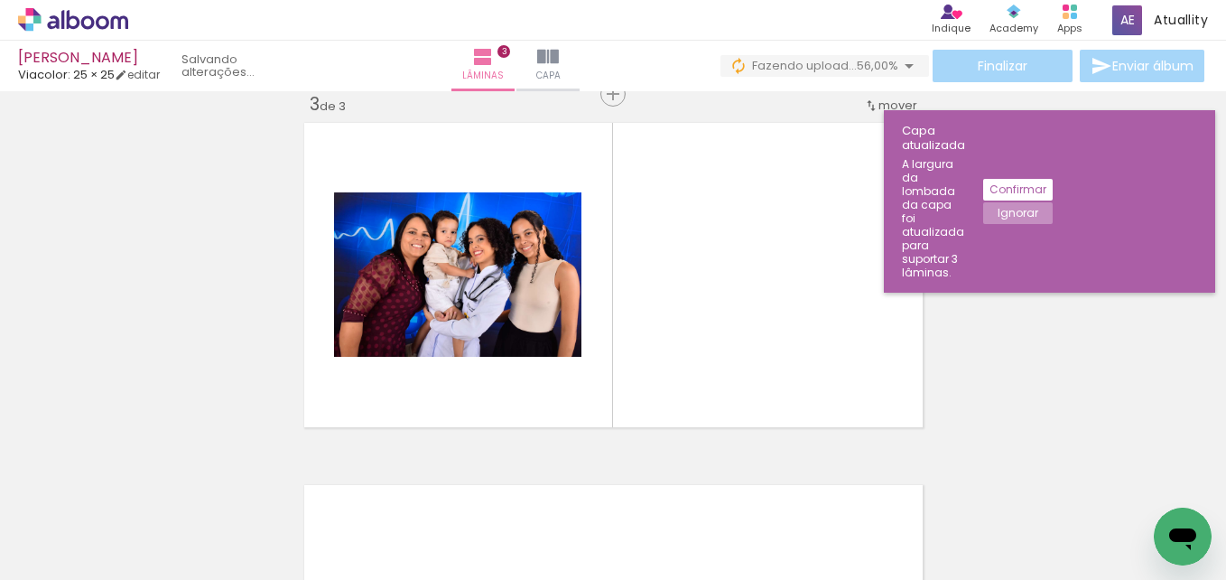
scroll to position [748, 0]
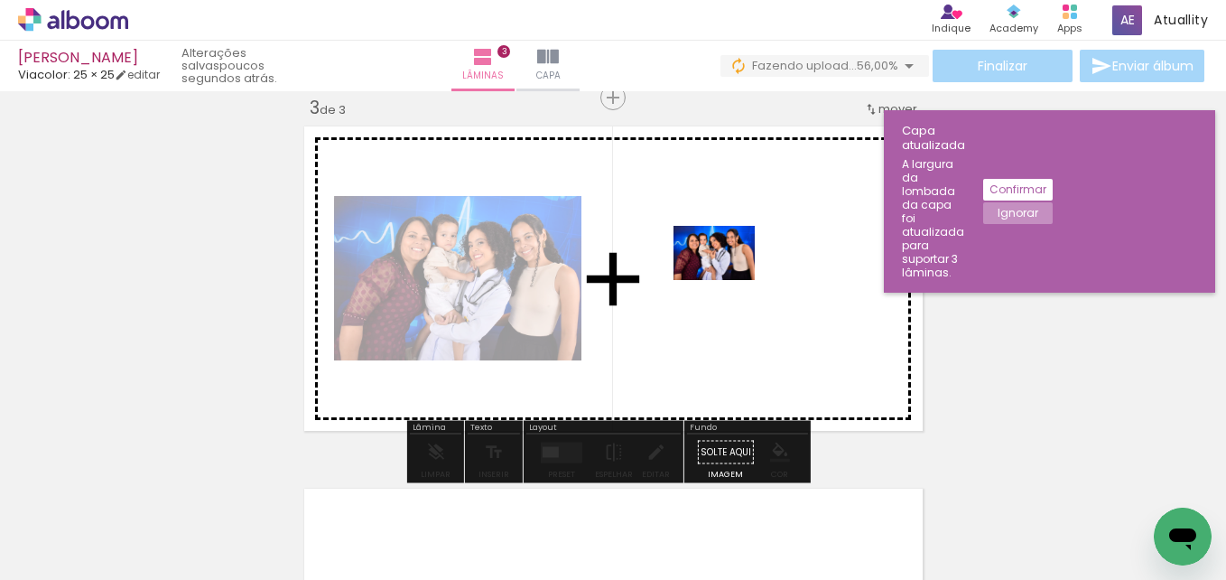
drag, startPoint x: 620, startPoint y: 541, endPoint x: 730, endPoint y: 271, distance: 291.3
click at [730, 271] on quentale-workspace at bounding box center [613, 290] width 1226 height 580
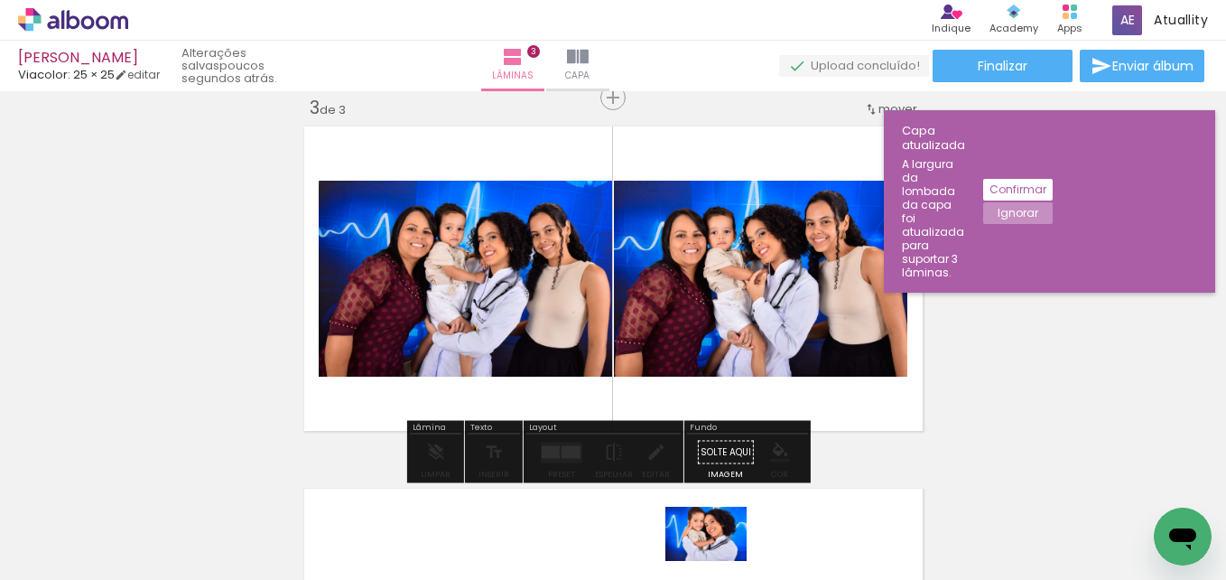
drag, startPoint x: 704, startPoint y: 536, endPoint x: 716, endPoint y: 555, distance: 23.1
click at [716, 548] on div at bounding box center [686, 519] width 89 height 60
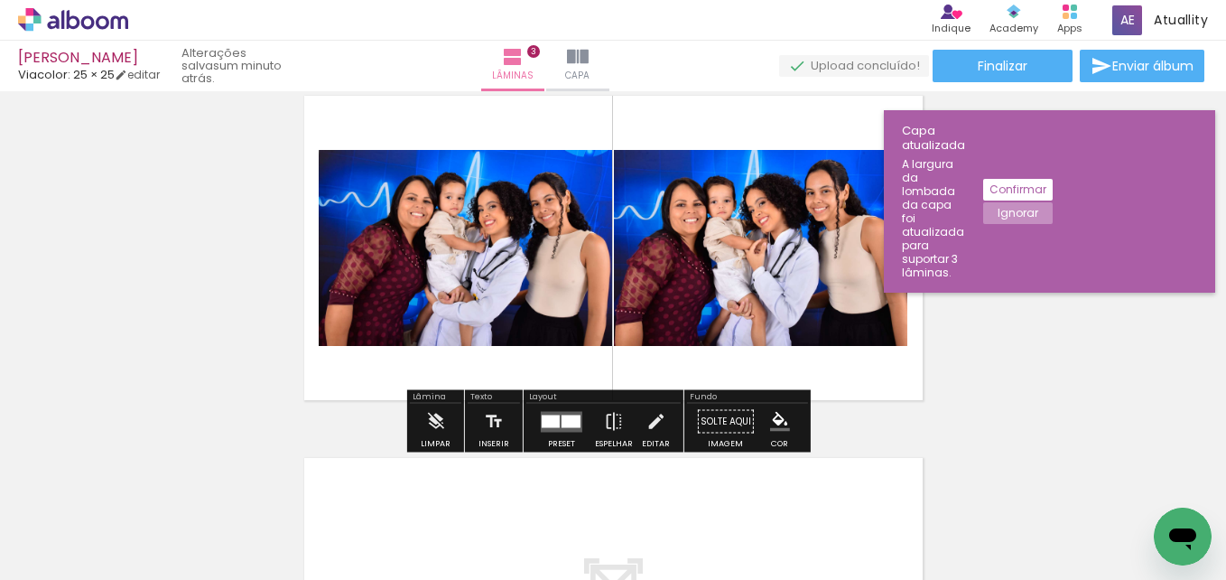
scroll to position [777, 0]
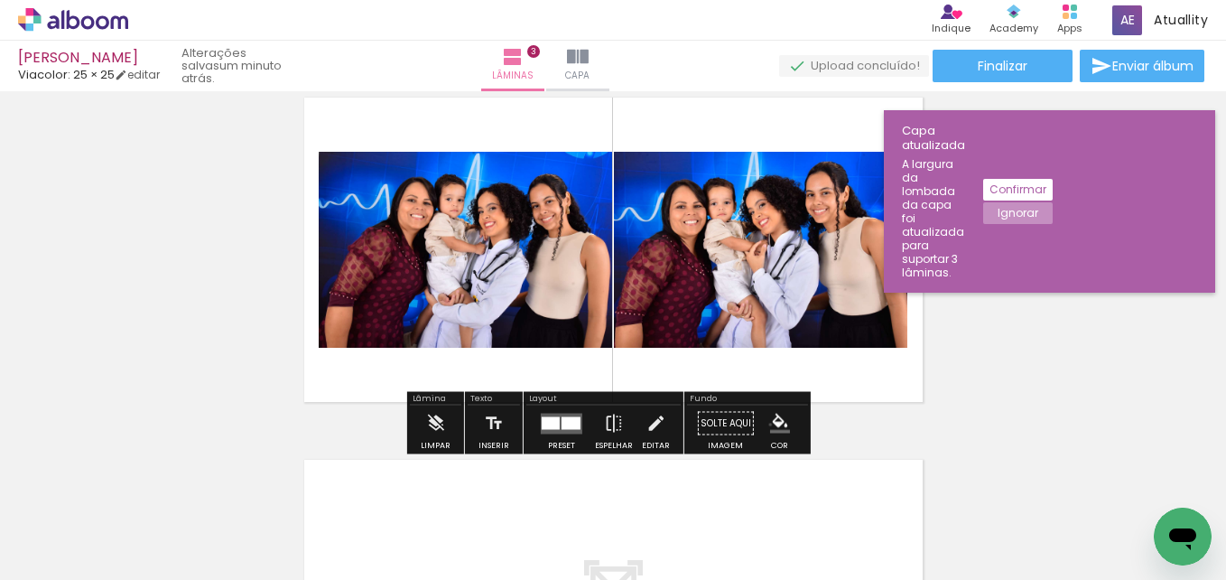
click at [770, 424] on iron-icon "color picker" at bounding box center [780, 424] width 20 height 20
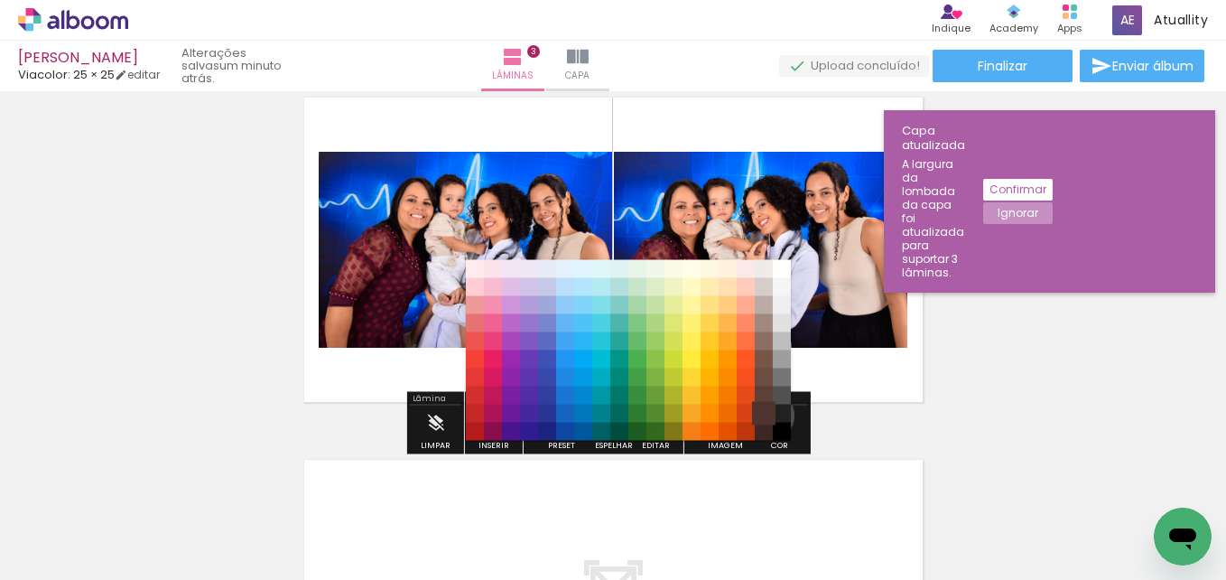
click at [764, 415] on paper-item "#4e342e" at bounding box center [764, 414] width 18 height 18
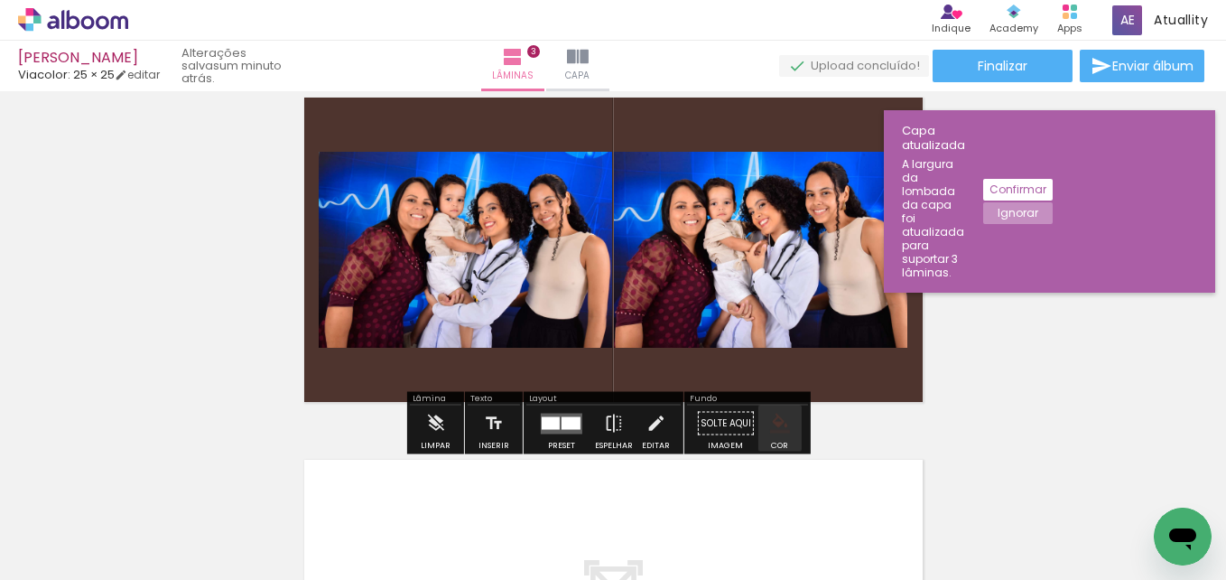
click at [776, 427] on iron-icon "color picker" at bounding box center [780, 424] width 20 height 20
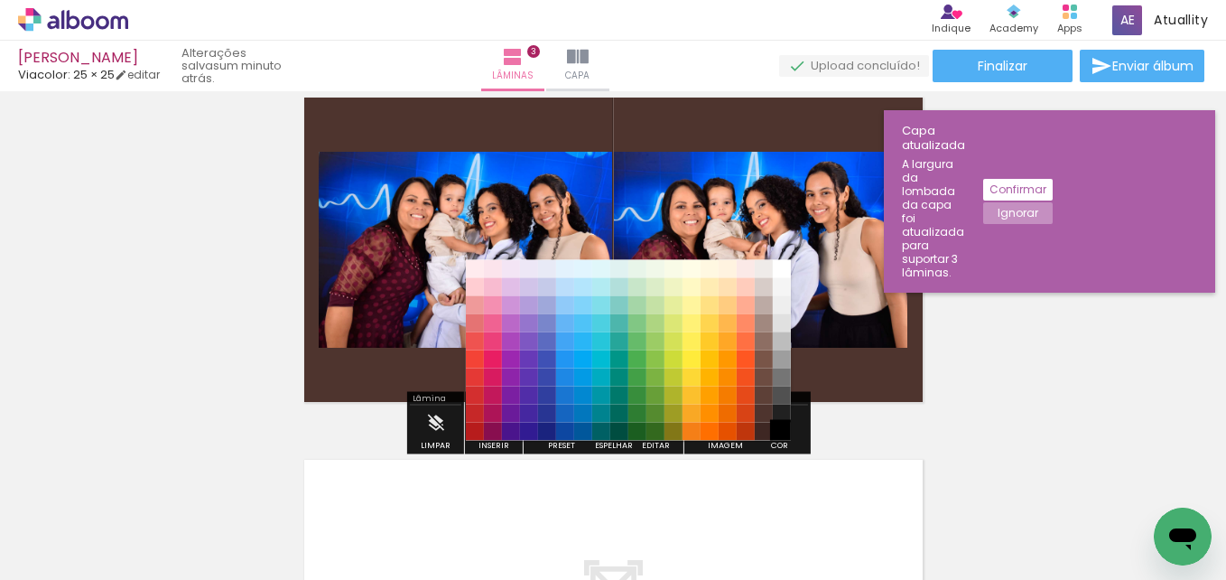
click at [780, 431] on paper-item "#000000" at bounding box center [782, 432] width 18 height 18
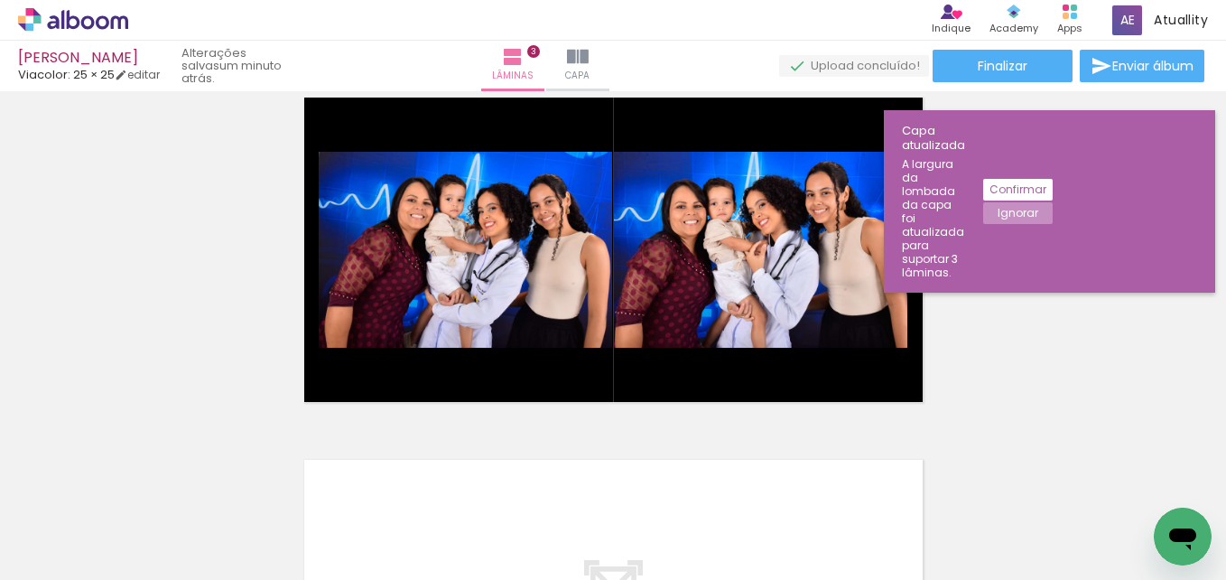
scroll to position [0, 141]
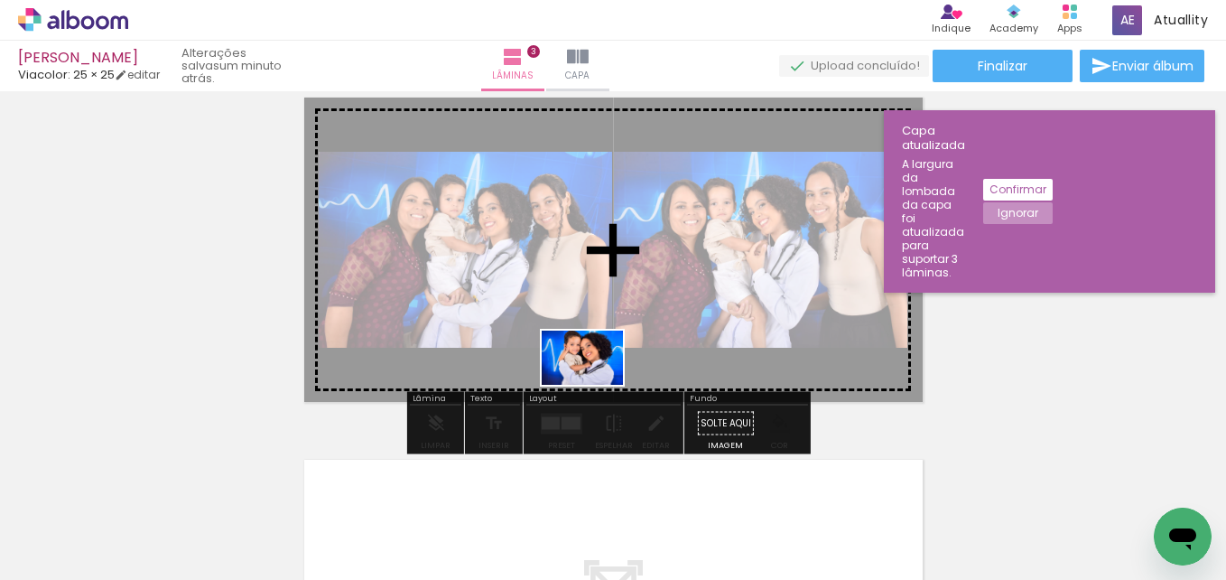
drag, startPoint x: 552, startPoint y: 525, endPoint x: 596, endPoint y: 385, distance: 146.8
click at [596, 385] on quentale-workspace at bounding box center [613, 290] width 1226 height 580
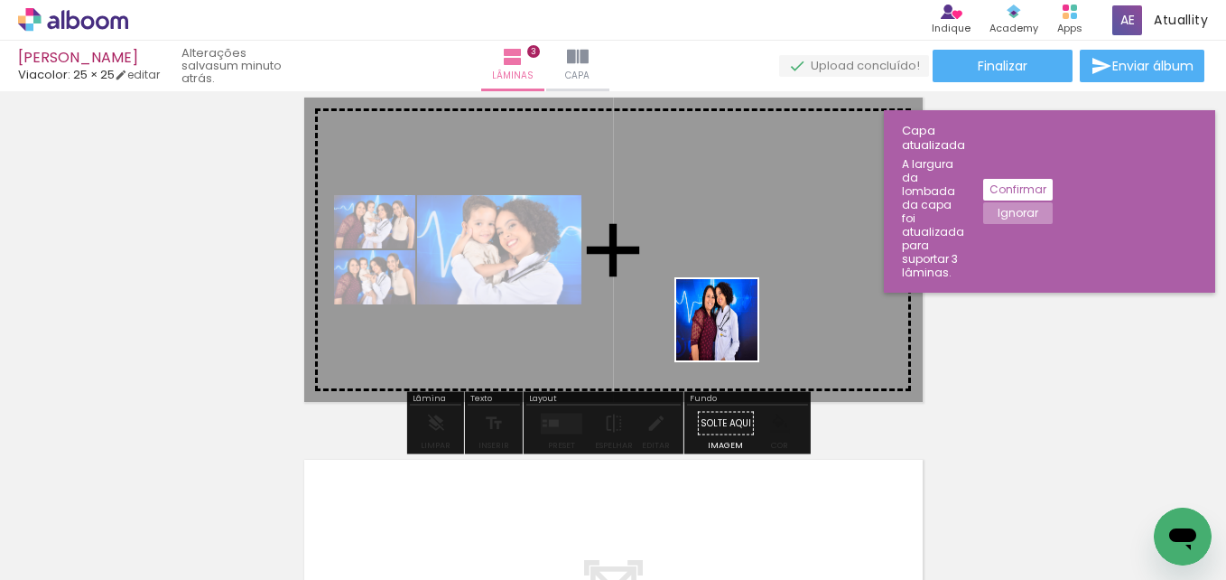
drag, startPoint x: 663, startPoint y: 517, endPoint x: 736, endPoint y: 294, distance: 234.8
click at [736, 294] on quentale-workspace at bounding box center [613, 290] width 1226 height 580
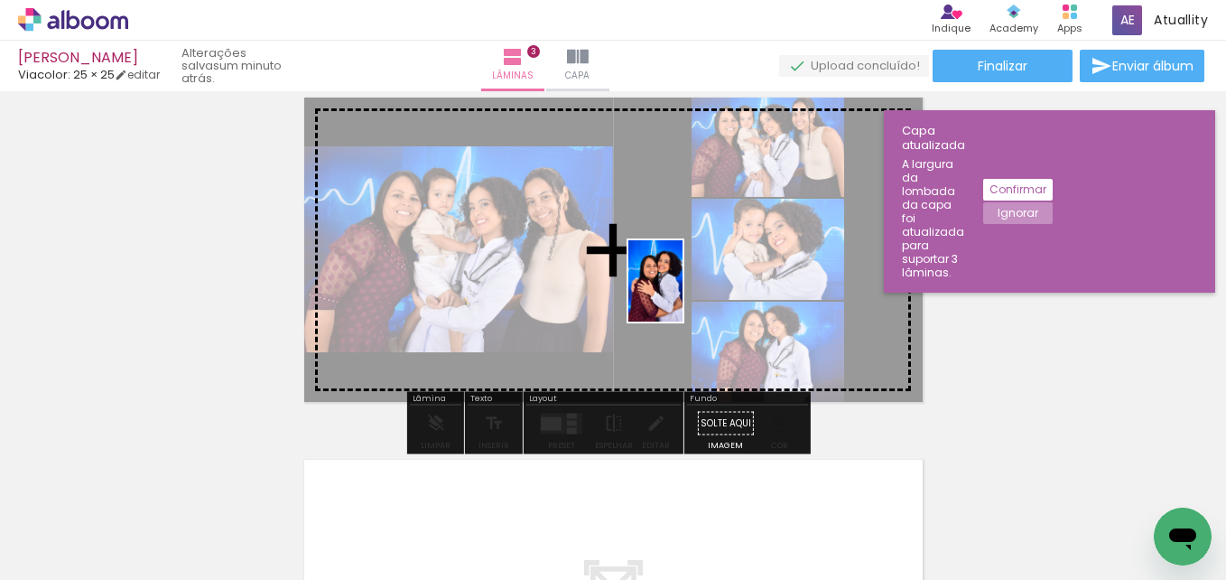
drag, startPoint x: 751, startPoint y: 529, endPoint x: 683, endPoint y: 294, distance: 244.6
click at [683, 294] on quentale-workspace at bounding box center [613, 290] width 1226 height 580
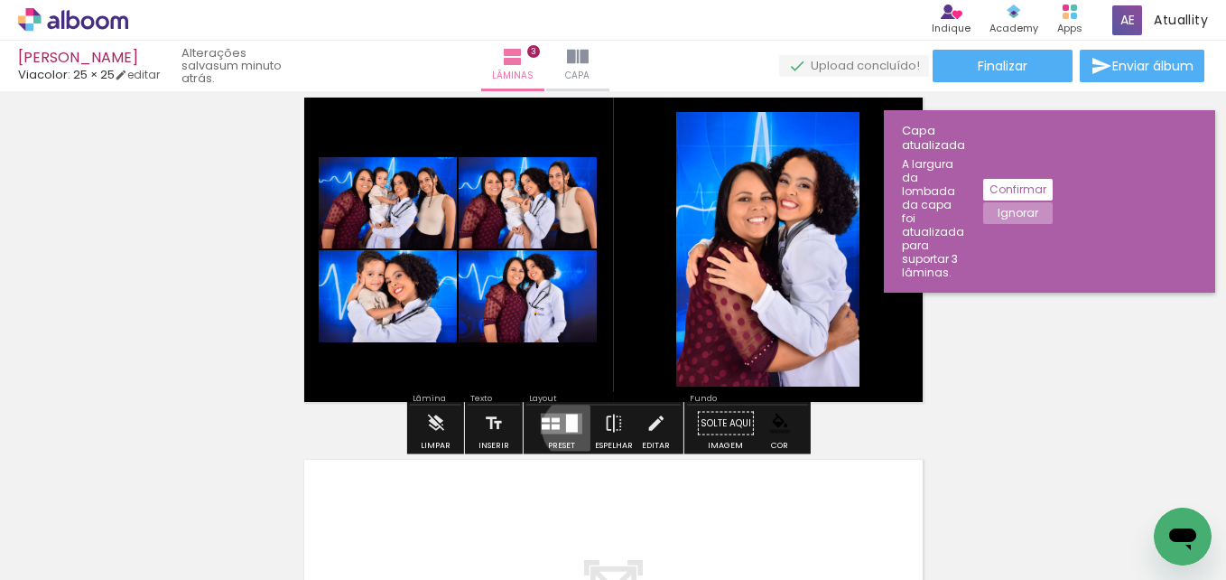
click at [570, 428] on div at bounding box center [572, 423] width 12 height 18
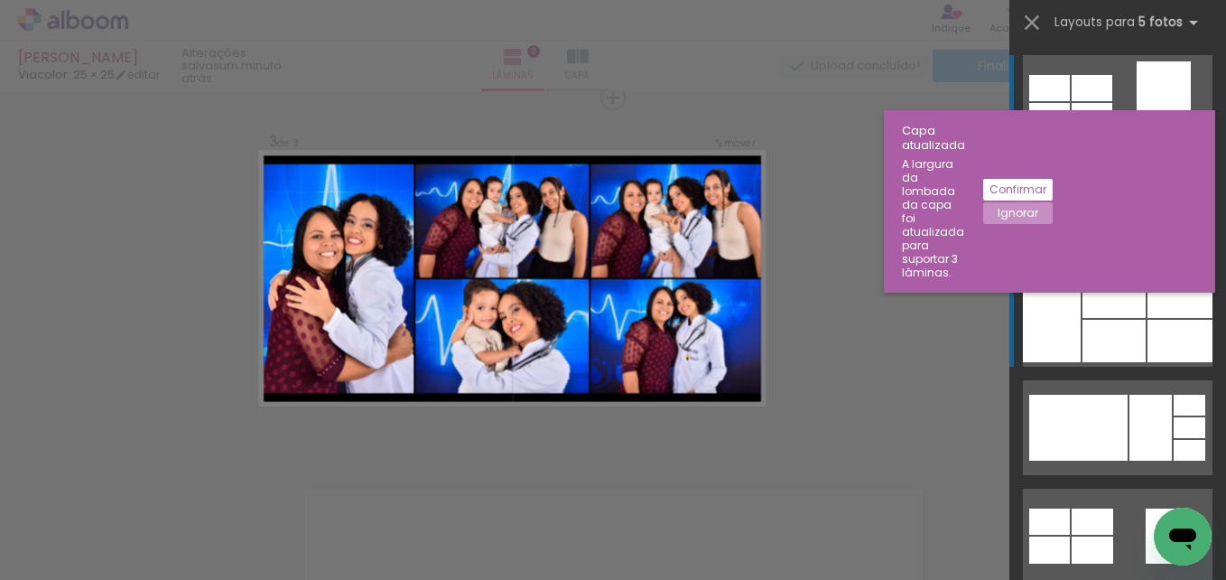
scroll to position [748, 0]
click at [1067, 336] on div at bounding box center [1052, 319] width 58 height 86
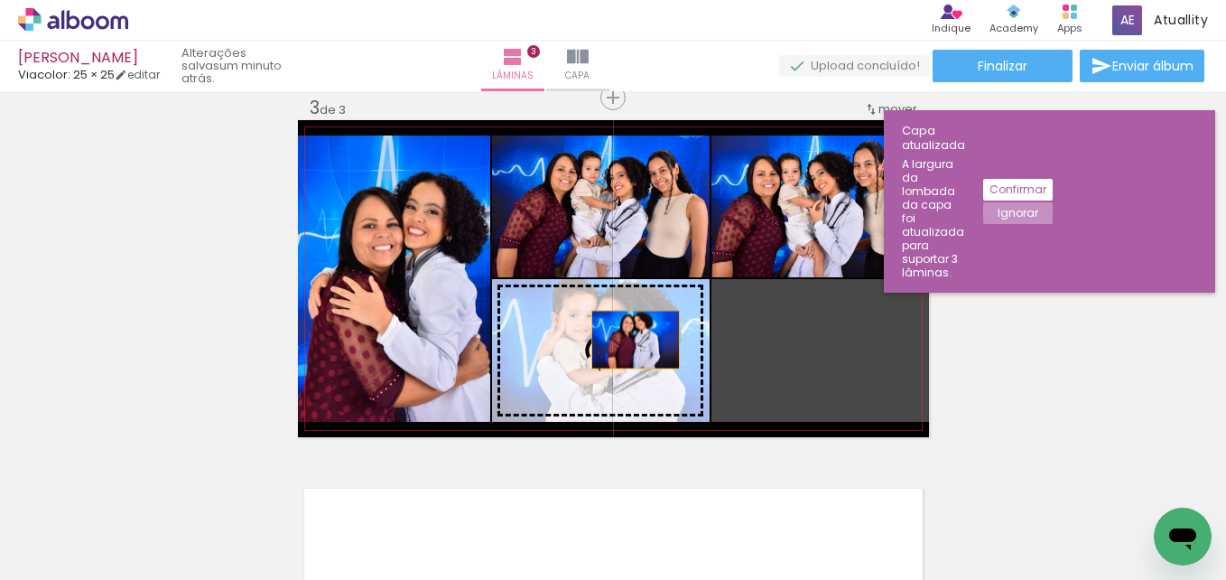
drag, startPoint x: 850, startPoint y: 347, endPoint x: 628, endPoint y: 340, distance: 222.3
click at [0, 0] on slot at bounding box center [0, 0] width 0 height 0
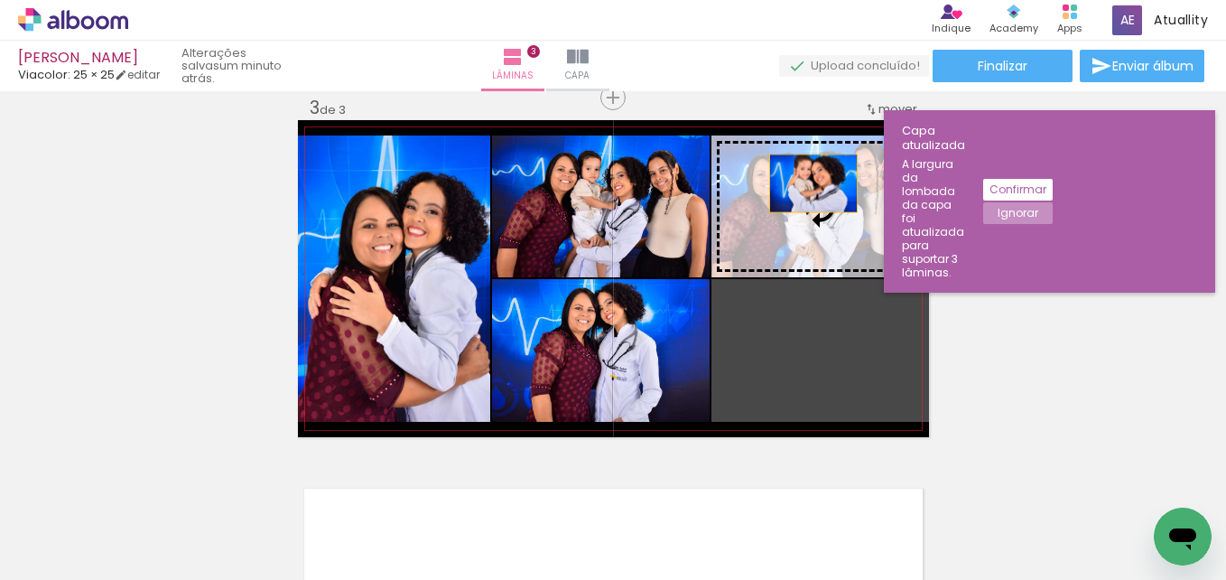
drag, startPoint x: 811, startPoint y: 365, endPoint x: 806, endPoint y: 184, distance: 180.7
click at [0, 0] on slot at bounding box center [0, 0] width 0 height 0
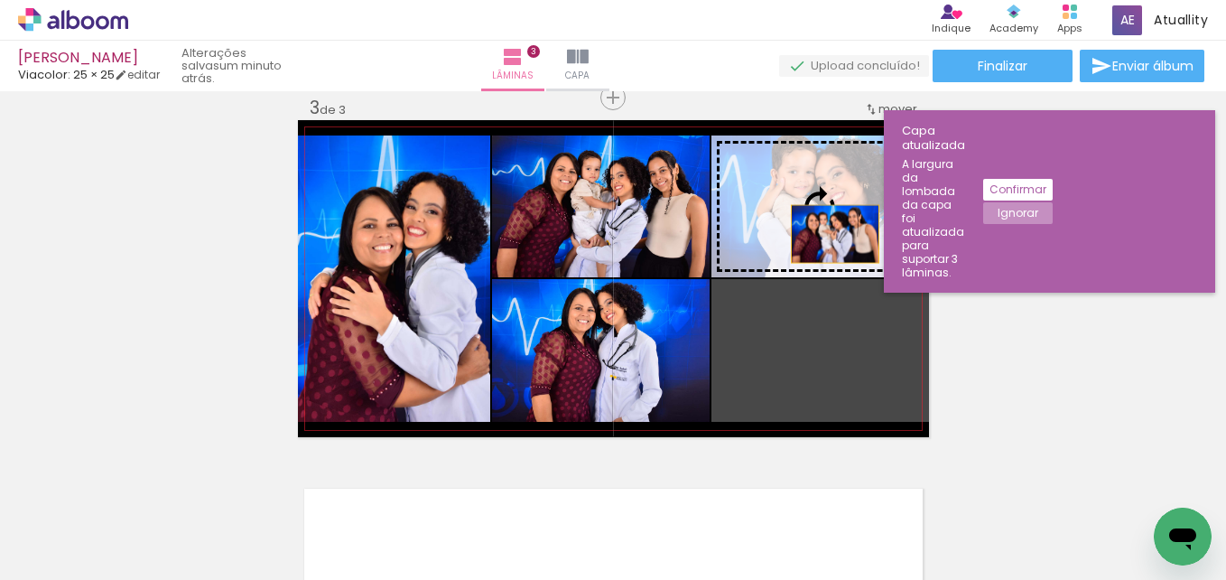
drag, startPoint x: 847, startPoint y: 356, endPoint x: 828, endPoint y: 232, distance: 125.2
click at [0, 0] on slot at bounding box center [0, 0] width 0 height 0
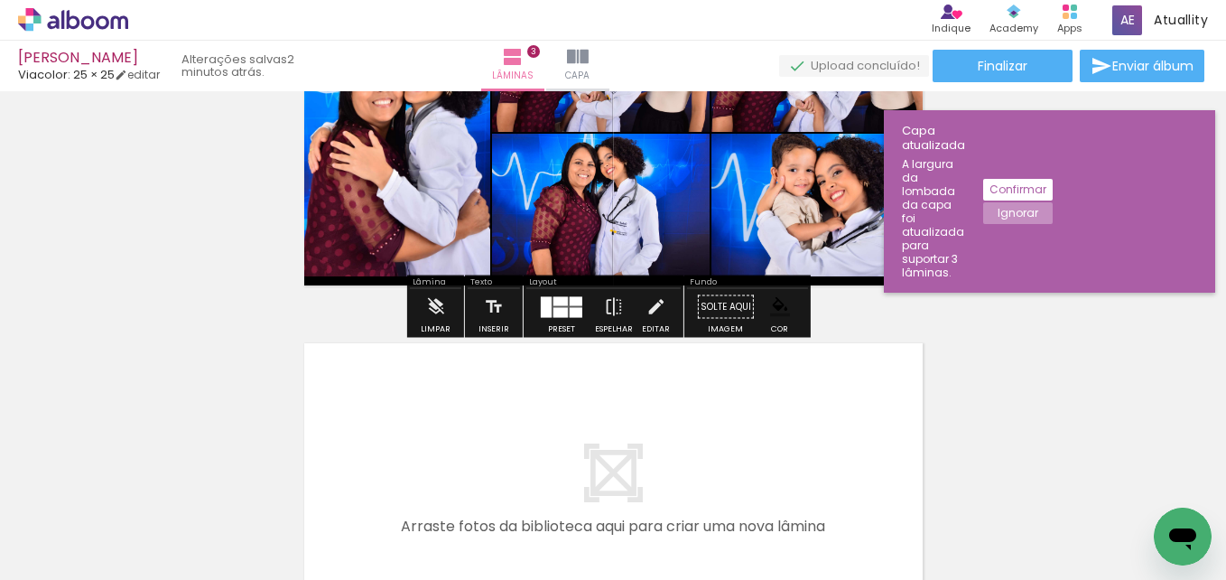
scroll to position [895, 0]
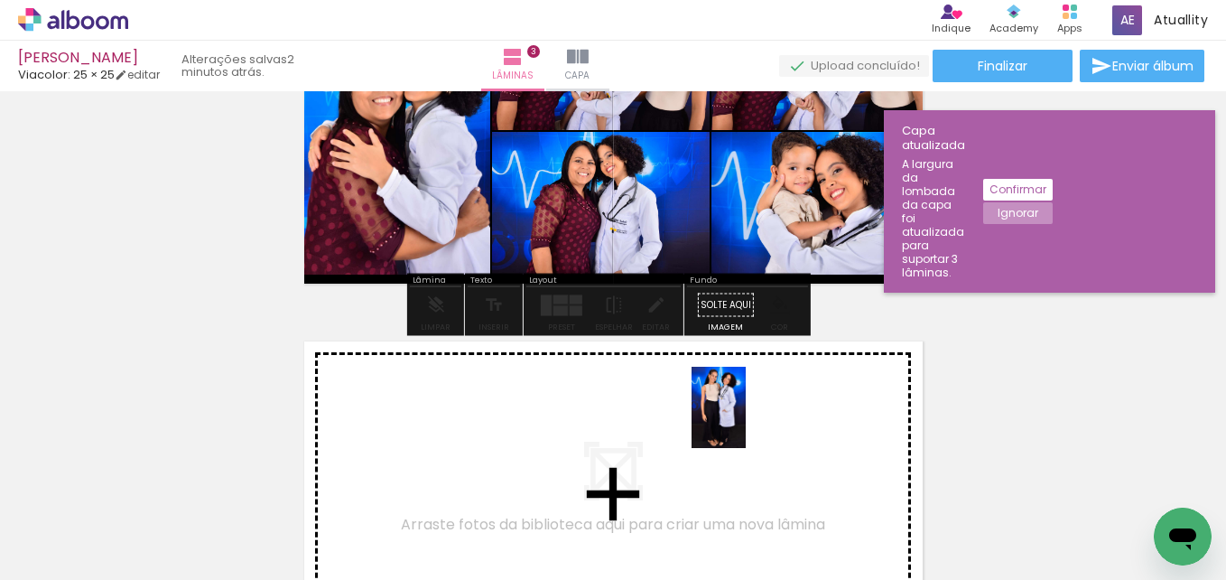
drag, startPoint x: 851, startPoint y: 525, endPoint x: 746, endPoint y: 421, distance: 147.5
click at [746, 421] on quentale-workspace at bounding box center [613, 290] width 1226 height 580
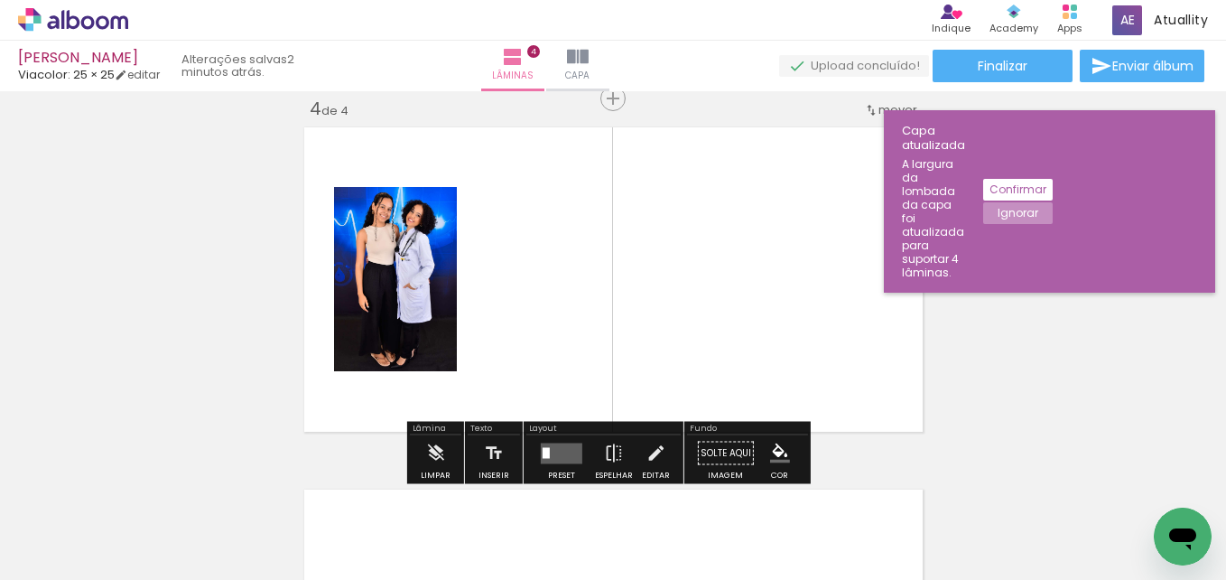
scroll to position [1110, 0]
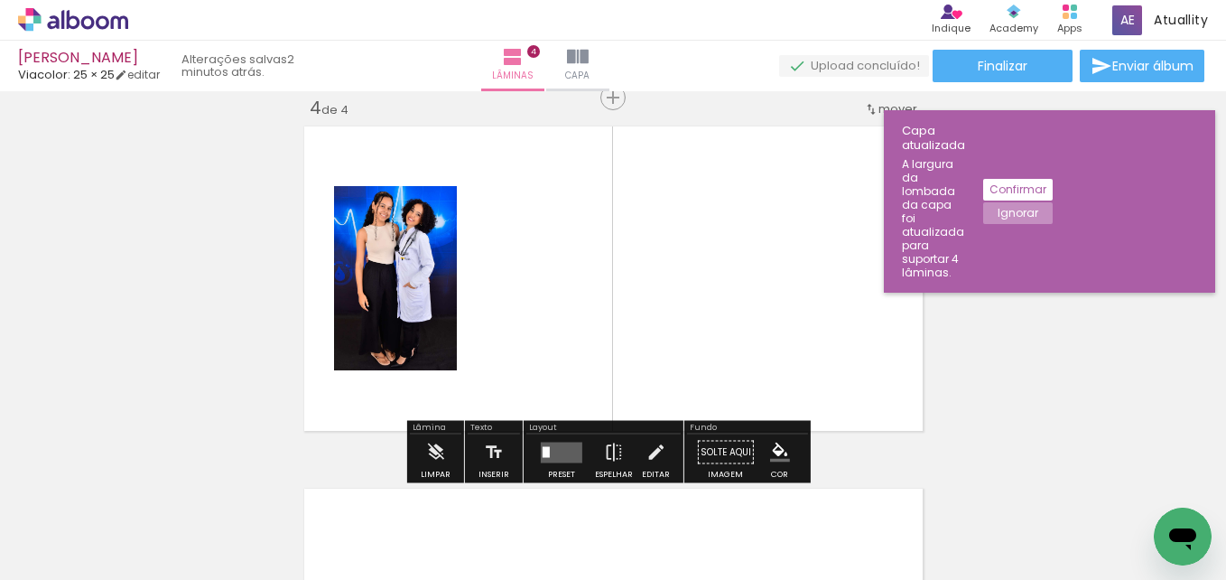
drag, startPoint x: 955, startPoint y: 509, endPoint x: 715, endPoint y: 326, distance: 301.5
click at [715, 326] on quentale-workspace at bounding box center [613, 290] width 1226 height 580
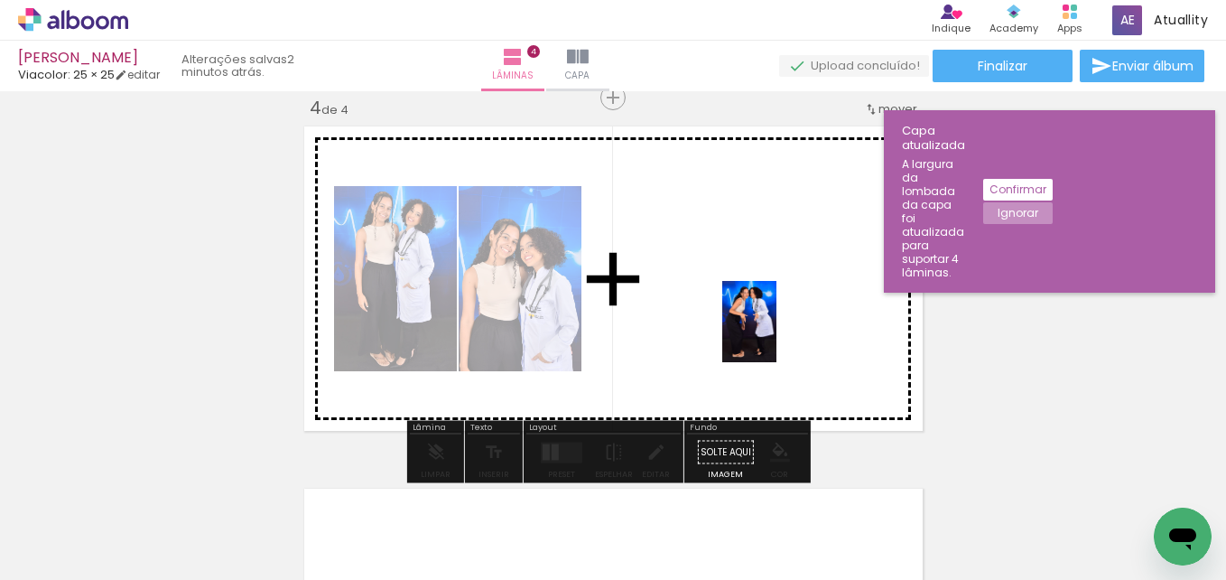
drag, startPoint x: 1048, startPoint y: 507, endPoint x: 754, endPoint y: 323, distance: 346.8
click at [754, 323] on quentale-workspace at bounding box center [613, 290] width 1226 height 580
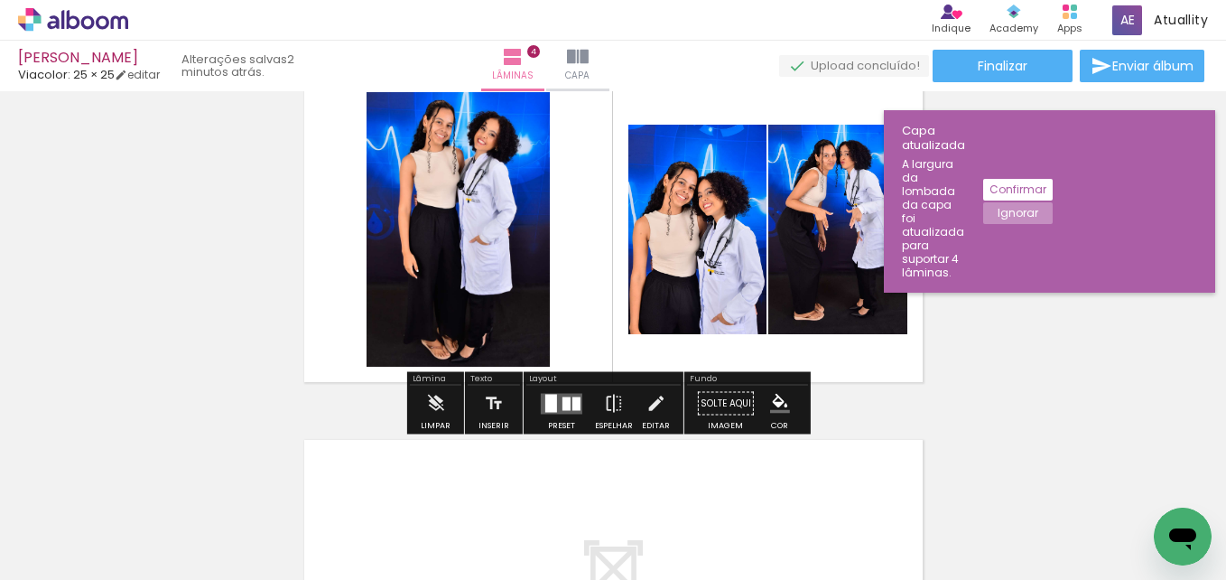
scroll to position [1158, 0]
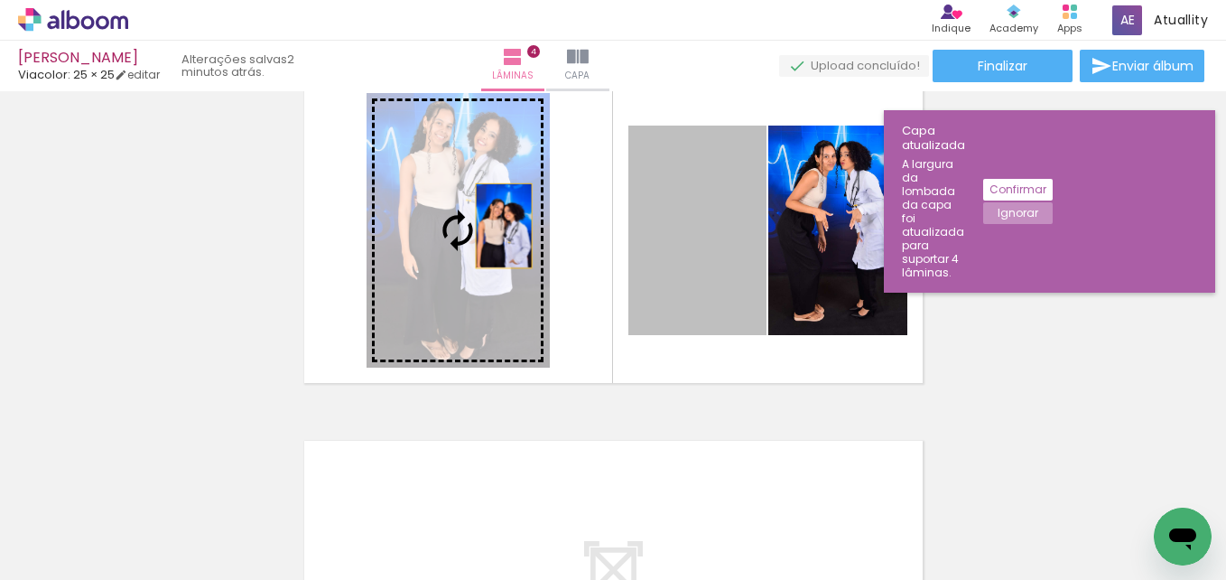
drag, startPoint x: 684, startPoint y: 257, endPoint x: 496, endPoint y: 226, distance: 190.5
click at [0, 0] on slot at bounding box center [0, 0] width 0 height 0
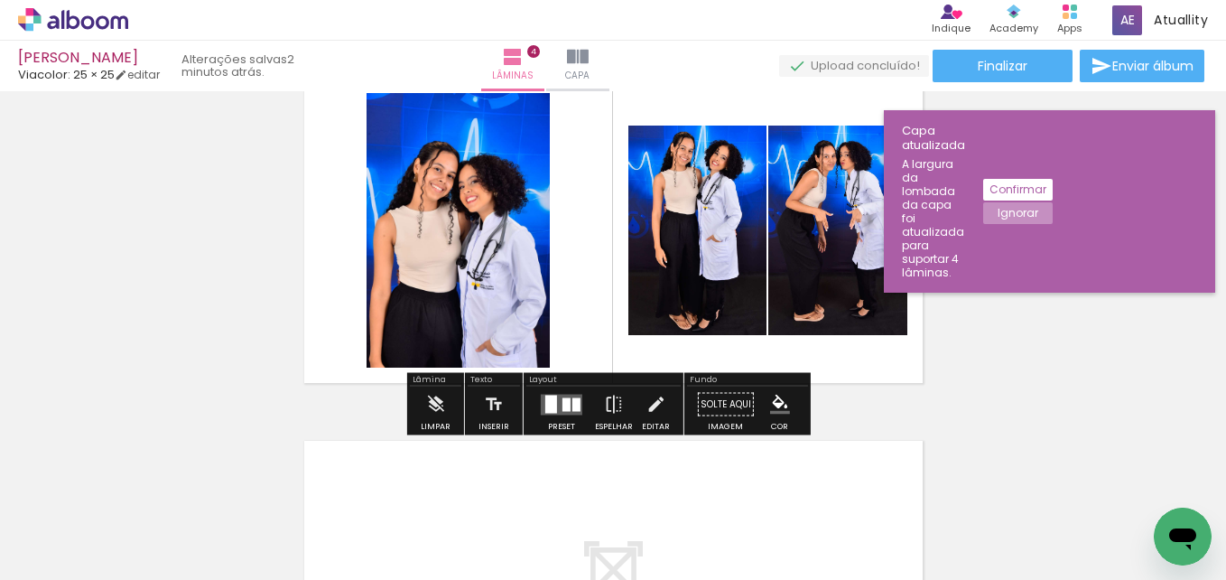
click at [772, 402] on iron-icon "color picker" at bounding box center [780, 405] width 20 height 20
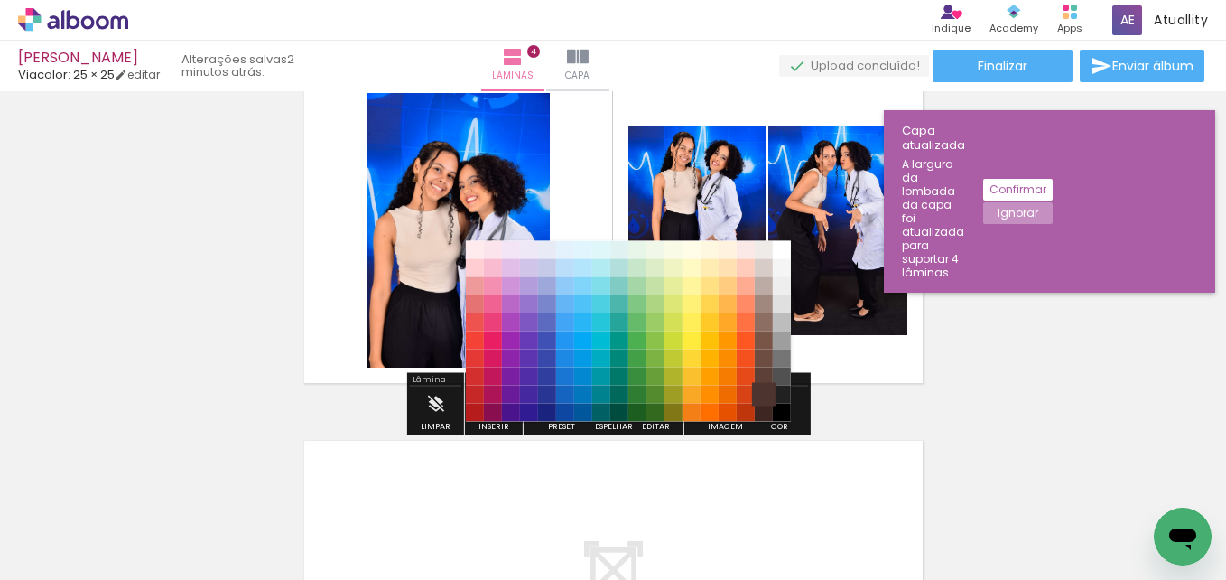
click at [765, 395] on paper-item "#4e342e" at bounding box center [764, 395] width 18 height 18
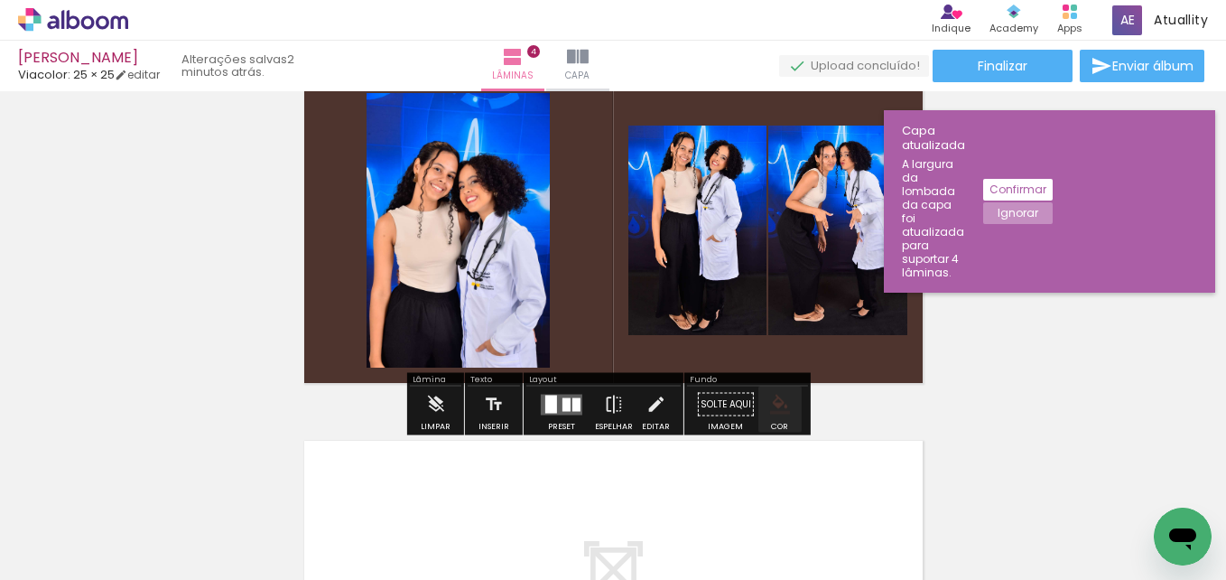
click at [770, 399] on iron-icon "color picker" at bounding box center [780, 405] width 20 height 20
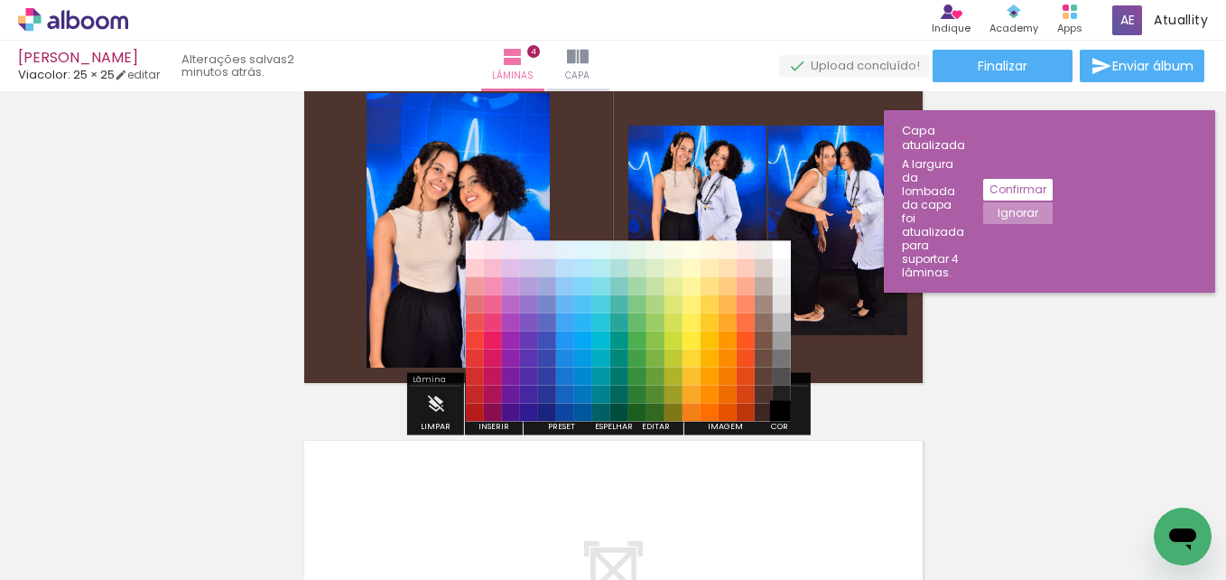
click at [784, 416] on paper-item "#000000" at bounding box center [782, 413] width 18 height 18
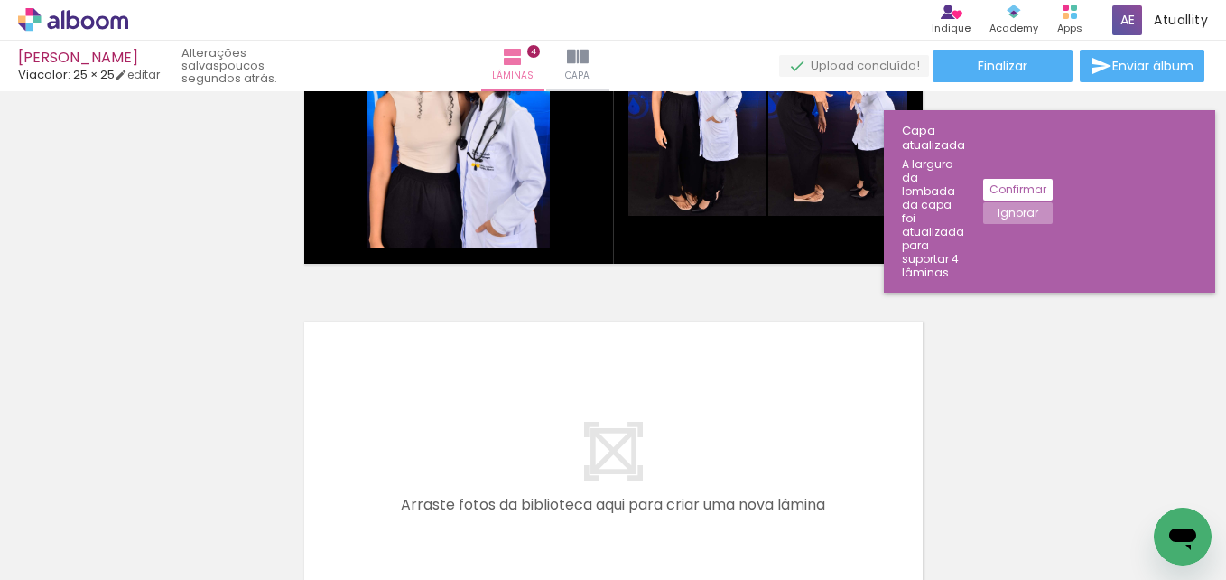
scroll to position [1422, 0]
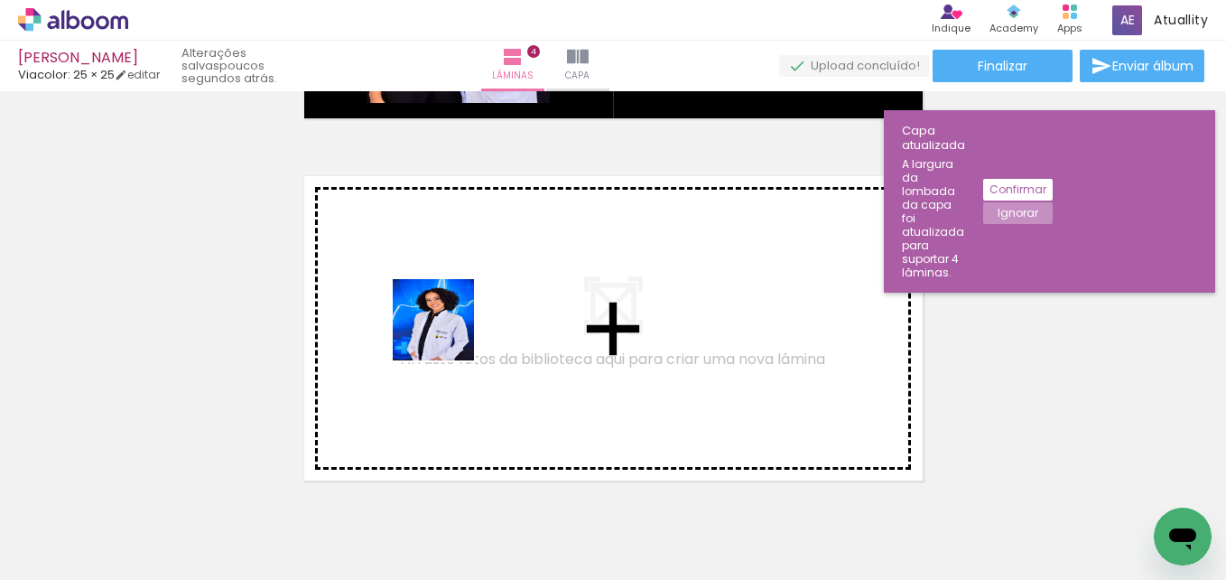
drag, startPoint x: 165, startPoint y: 520, endPoint x: 459, endPoint y: 326, distance: 351.9
click at [459, 326] on quentale-workspace at bounding box center [613, 290] width 1226 height 580
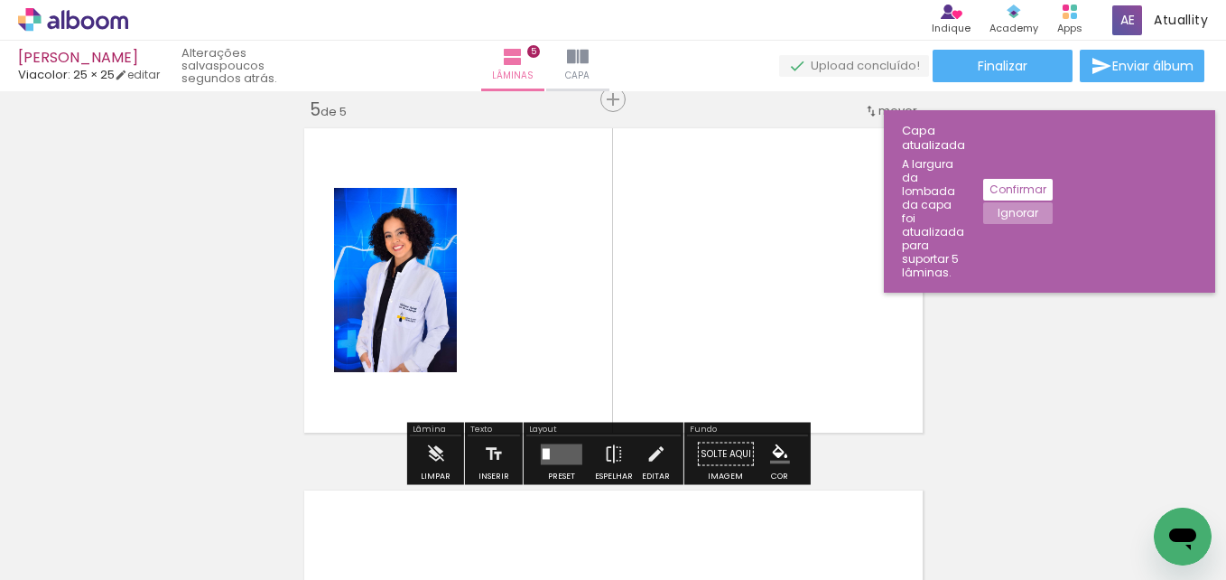
scroll to position [1472, 0]
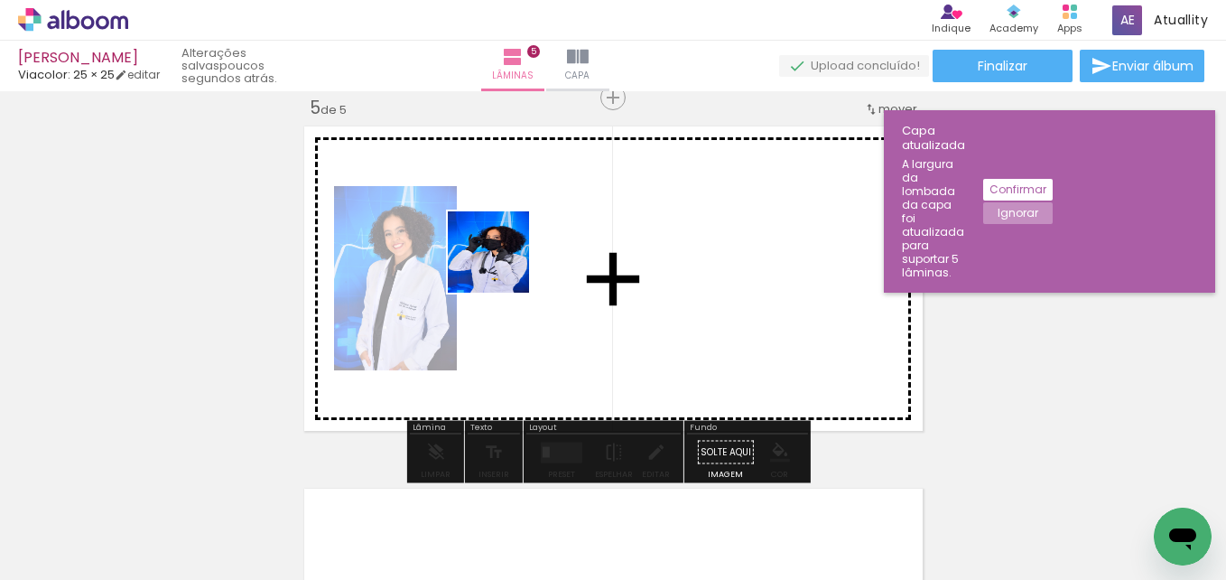
drag, startPoint x: 405, startPoint y: 496, endPoint x: 516, endPoint y: 236, distance: 282.8
click at [516, 236] on quentale-workspace at bounding box center [613, 290] width 1226 height 580
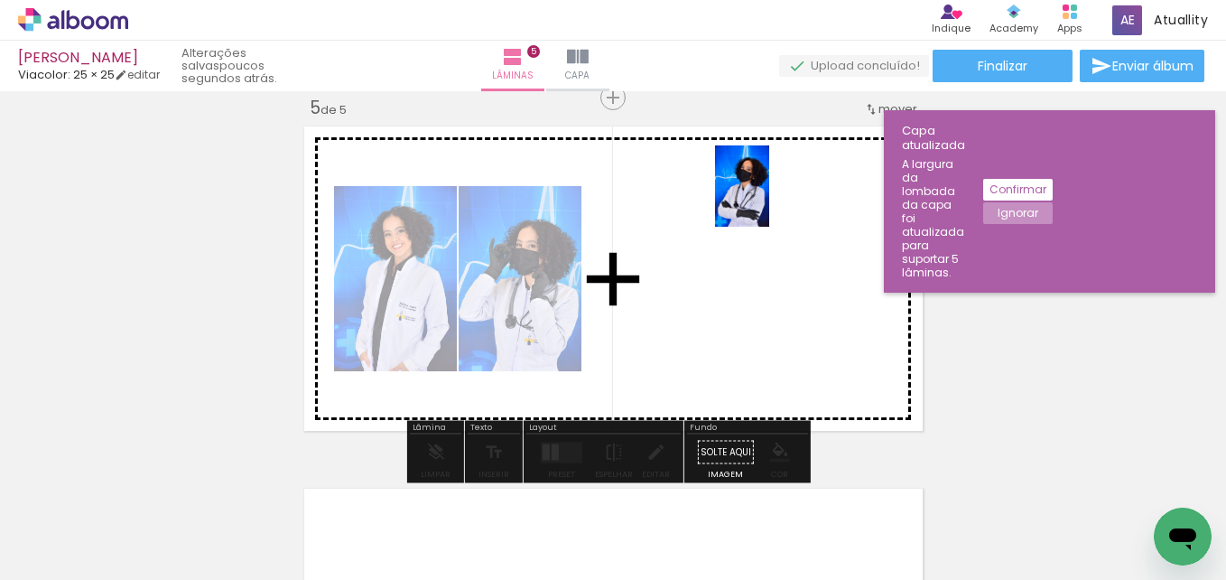
drag, startPoint x: 298, startPoint y: 513, endPoint x: 773, endPoint y: 189, distance: 575.1
click at [773, 189] on quentale-workspace at bounding box center [613, 290] width 1226 height 580
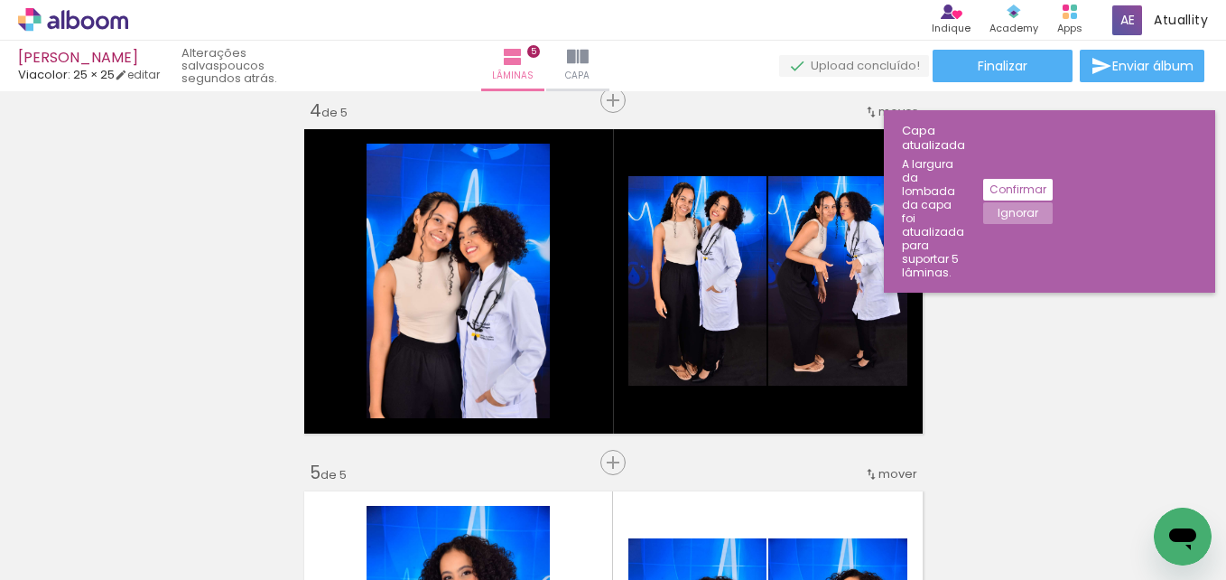
scroll to position [1035, 0]
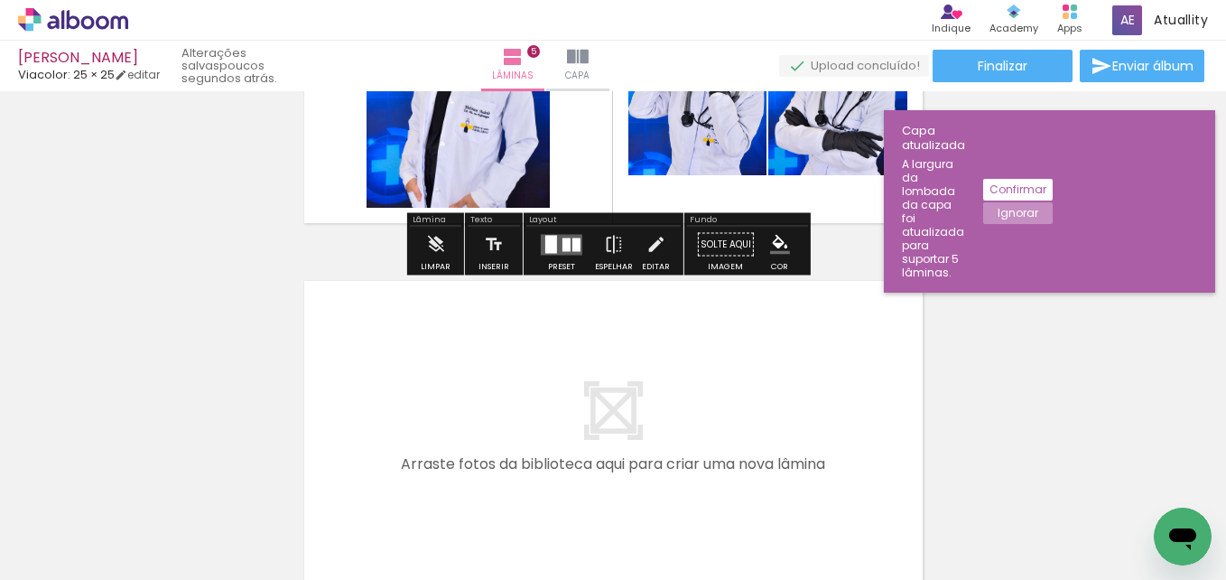
click at [773, 250] on iron-icon "color picker" at bounding box center [780, 245] width 20 height 20
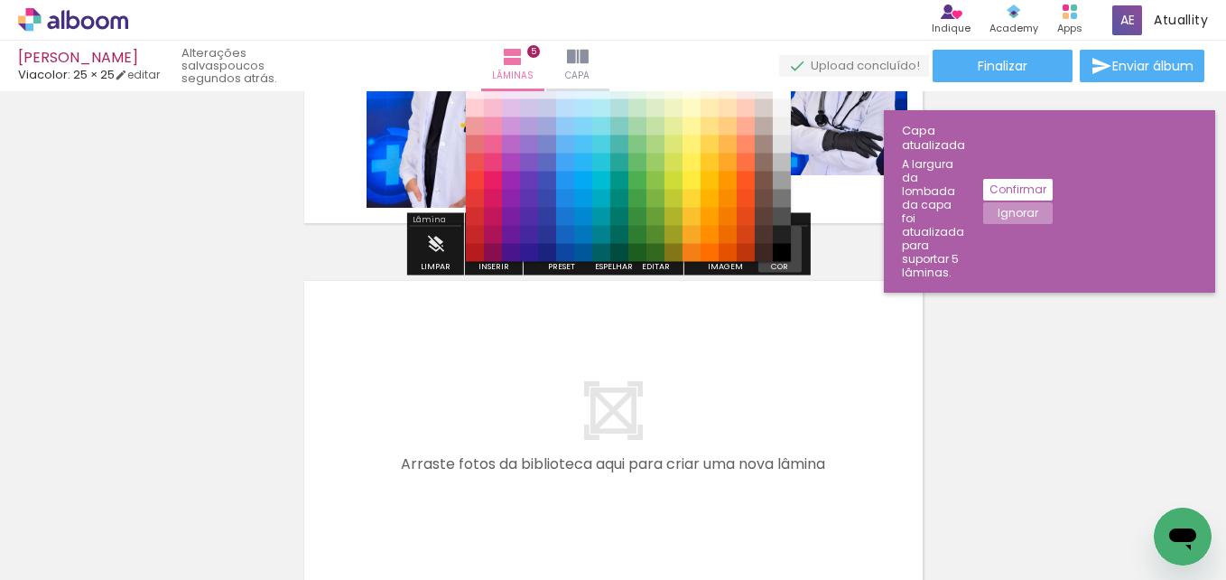
scroll to position [1670, 0]
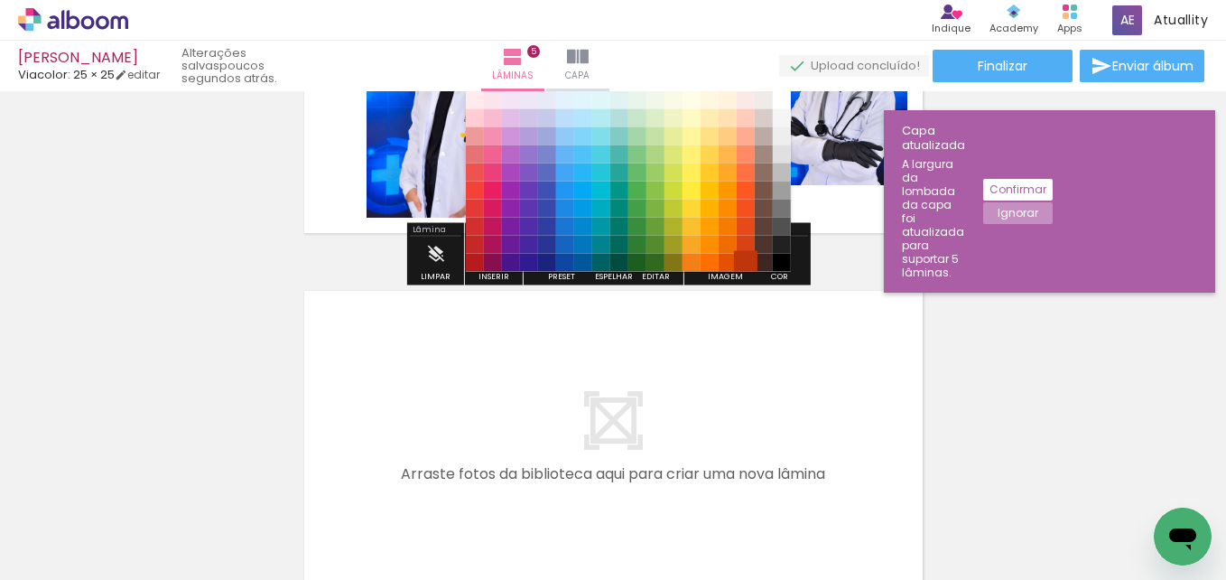
click at [737, 258] on paper-item "#bf360c" at bounding box center [746, 263] width 18 height 18
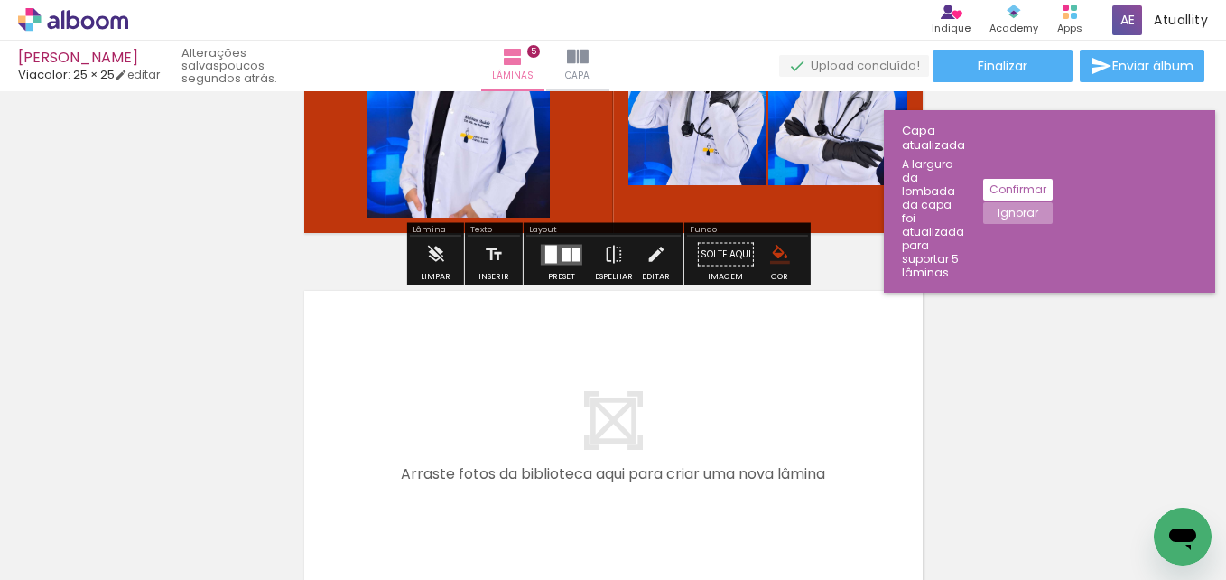
click at [770, 258] on iron-icon "color picker" at bounding box center [780, 255] width 20 height 20
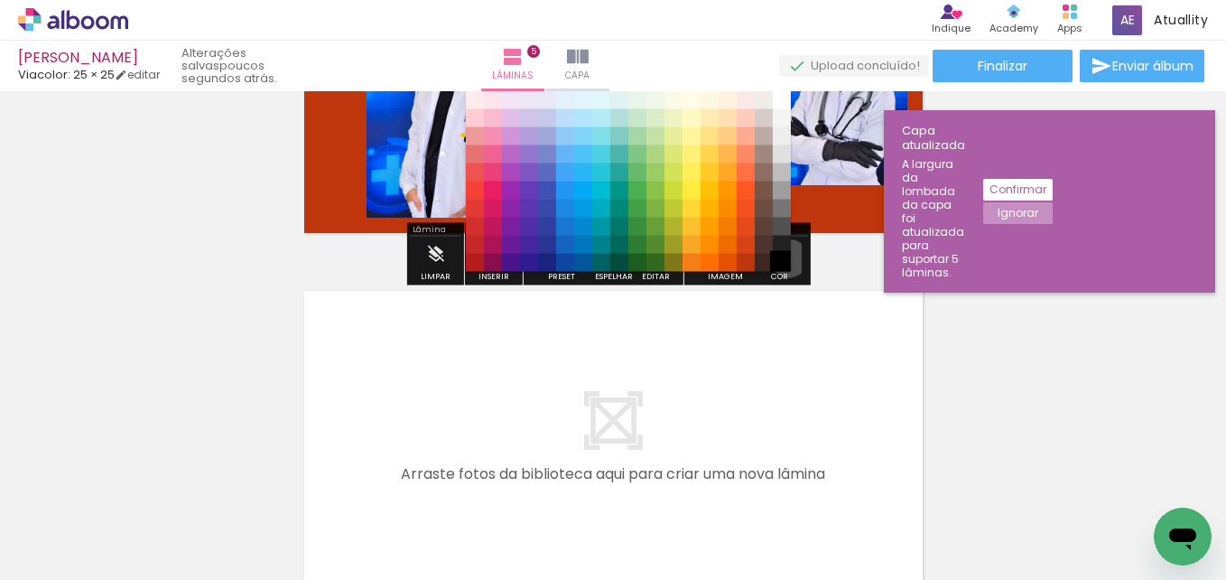
click at [783, 258] on paper-item "#000000" at bounding box center [782, 263] width 18 height 18
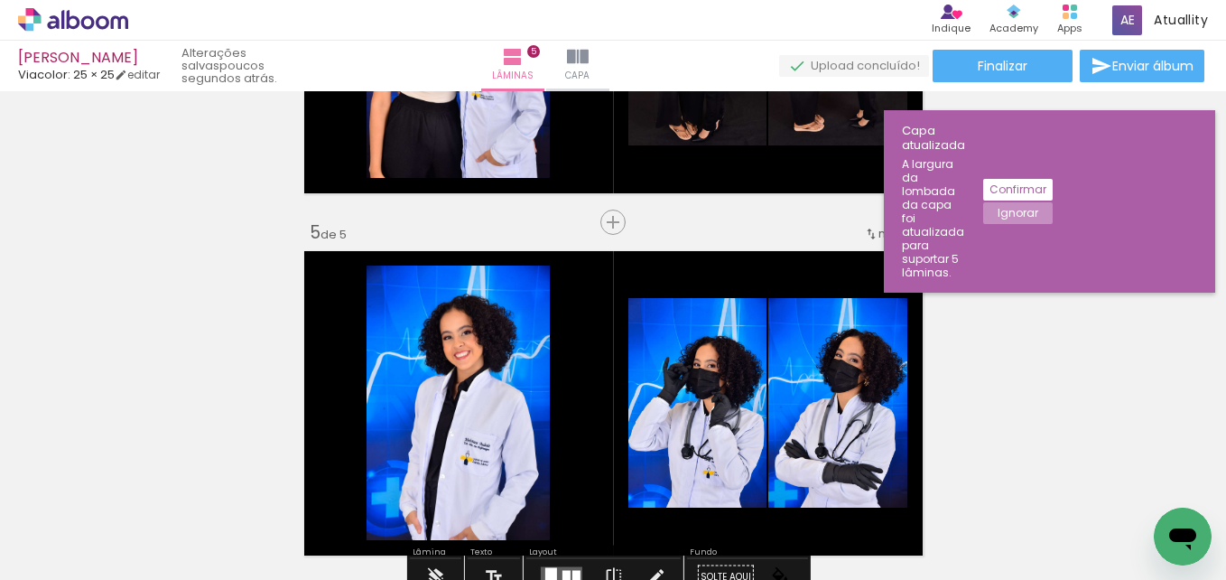
scroll to position [1715, 0]
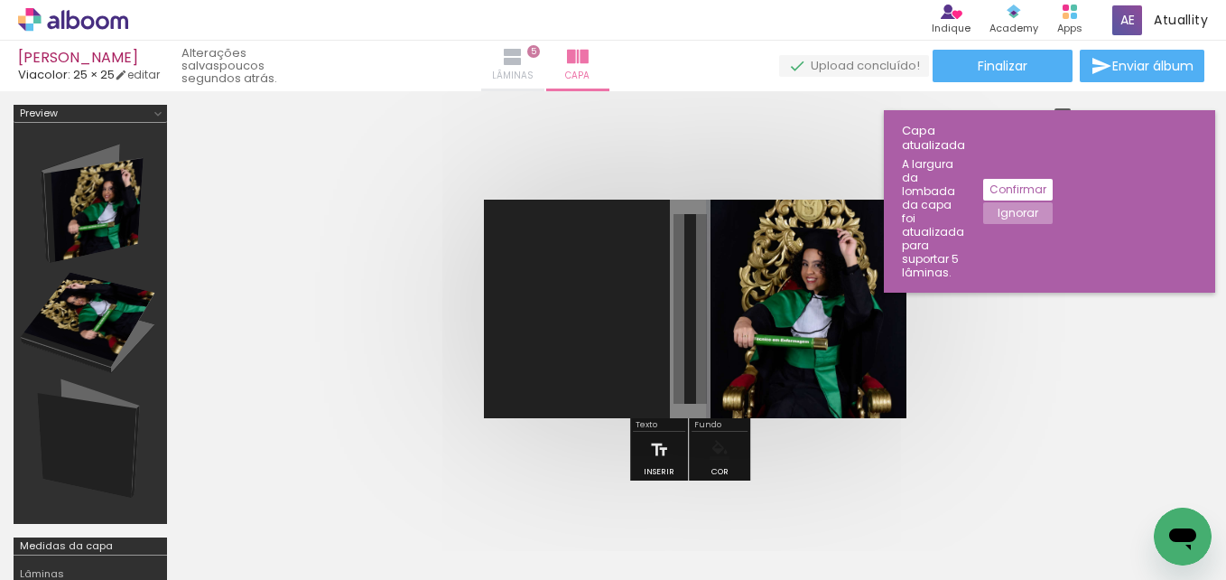
click at [534, 76] on span "Lâminas" at bounding box center [513, 76] width 42 height 16
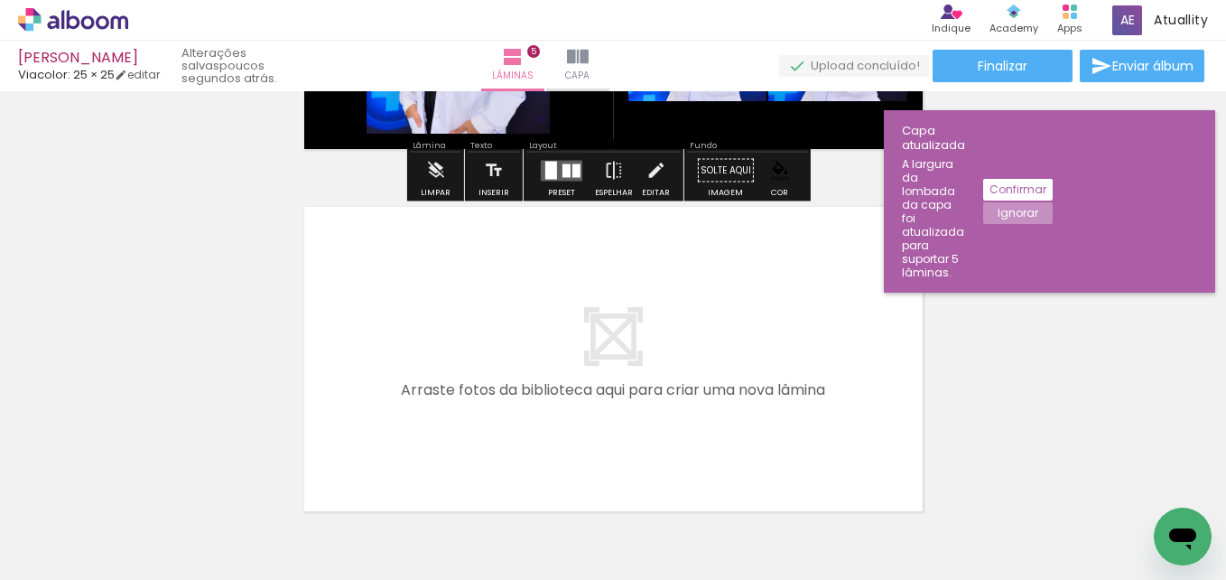
scroll to position [1753, 0]
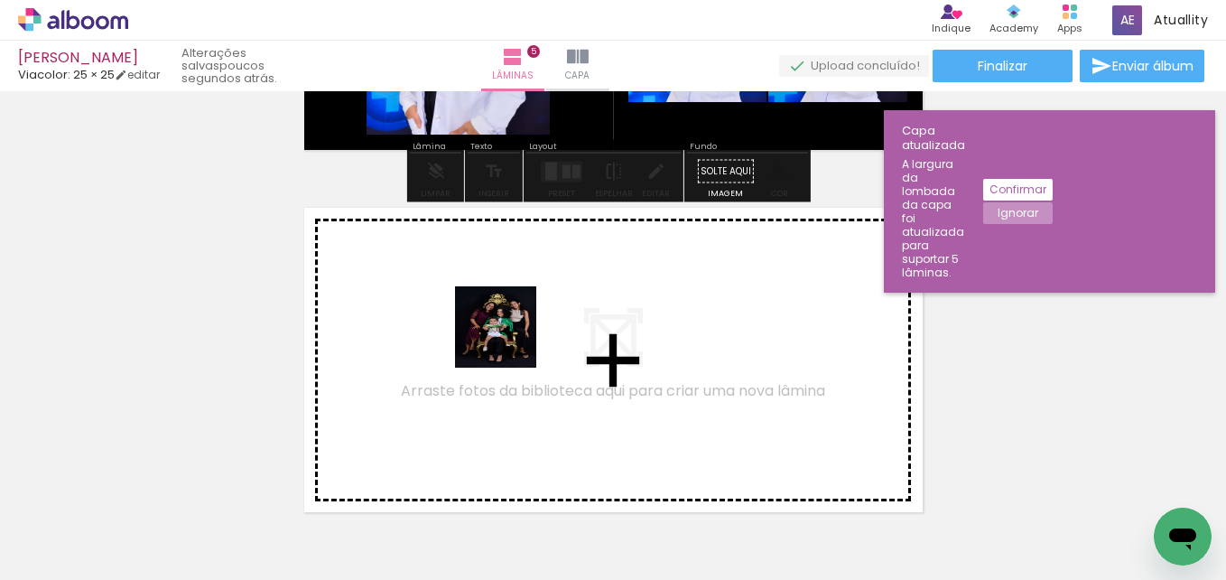
drag, startPoint x: 502, startPoint y: 508, endPoint x: 509, endPoint y: 338, distance: 169.9
click at [509, 338] on quentale-workspace at bounding box center [613, 290] width 1226 height 580
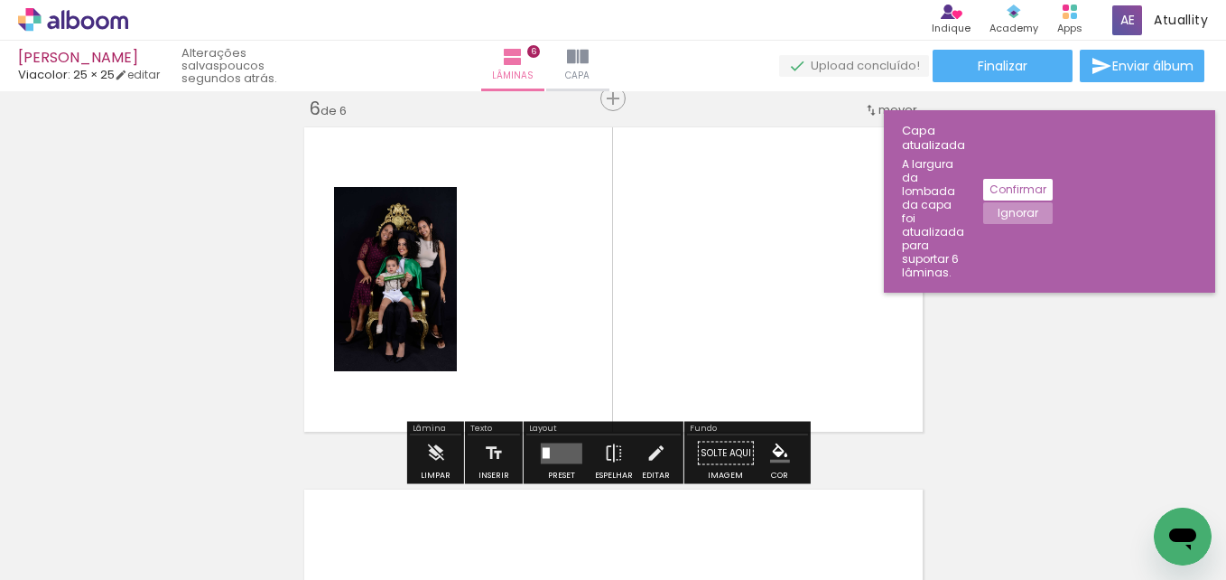
scroll to position [1834, 0]
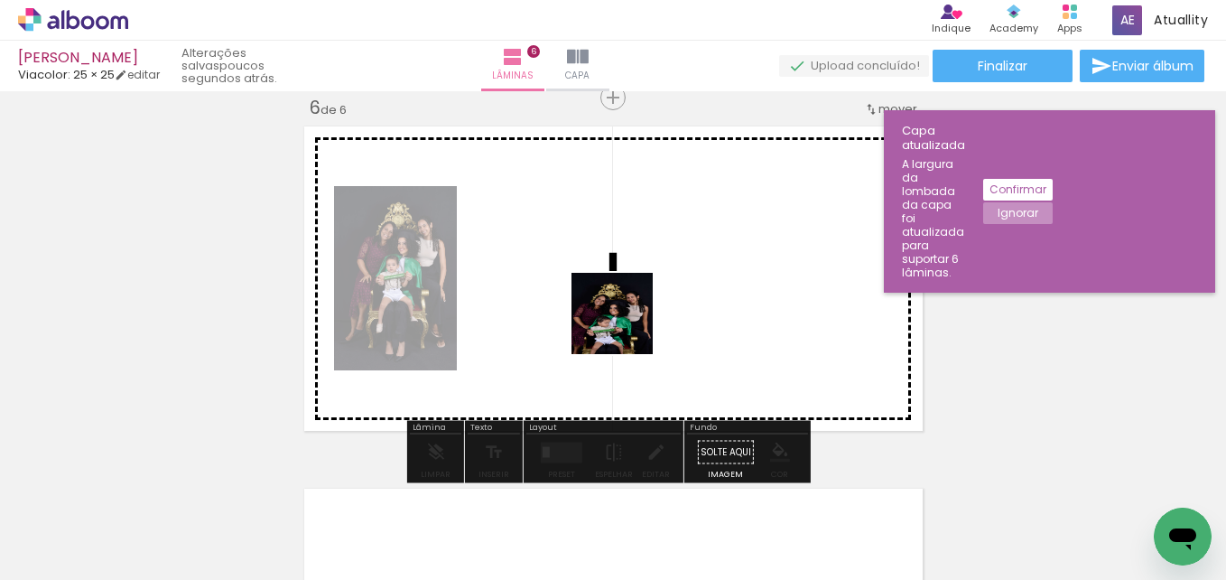
drag, startPoint x: 591, startPoint y: 513, endPoint x: 626, endPoint y: 327, distance: 189.3
click at [626, 327] on quentale-workspace at bounding box center [613, 290] width 1226 height 580
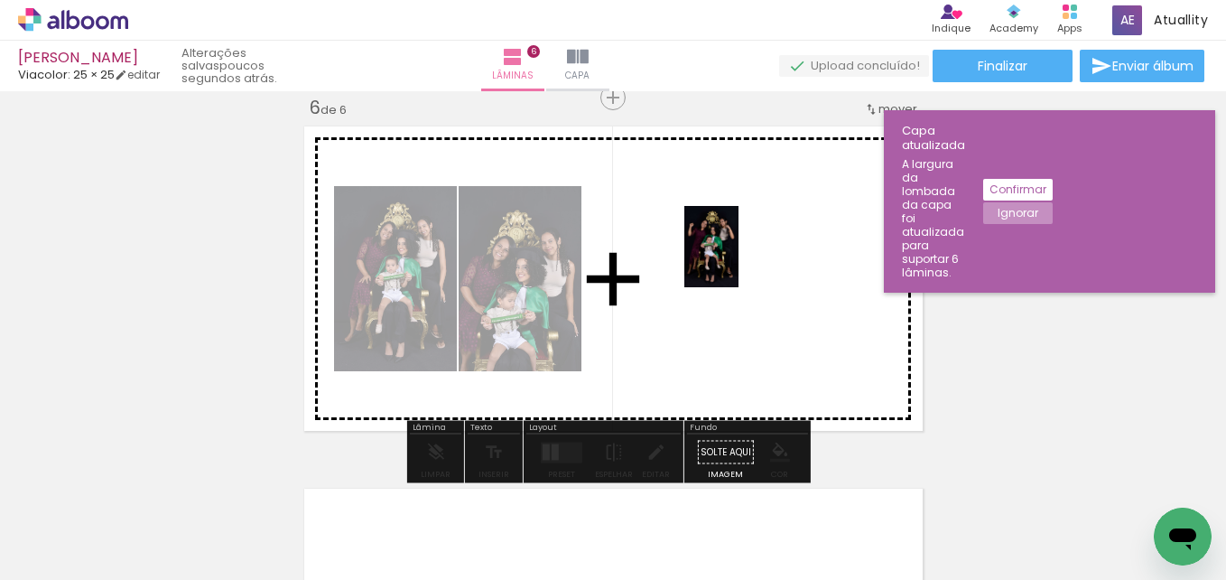
drag, startPoint x: 692, startPoint y: 525, endPoint x: 737, endPoint y: 257, distance: 271.1
click at [737, 257] on quentale-workspace at bounding box center [613, 290] width 1226 height 580
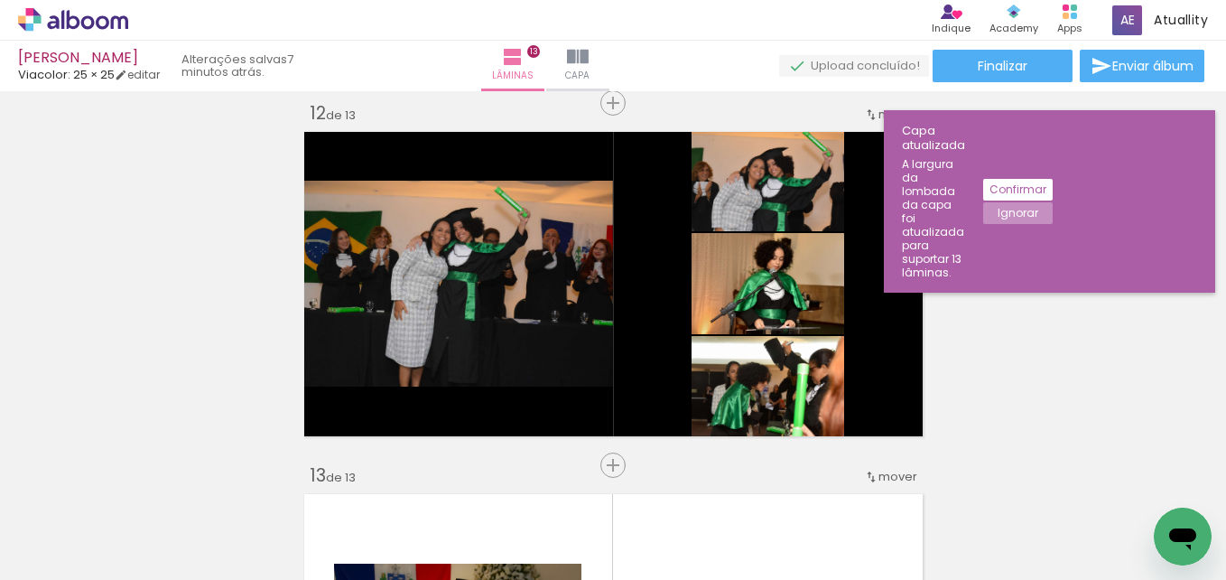
scroll to position [4002, 0]
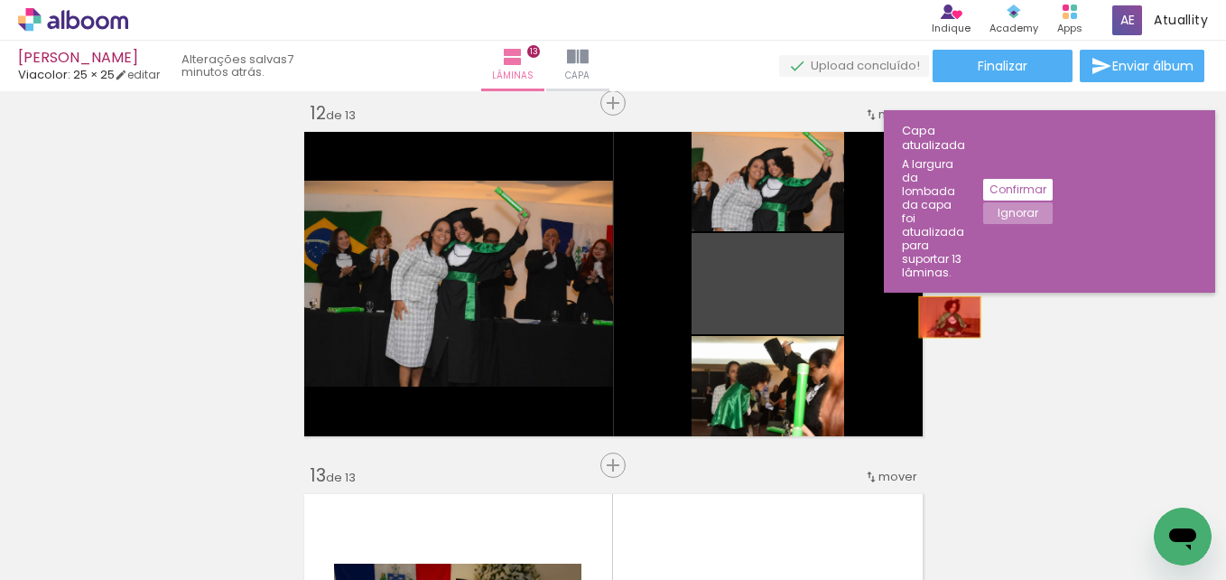
drag, startPoint x: 788, startPoint y: 300, endPoint x: 932, endPoint y: 321, distance: 145.1
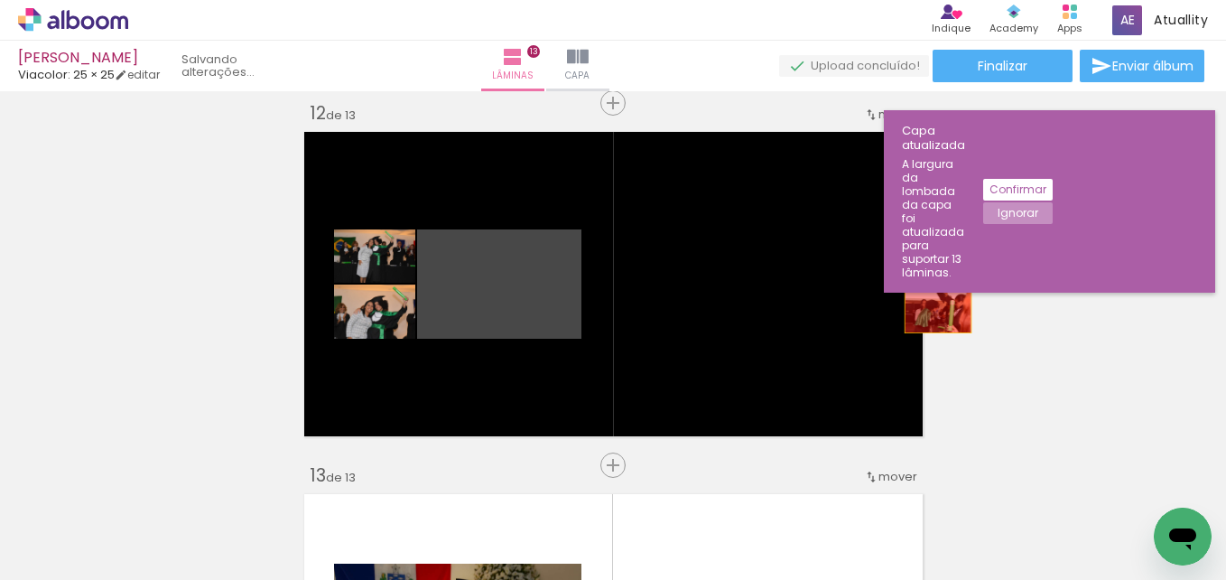
drag, startPoint x: 516, startPoint y: 312, endPoint x: 960, endPoint y: 322, distance: 444.4
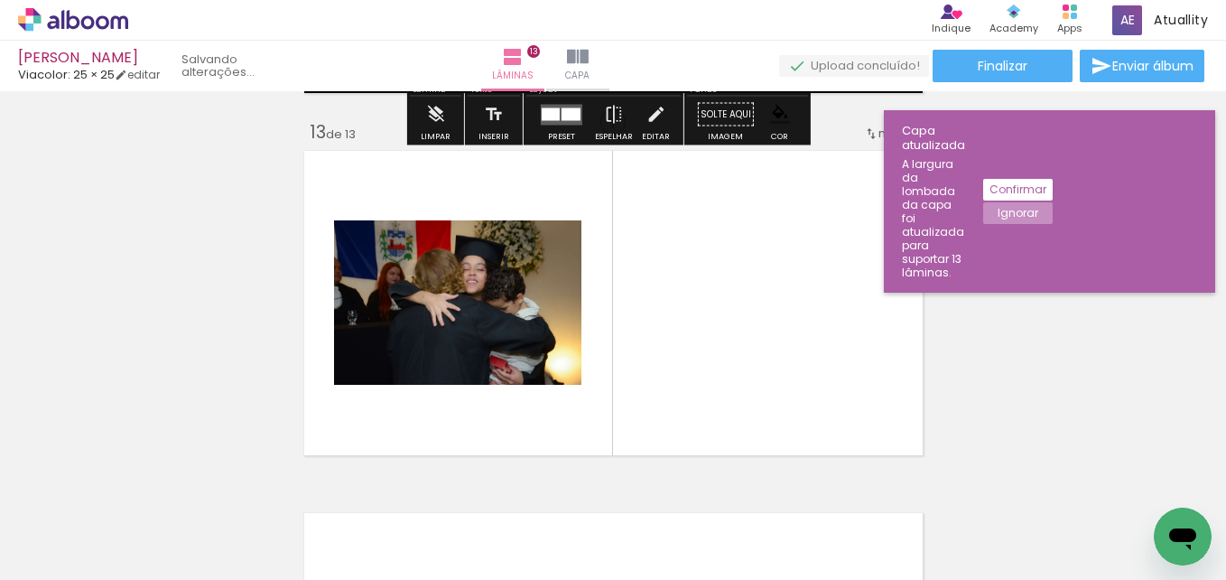
scroll to position [4346, 0]
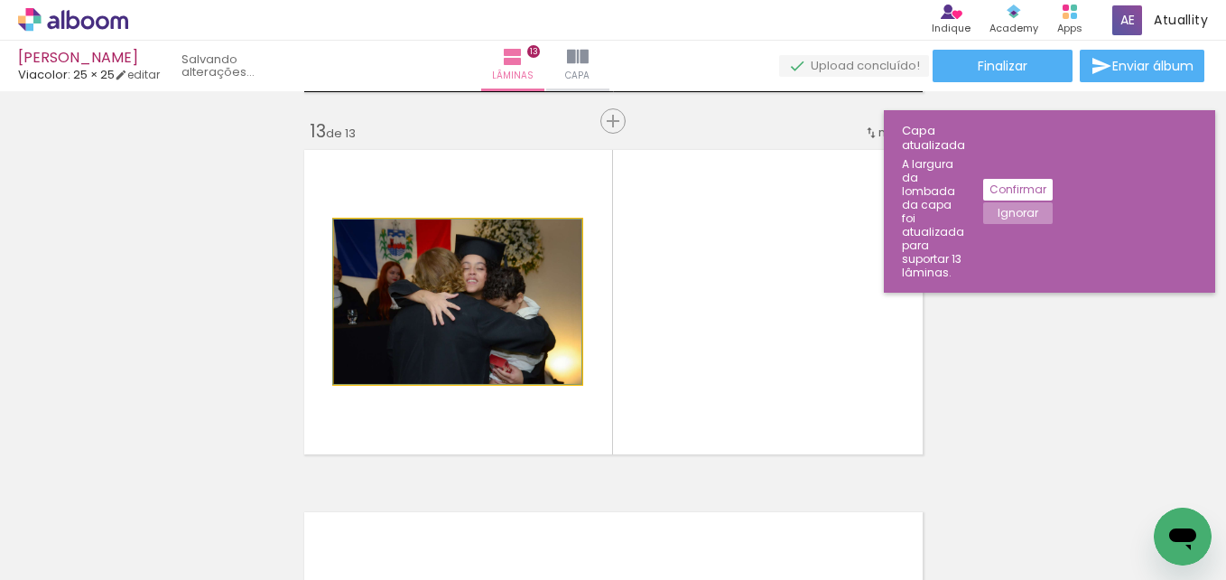
click at [505, 302] on quentale-photo at bounding box center [457, 301] width 247 height 164
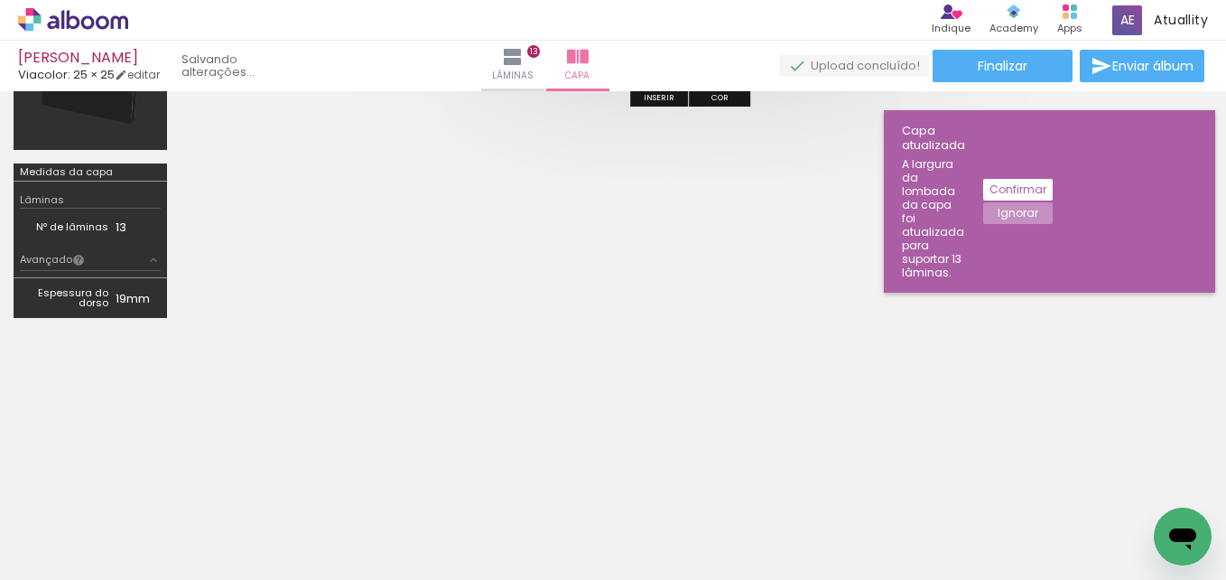
scroll to position [0, 3494]
click at [524, 65] on iron-icon at bounding box center [513, 57] width 22 height 22
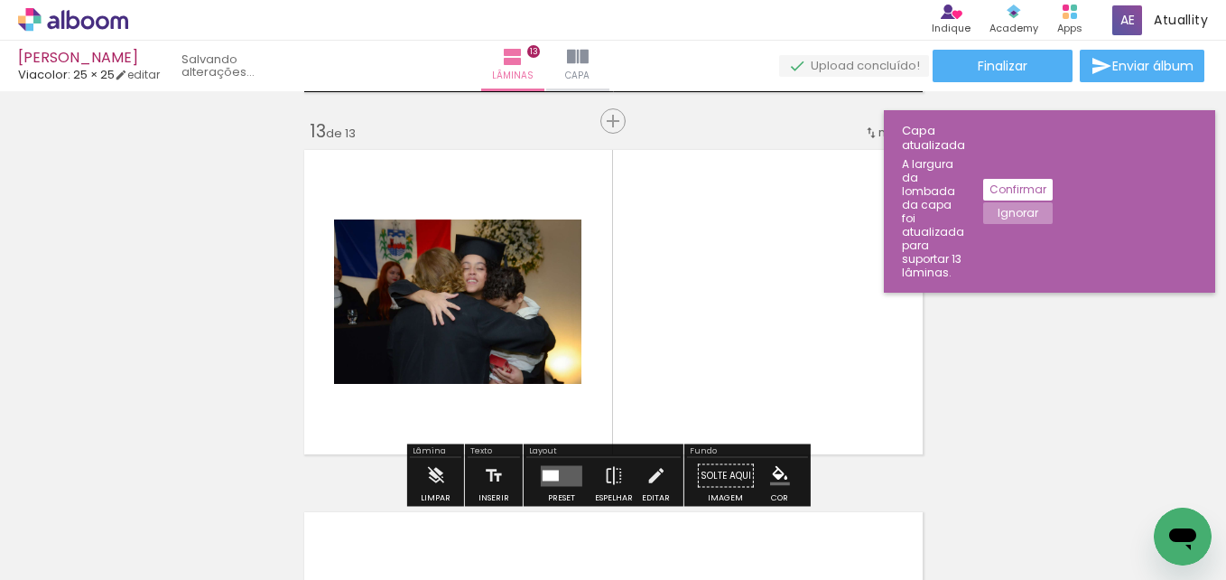
scroll to position [0, 2381]
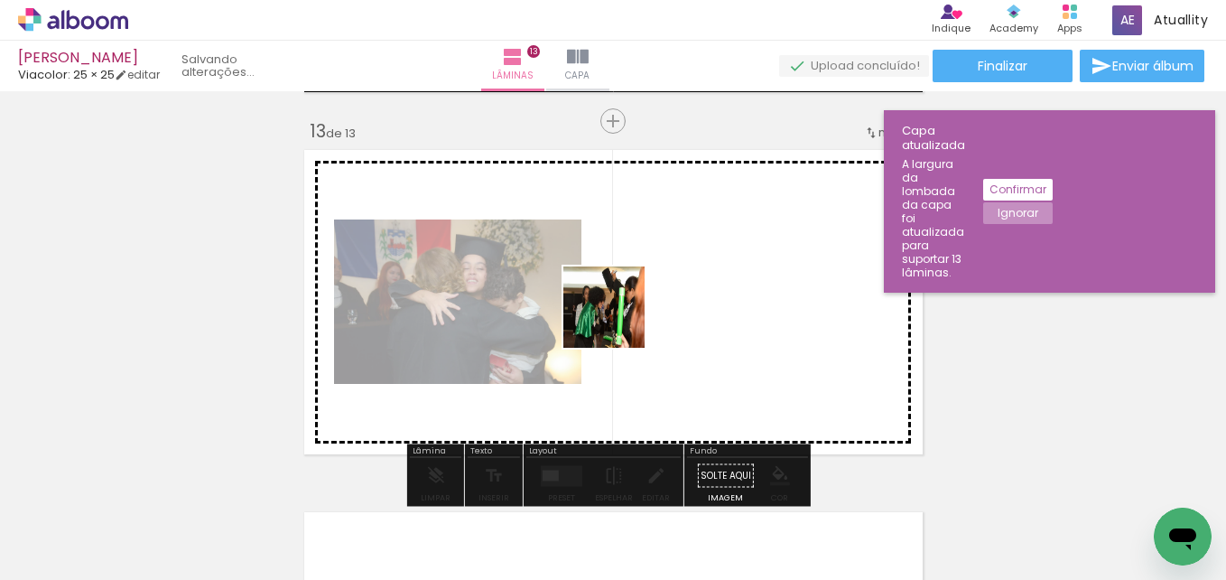
drag, startPoint x: 439, startPoint y: 522, endPoint x: 741, endPoint y: 335, distance: 354.9
click at [741, 335] on quentale-workspace at bounding box center [613, 290] width 1226 height 580
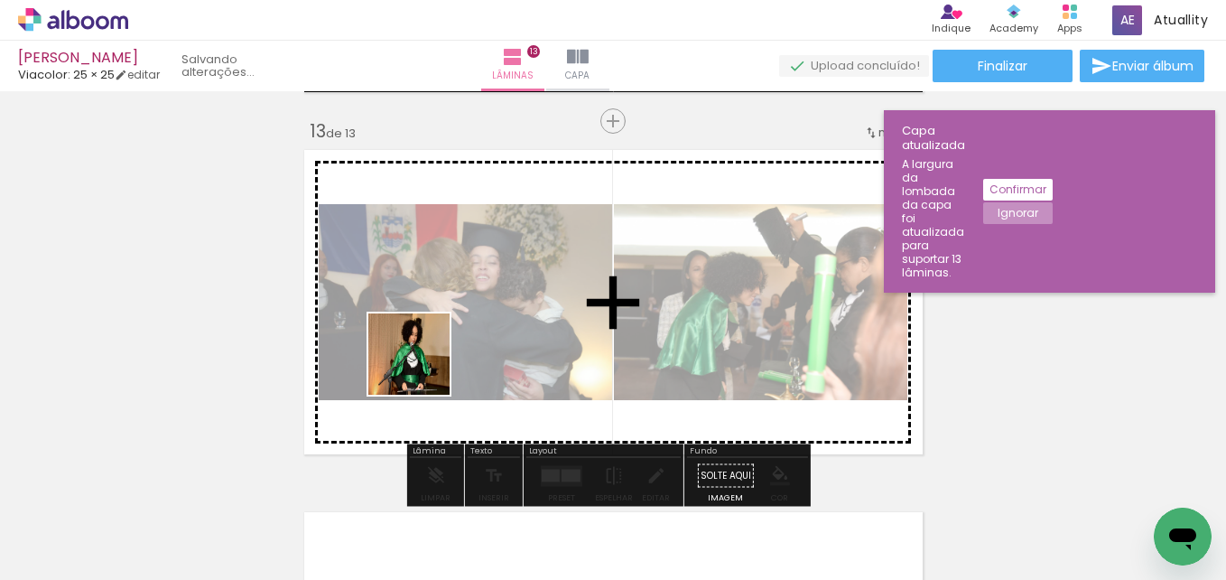
drag, startPoint x: 346, startPoint y: 507, endPoint x: 479, endPoint y: 281, distance: 261.9
click at [479, 281] on quentale-workspace at bounding box center [613, 290] width 1226 height 580
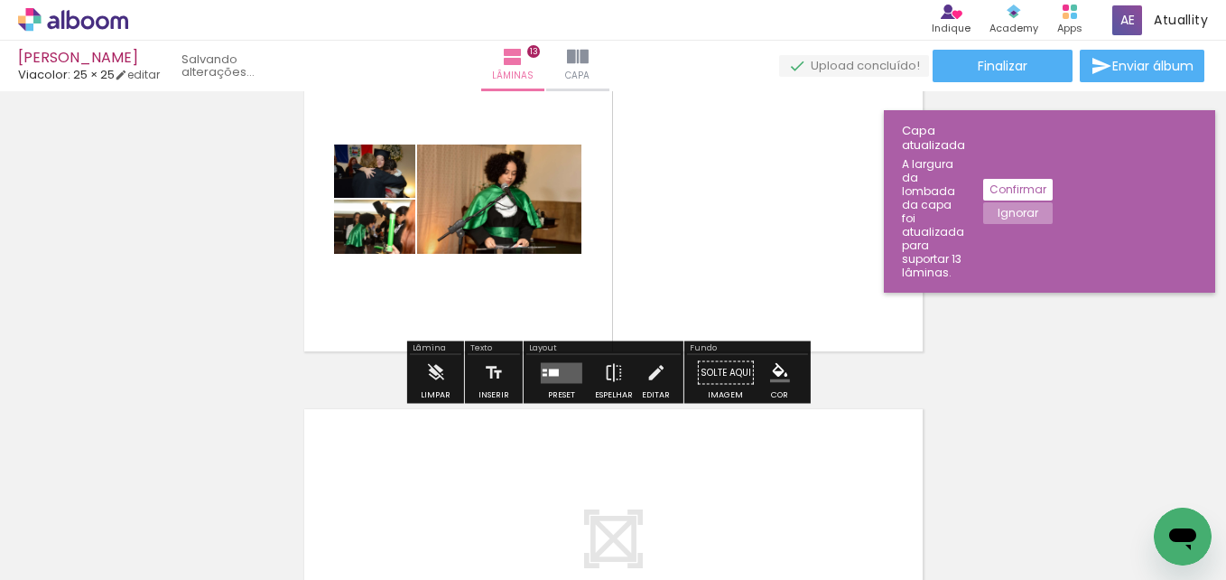
scroll to position [4450, 0]
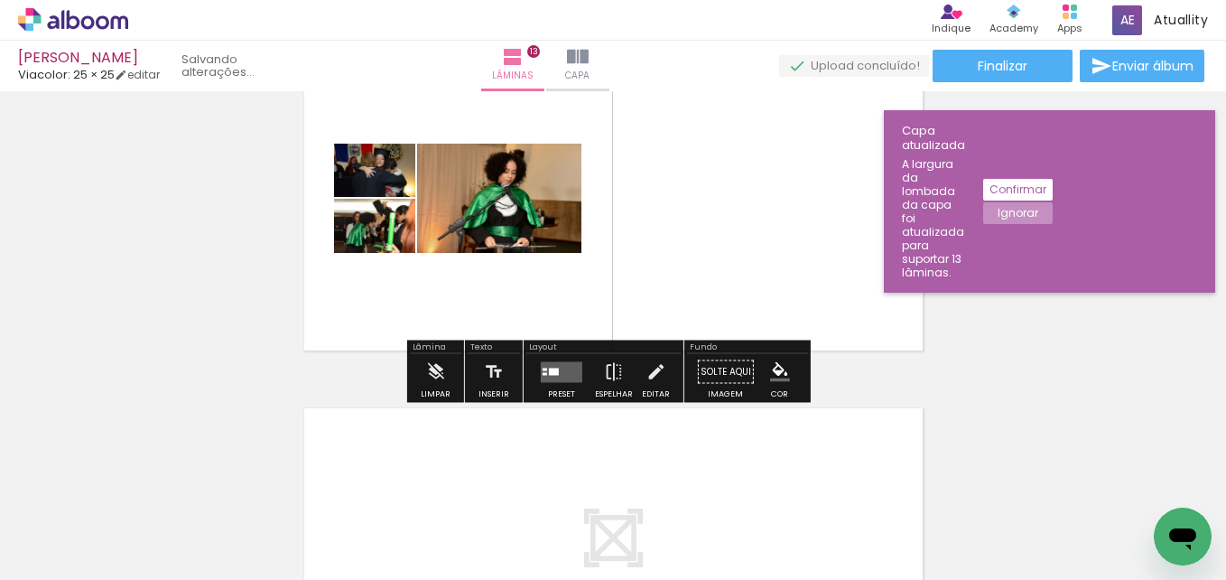
click at [546, 383] on div at bounding box center [561, 372] width 49 height 36
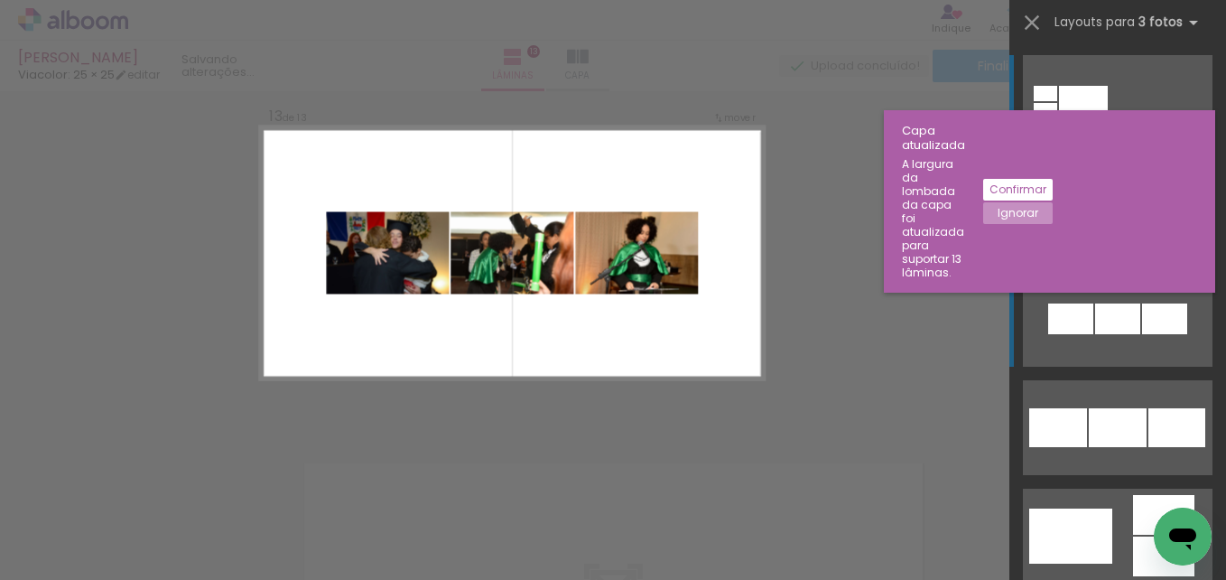
scroll to position [4369, 0]
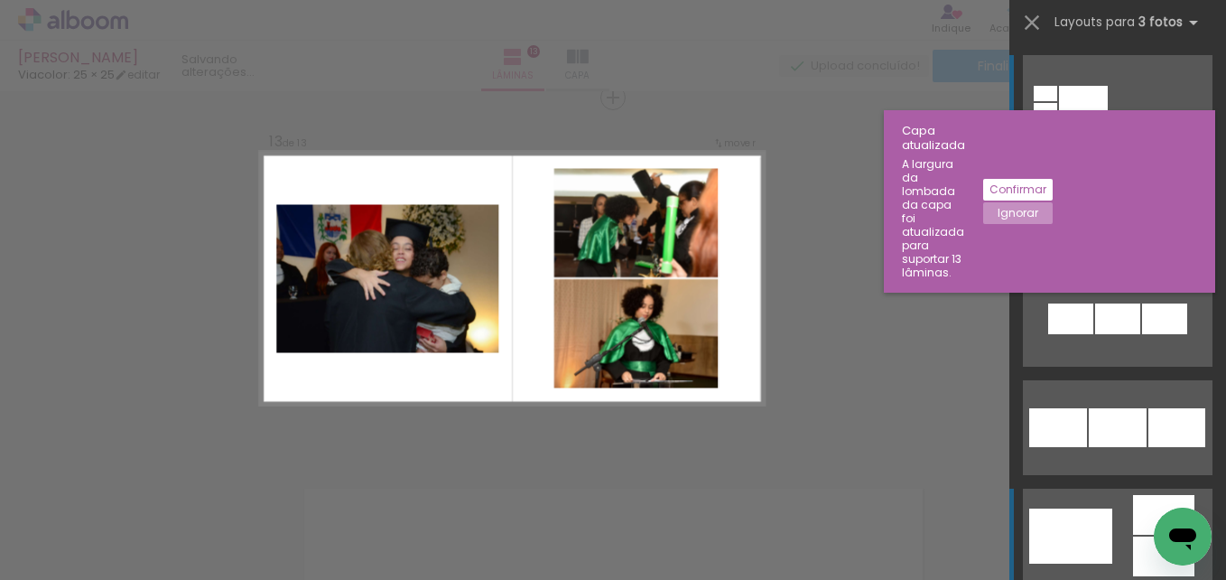
click at [1080, 523] on div at bounding box center [1071, 535] width 83 height 55
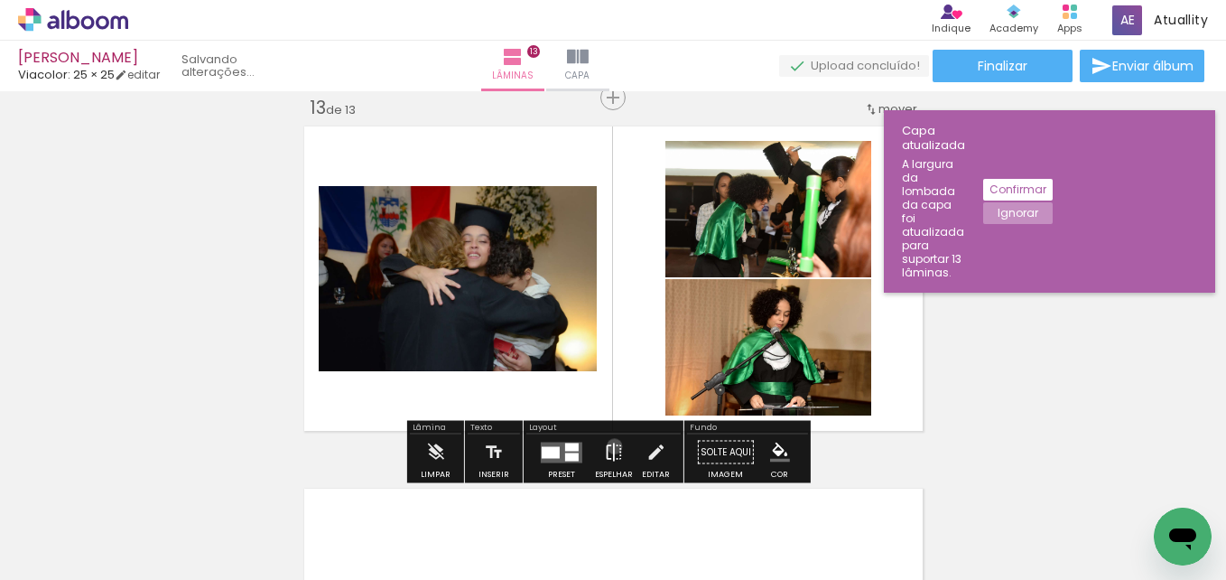
click at [610, 446] on iron-icon at bounding box center [614, 452] width 20 height 36
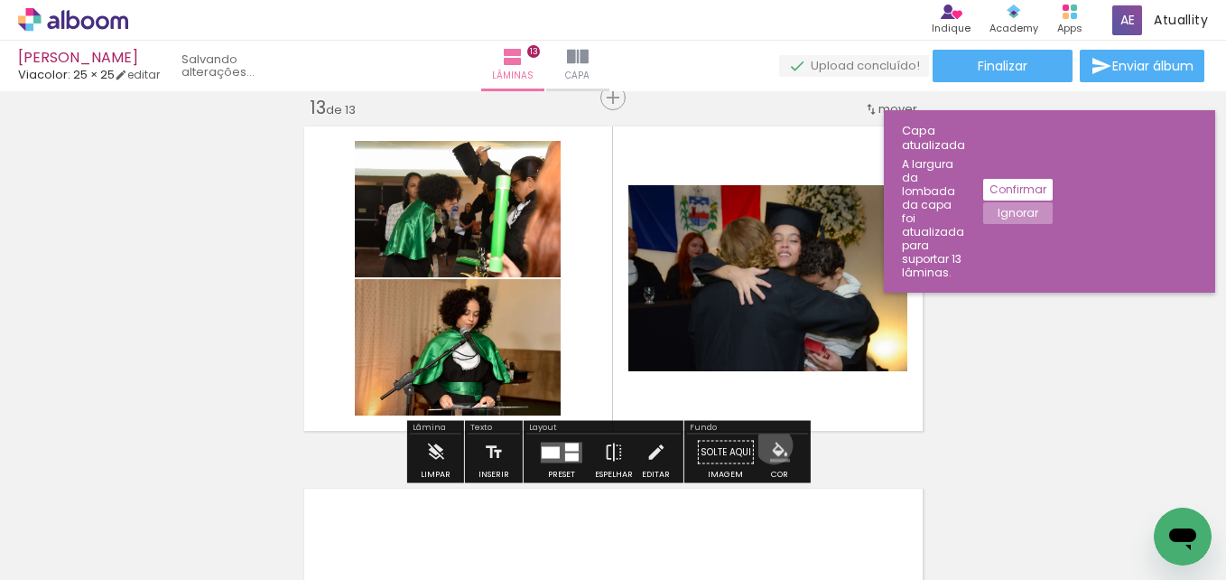
click at [770, 445] on iron-icon "color picker" at bounding box center [780, 453] width 20 height 20
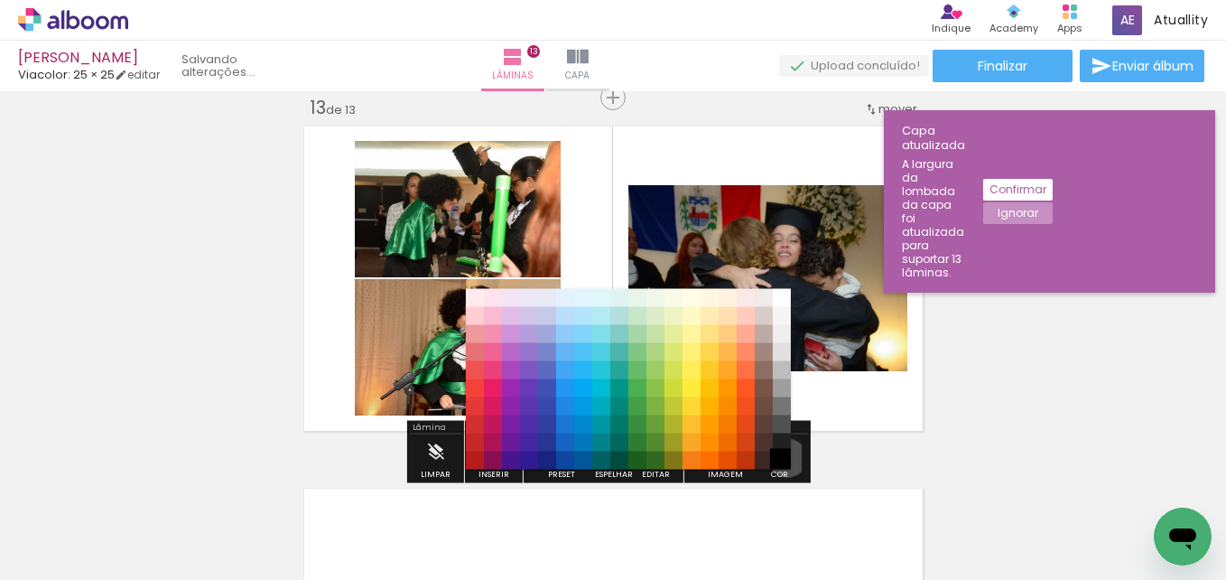
click at [781, 458] on paper-item "#000000" at bounding box center [782, 461] width 18 height 18
click at [760, 439] on paper-item "#4e342e" at bounding box center [764, 442] width 18 height 18
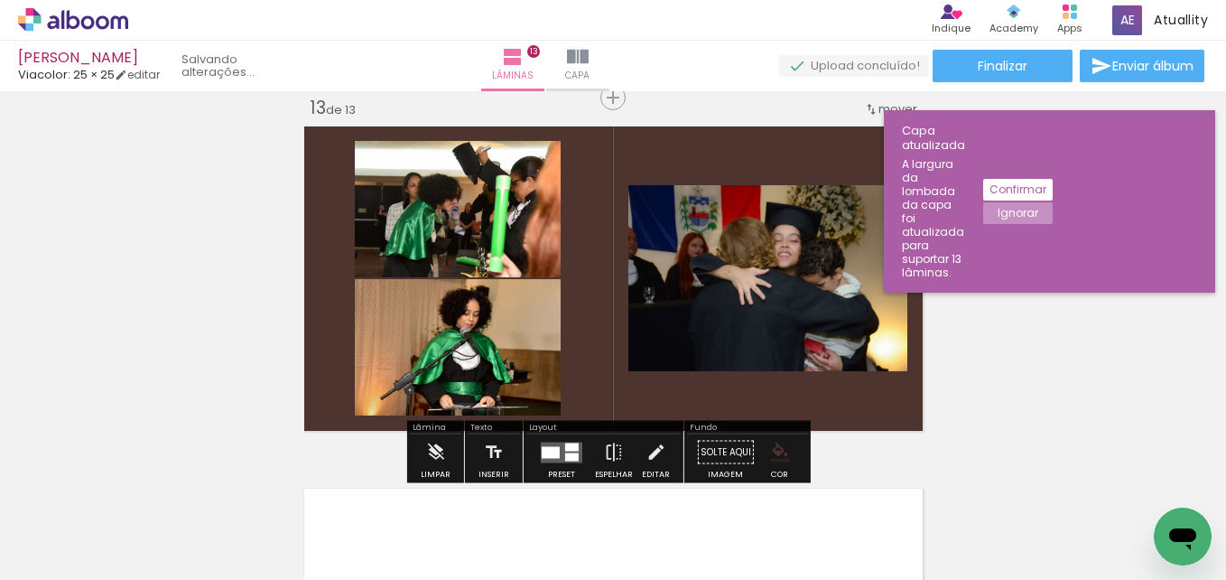
click at [773, 455] on iron-icon "color picker" at bounding box center [780, 453] width 20 height 20
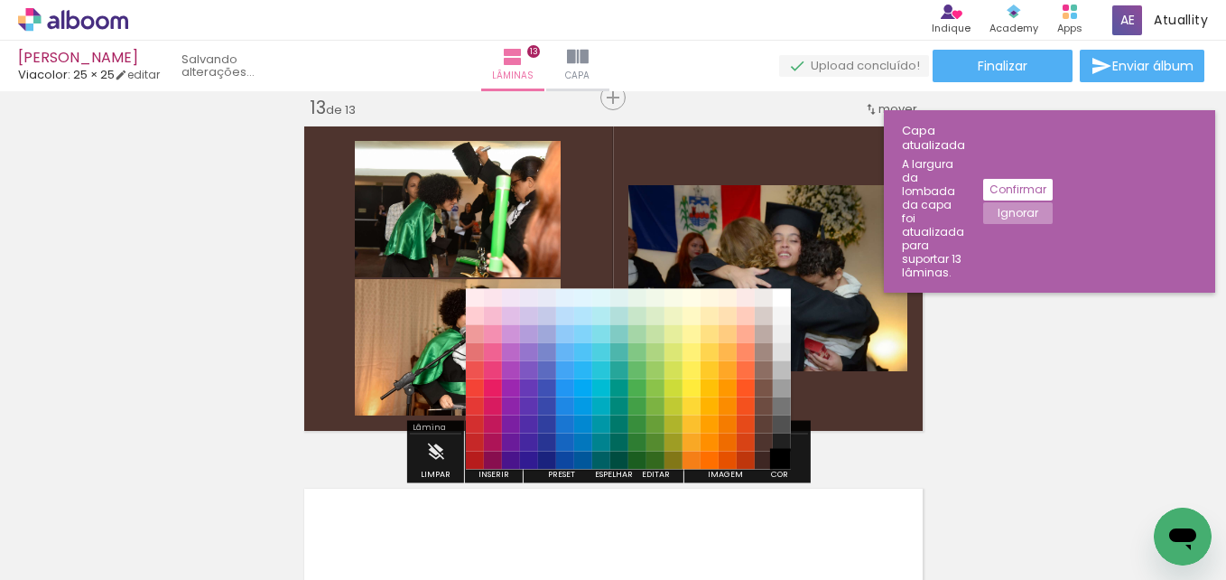
click at [782, 459] on paper-item "#000000" at bounding box center [782, 461] width 18 height 18
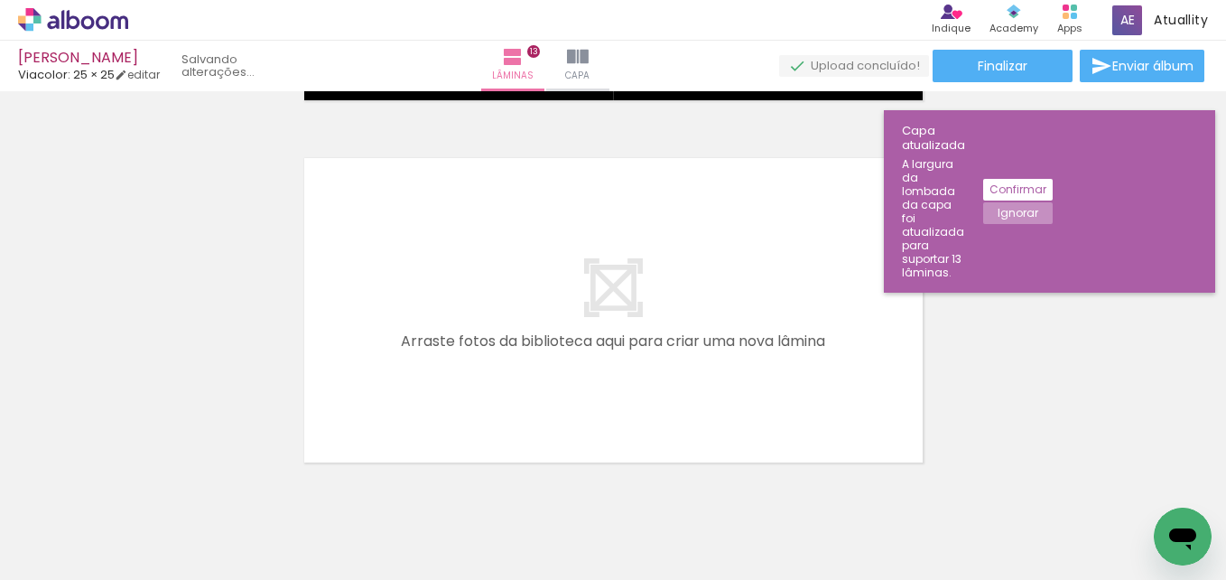
scroll to position [4765, 0]
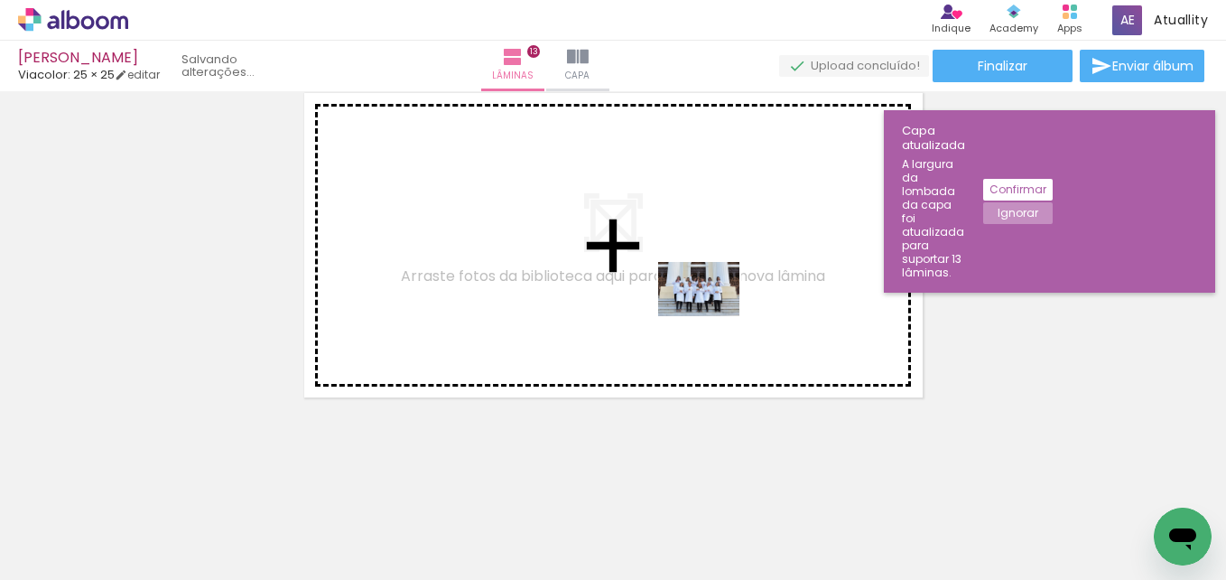
drag, startPoint x: 1045, startPoint y: 535, endPoint x: 867, endPoint y: 379, distance: 236.2
click at [712, 315] on quentale-workspace at bounding box center [613, 290] width 1226 height 580
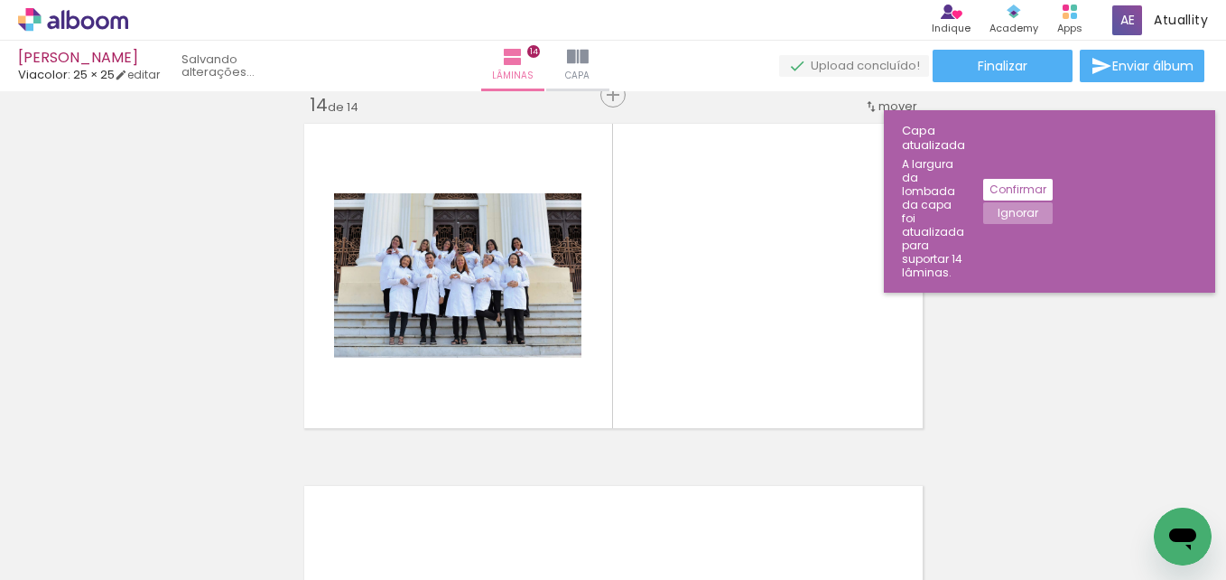
scroll to position [4731, 0]
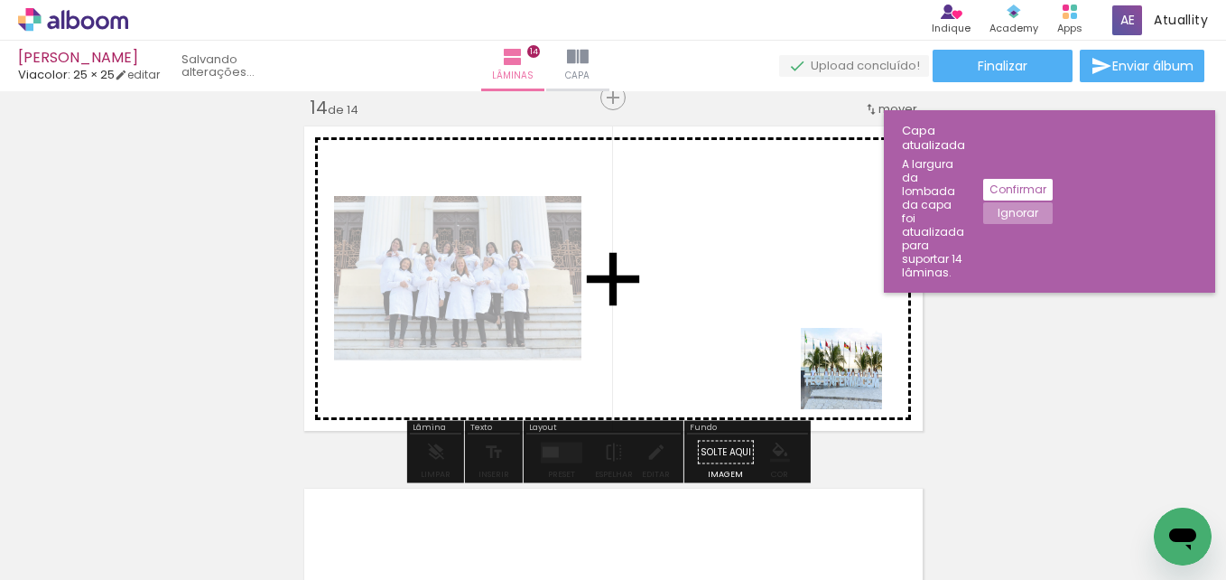
drag, startPoint x: 1138, startPoint y: 517, endPoint x: 743, endPoint y: 314, distance: 443.5
click at [743, 314] on quentale-workspace at bounding box center [613, 290] width 1226 height 580
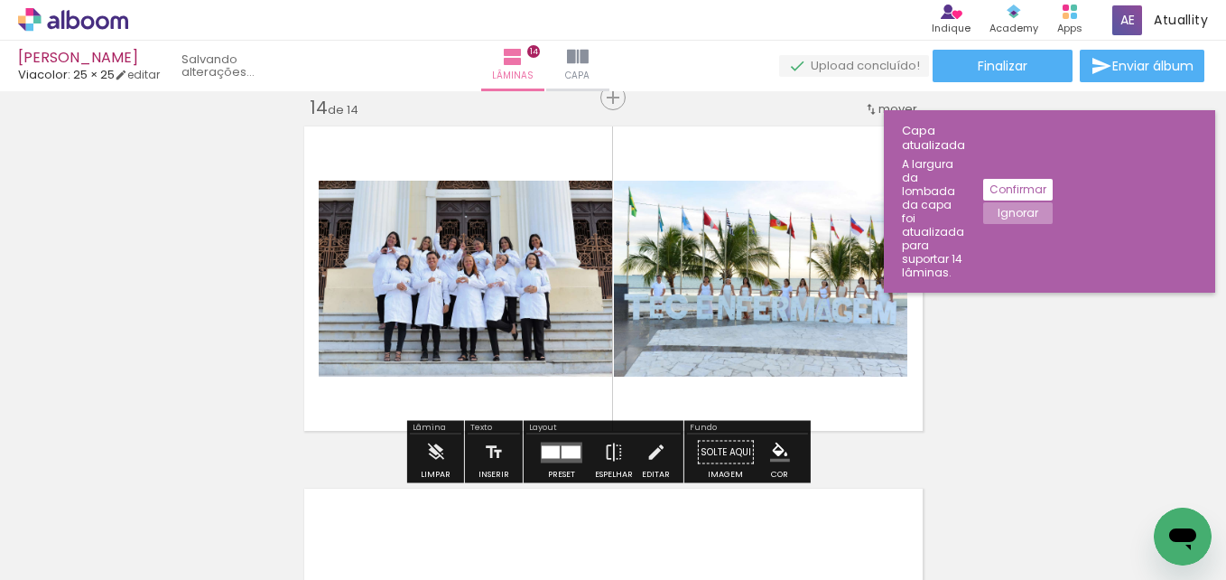
click at [770, 453] on iron-icon "color picker" at bounding box center [780, 453] width 20 height 20
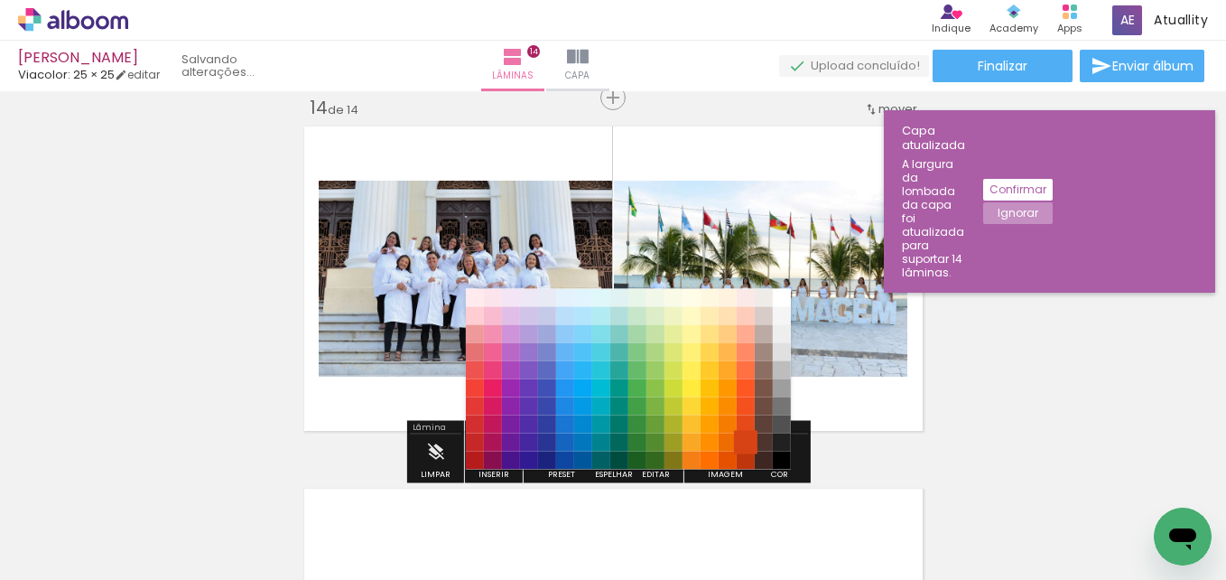
click at [748, 433] on paper-item "#d84315" at bounding box center [746, 442] width 18 height 18
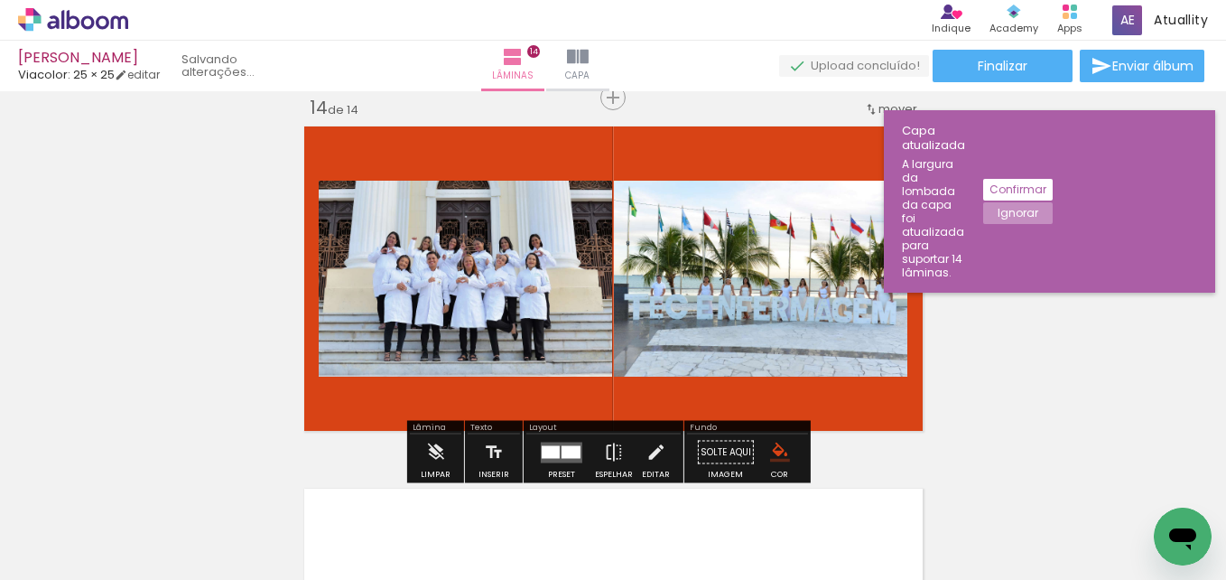
click at [770, 452] on iron-icon "color picker" at bounding box center [780, 453] width 20 height 20
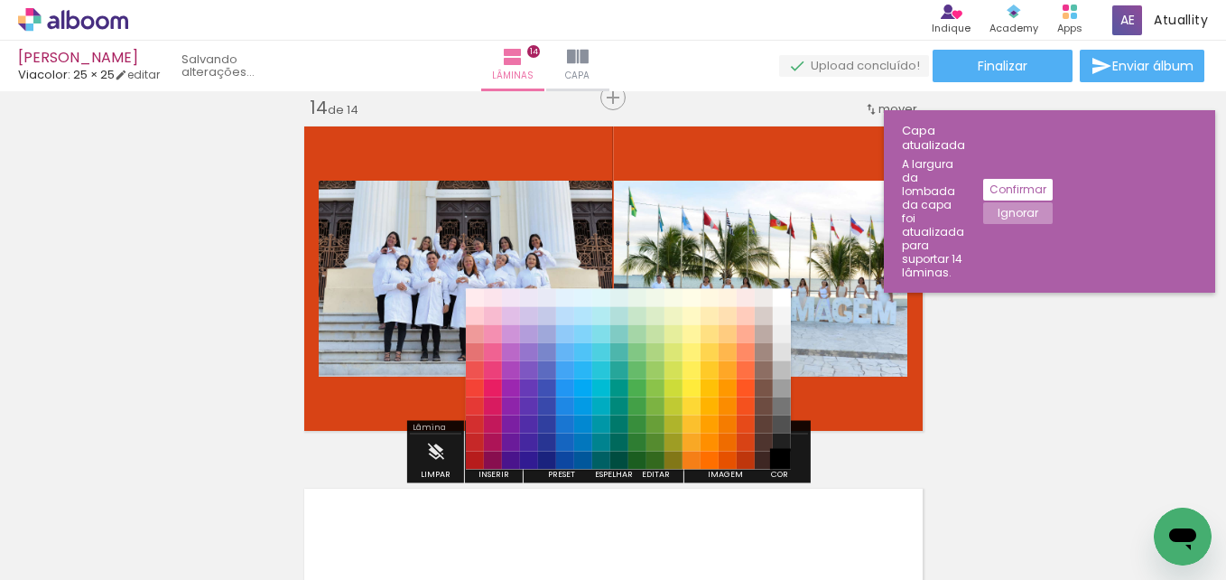
click at [781, 459] on paper-item "#000000" at bounding box center [782, 461] width 18 height 18
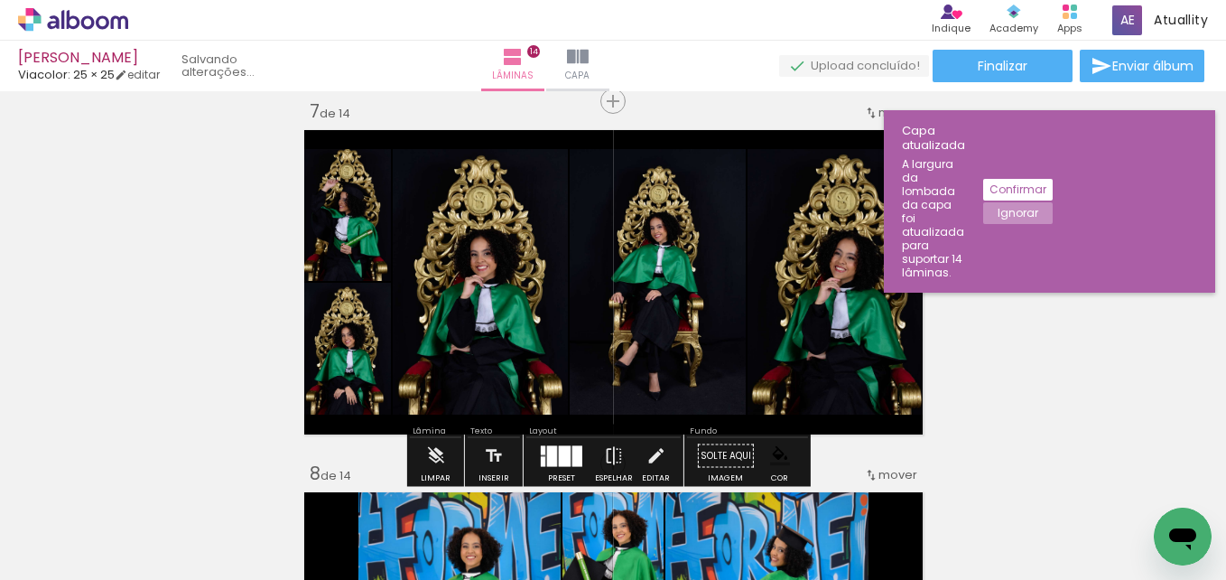
scroll to position [2194, 0]
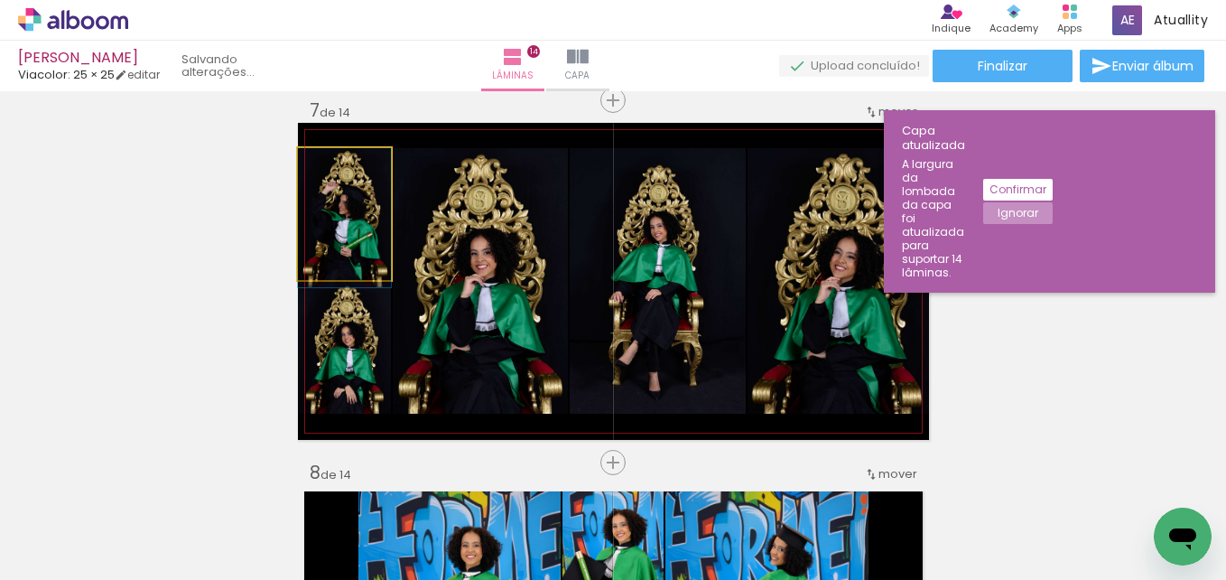
drag, startPoint x: 349, startPoint y: 238, endPoint x: 294, endPoint y: 287, distance: 74.8
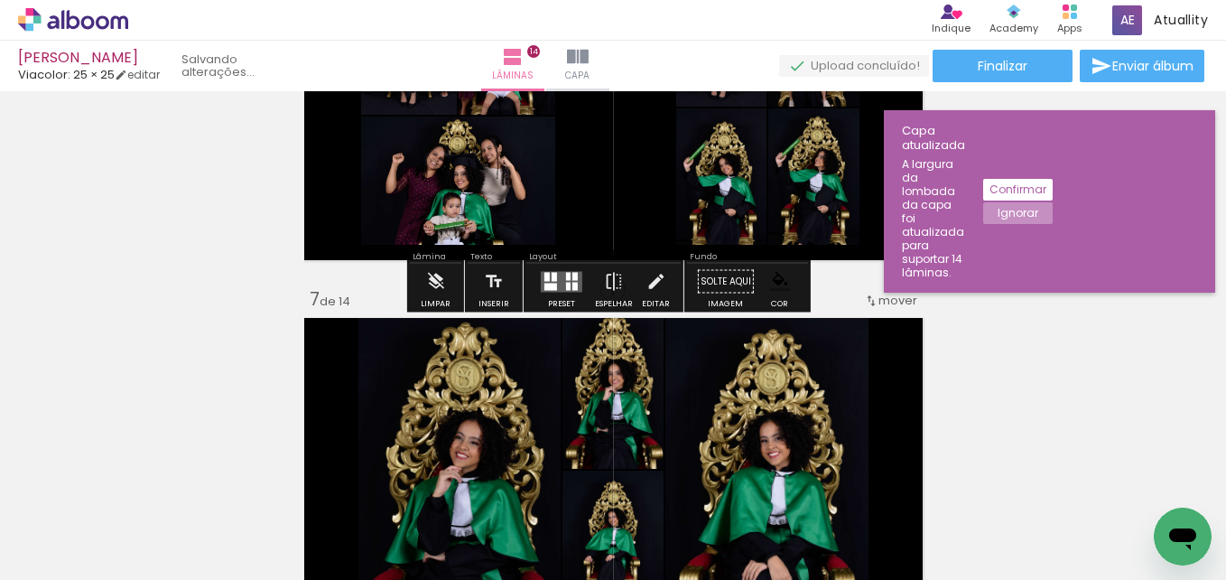
scroll to position [1993, 0]
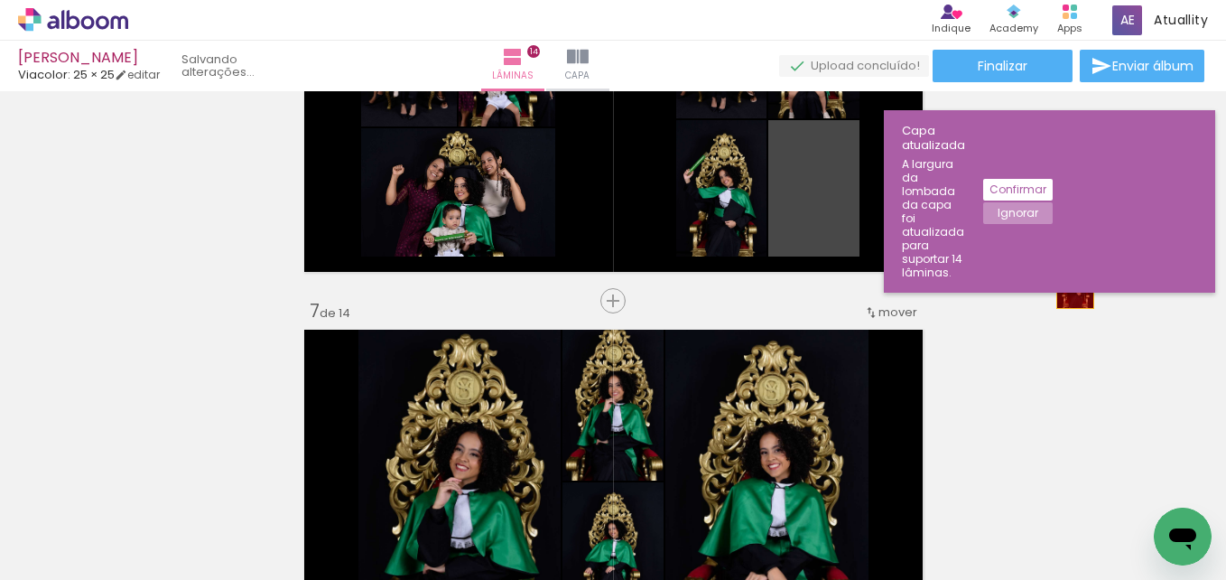
drag, startPoint x: 823, startPoint y: 227, endPoint x: 1068, endPoint y: 281, distance: 251.5
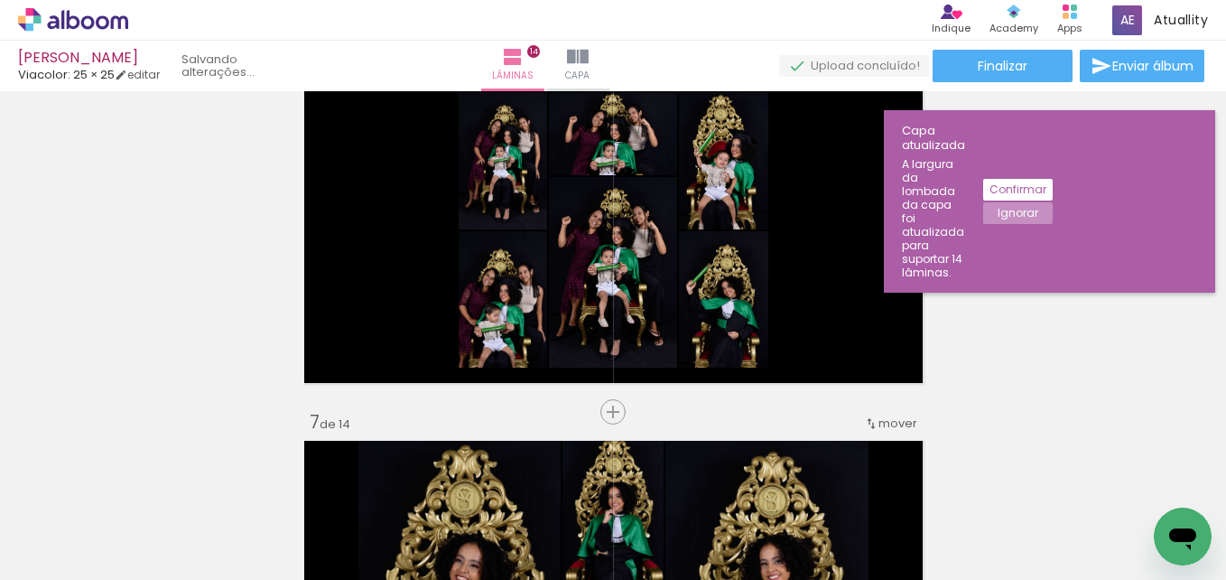
scroll to position [1881, 0]
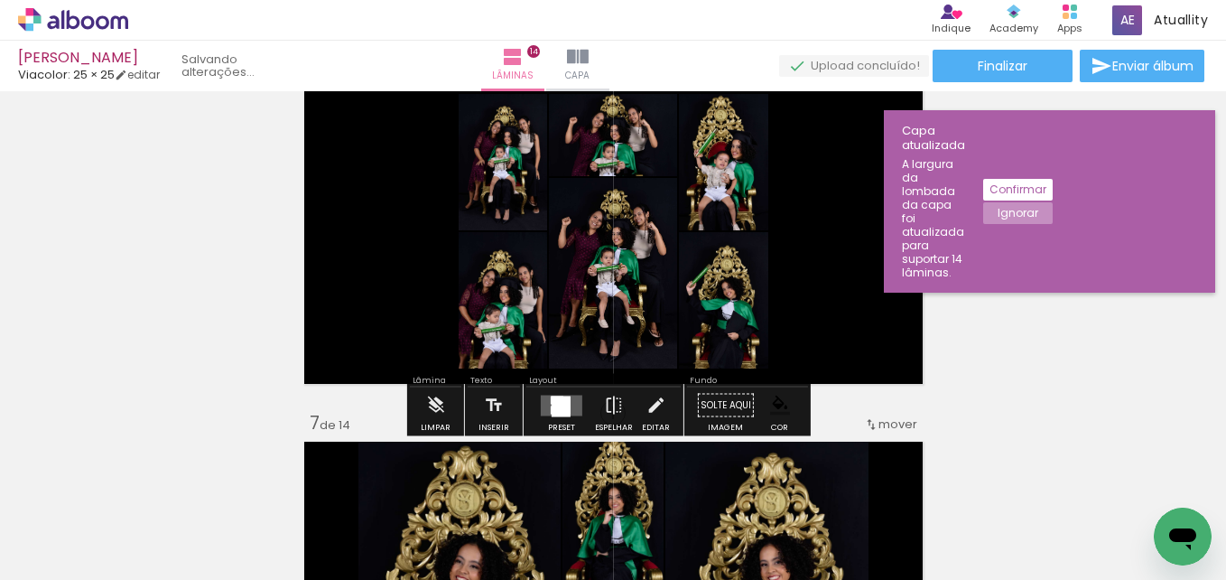
click at [561, 411] on div at bounding box center [561, 404] width 19 height 17
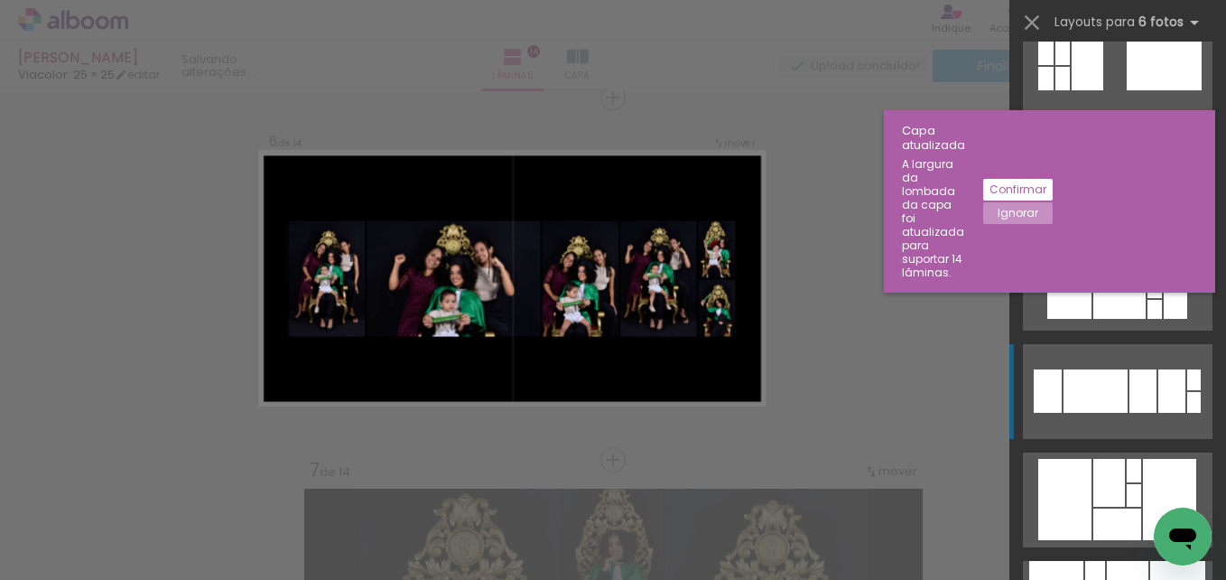
scroll to position [1554, 0]
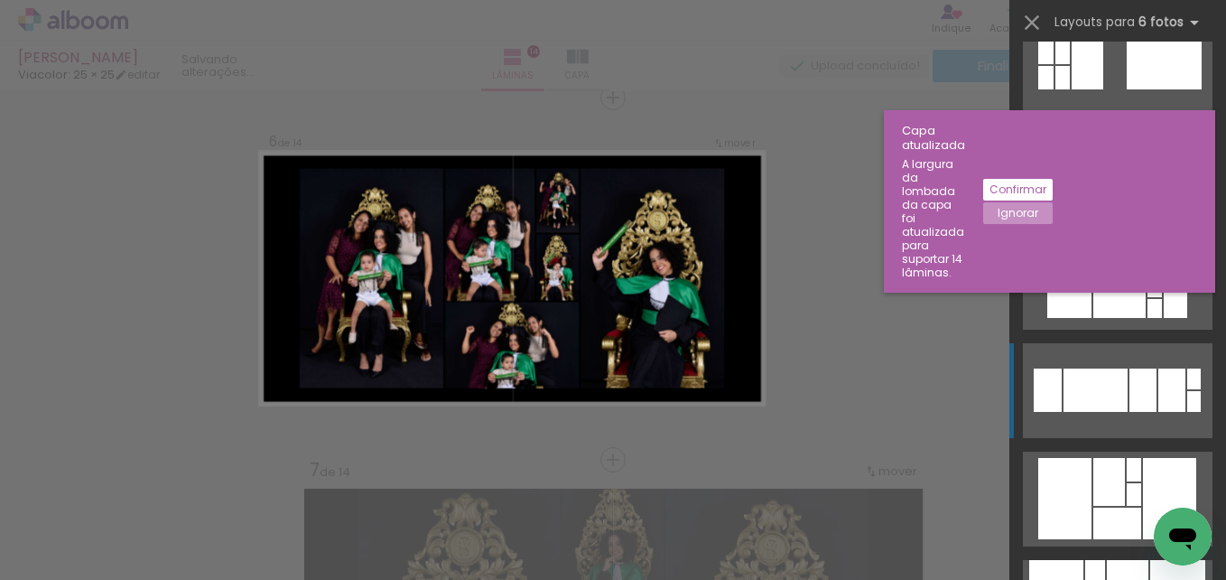
click at [1094, 491] on div at bounding box center [1110, 482] width 32 height 48
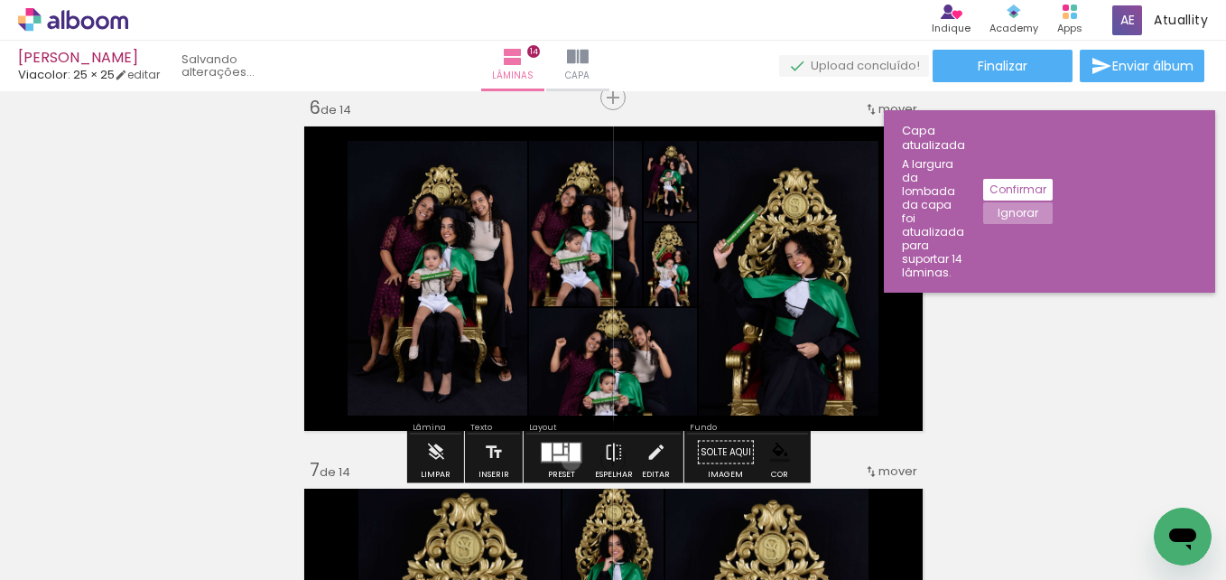
click at [567, 461] on quentale-layouter at bounding box center [562, 452] width 42 height 21
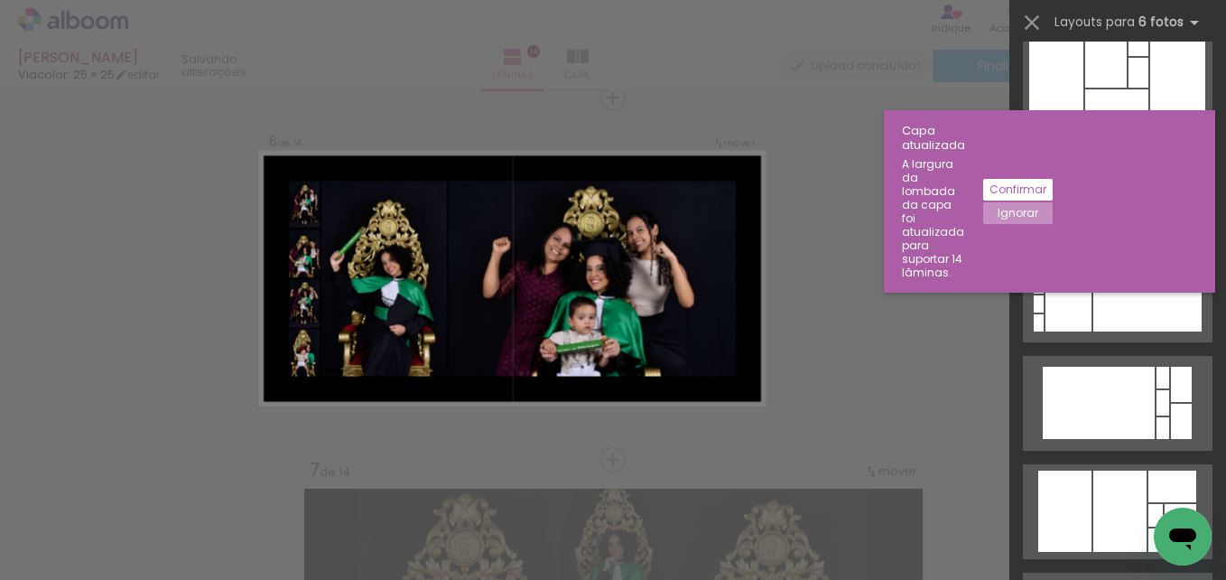
scroll to position [0, 0]
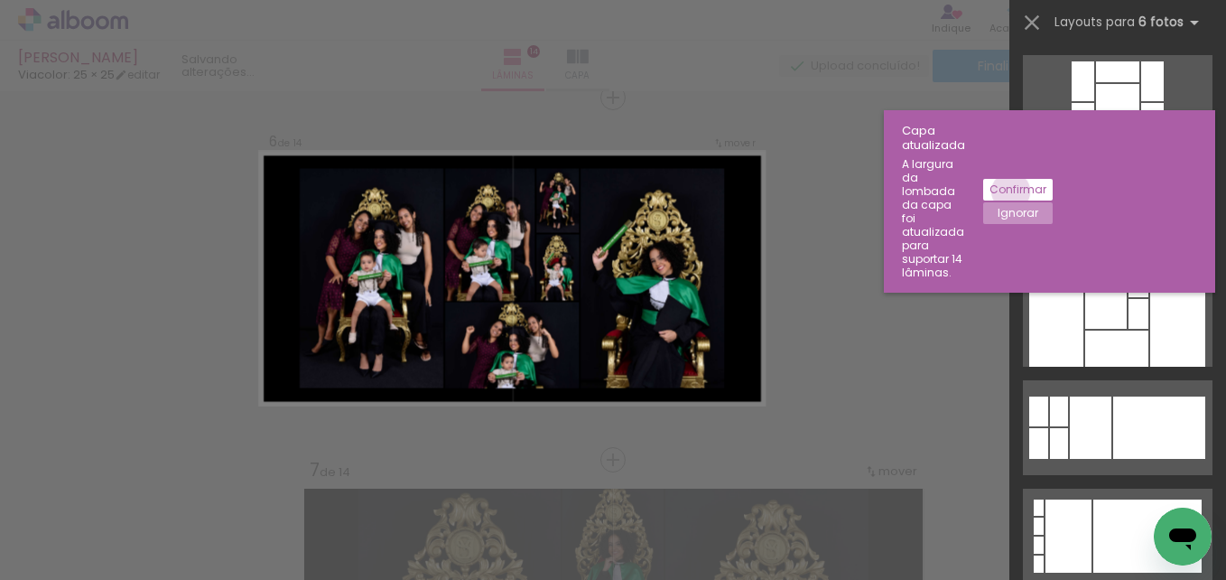
click at [0, 0] on slot "Confirmar" at bounding box center [0, 0] width 0 height 0
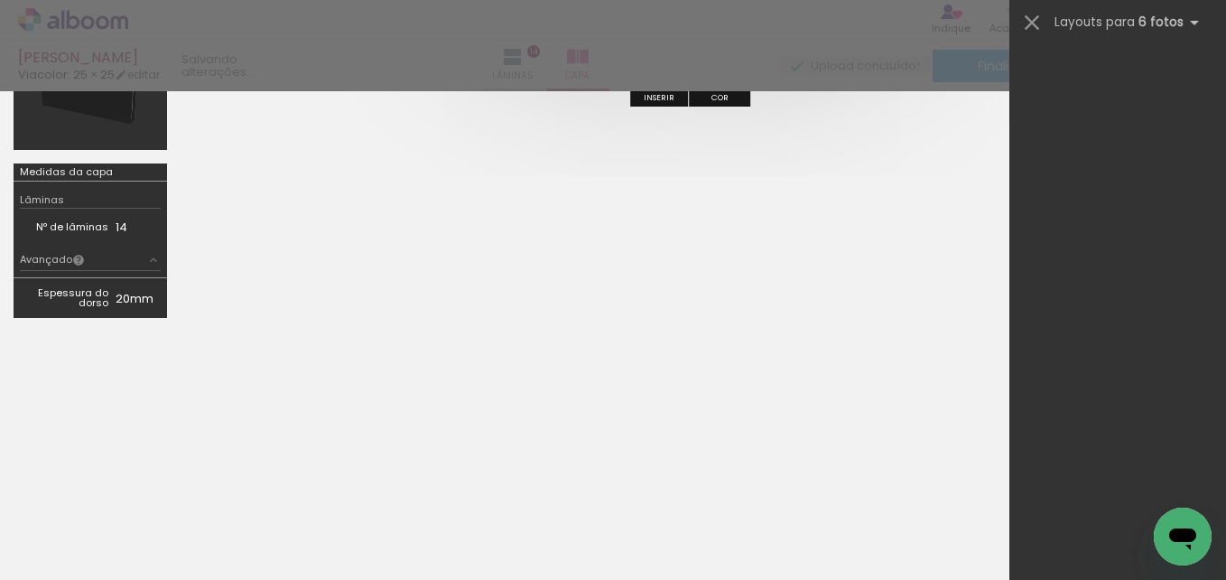
scroll to position [1951, 0]
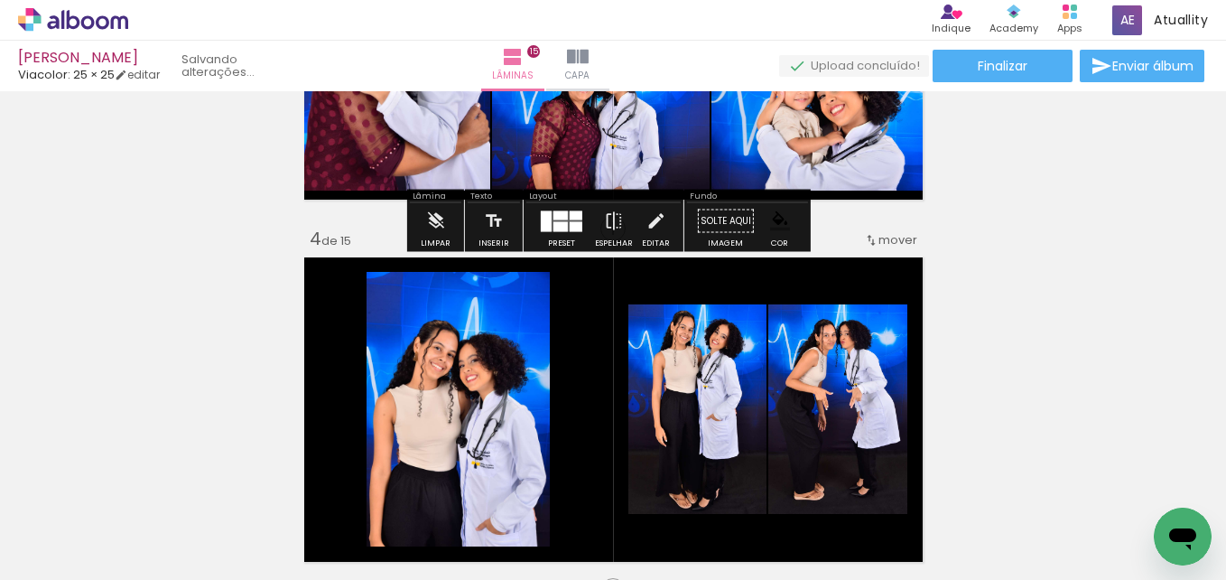
scroll to position [982, 0]
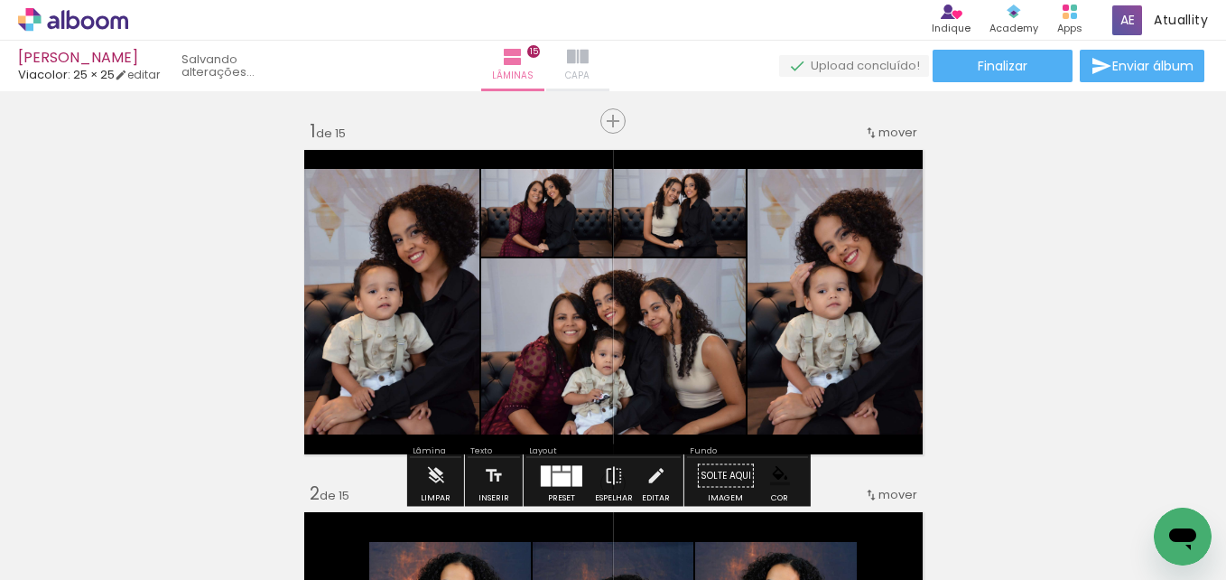
click at [589, 58] on iron-icon at bounding box center [578, 57] width 22 height 22
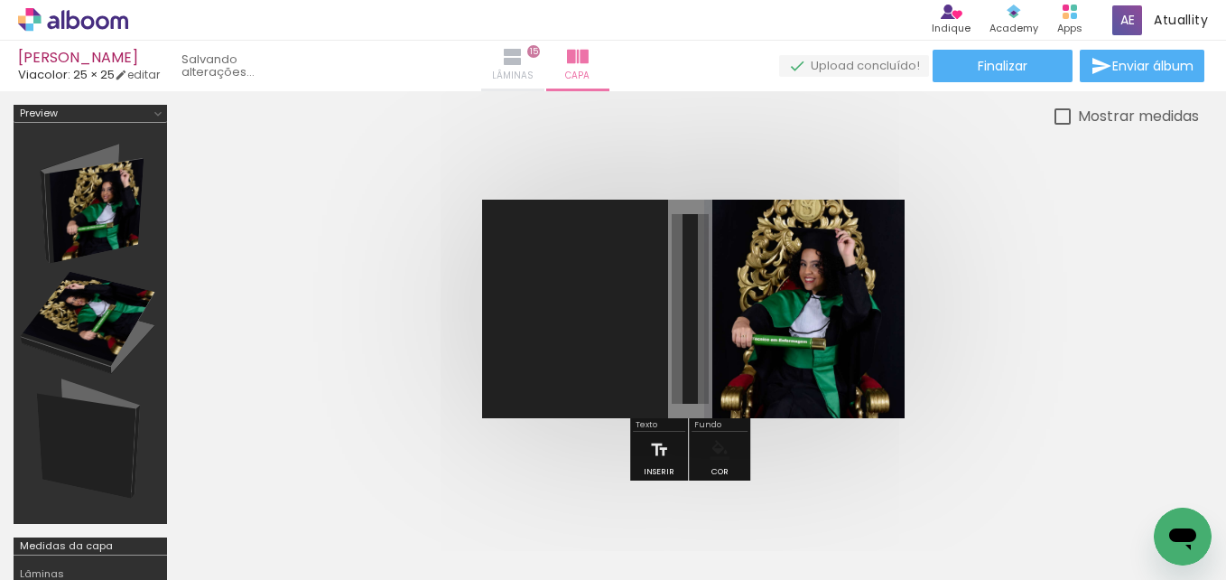
click at [524, 59] on iron-icon at bounding box center [513, 57] width 22 height 22
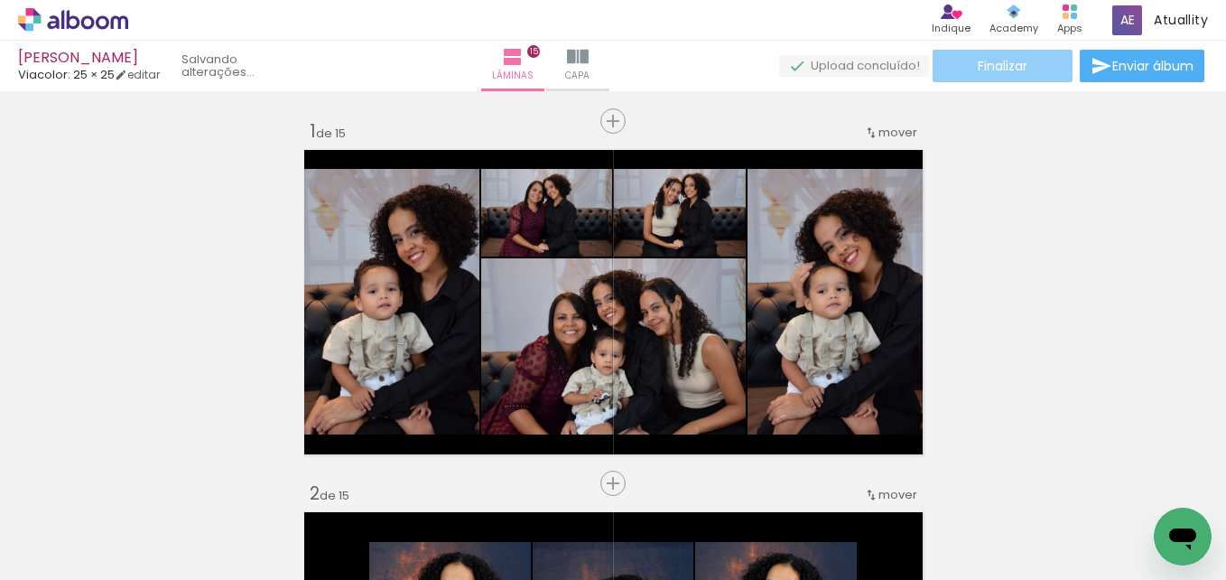
click at [1027, 60] on paper-button "Finalizar" at bounding box center [1003, 66] width 140 height 33
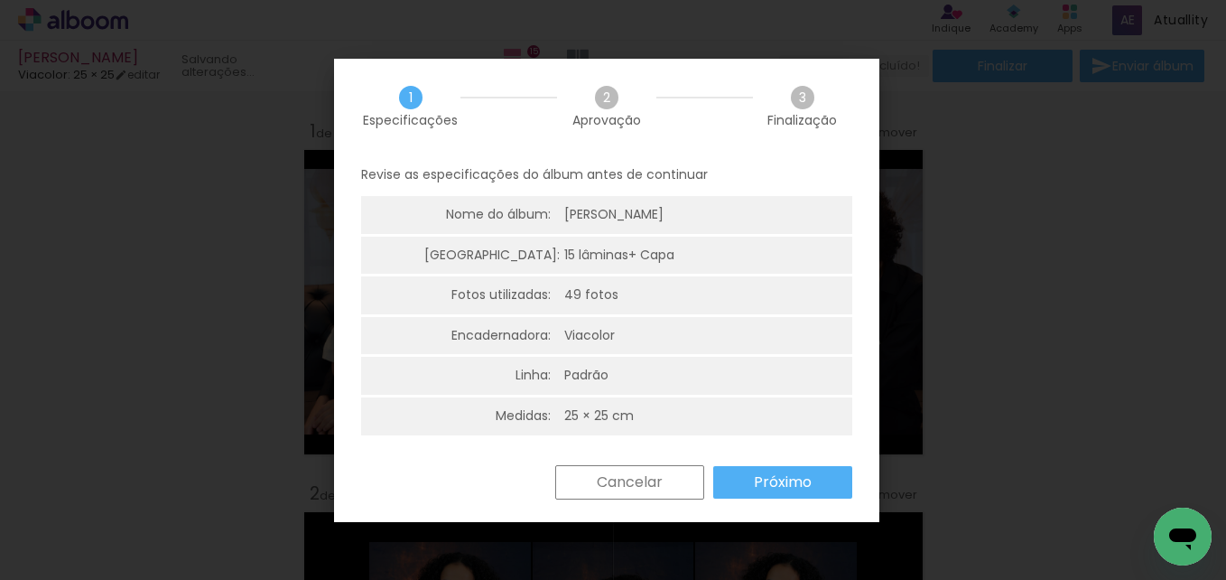
click at [0, 0] on slot "Próximo" at bounding box center [0, 0] width 0 height 0
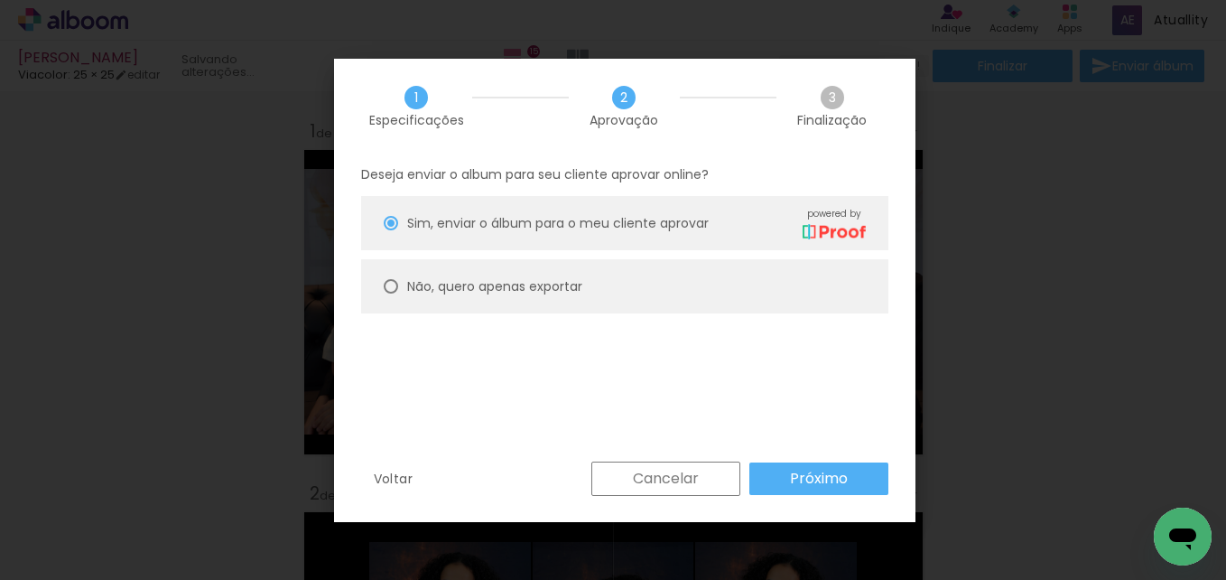
click at [621, 276] on paper-radio-button "Não, quero apenas exportar" at bounding box center [624, 286] width 527 height 54
type paper-radio-button "on"
click at [852, 484] on paper-button "Próximo" at bounding box center [819, 478] width 139 height 33
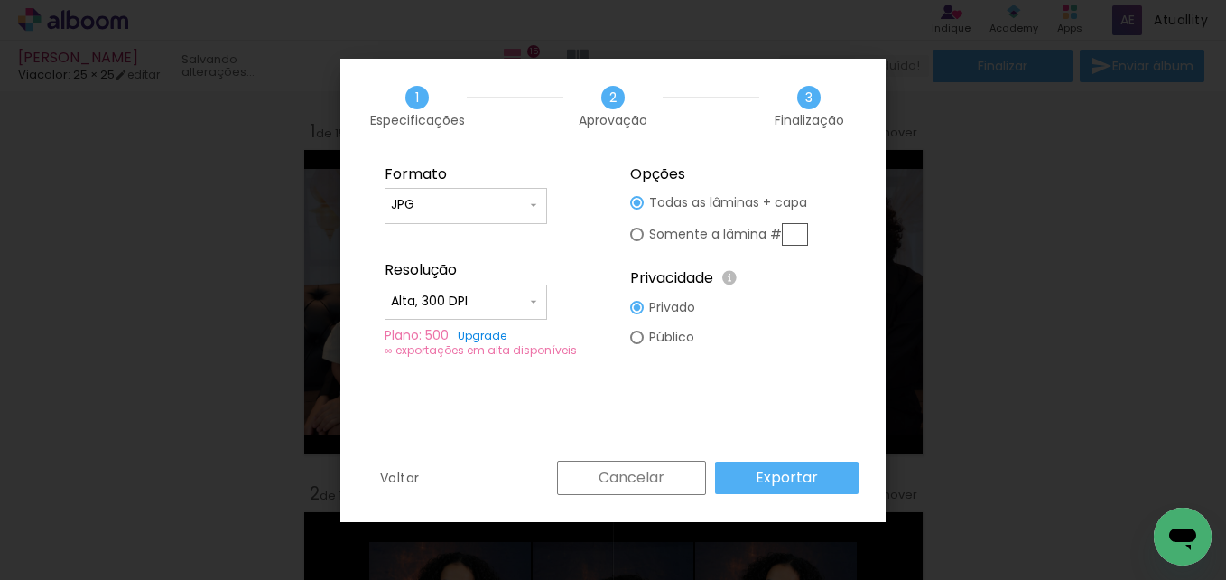
click at [517, 211] on input "JPG" at bounding box center [458, 205] width 135 height 18
click at [467, 296] on input "Alta, 300 DPI" at bounding box center [458, 302] width 135 height 18
click at [454, 331] on paper-item "Baixa" at bounding box center [466, 335] width 163 height 36
click at [0, 0] on slot "Exportar" at bounding box center [0, 0] width 0 height 0
click at [489, 306] on input "Baixa" at bounding box center [458, 302] width 135 height 18
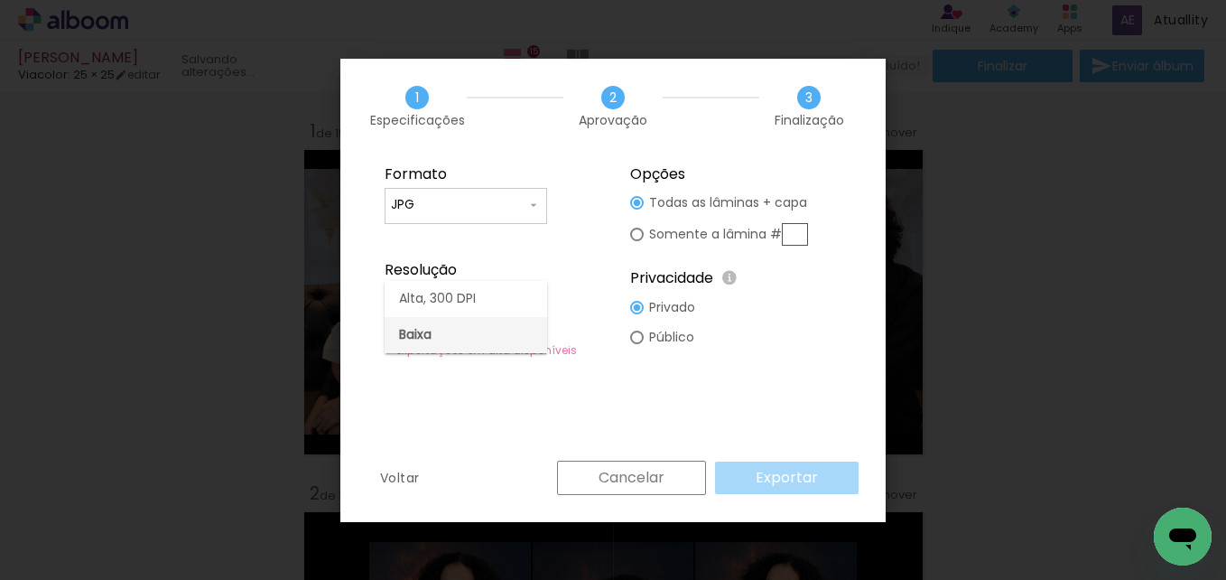
click at [480, 328] on paper-item "Baixa" at bounding box center [466, 335] width 163 height 36
click at [784, 470] on div "Cancelar Exportar" at bounding box center [703, 478] width 311 height 34
click at [500, 303] on input "Baixa" at bounding box center [458, 302] width 135 height 18
click at [484, 335] on paper-item "Baixa" at bounding box center [466, 335] width 163 height 36
click at [802, 470] on div "Cancelar Exportar" at bounding box center [703, 478] width 311 height 34
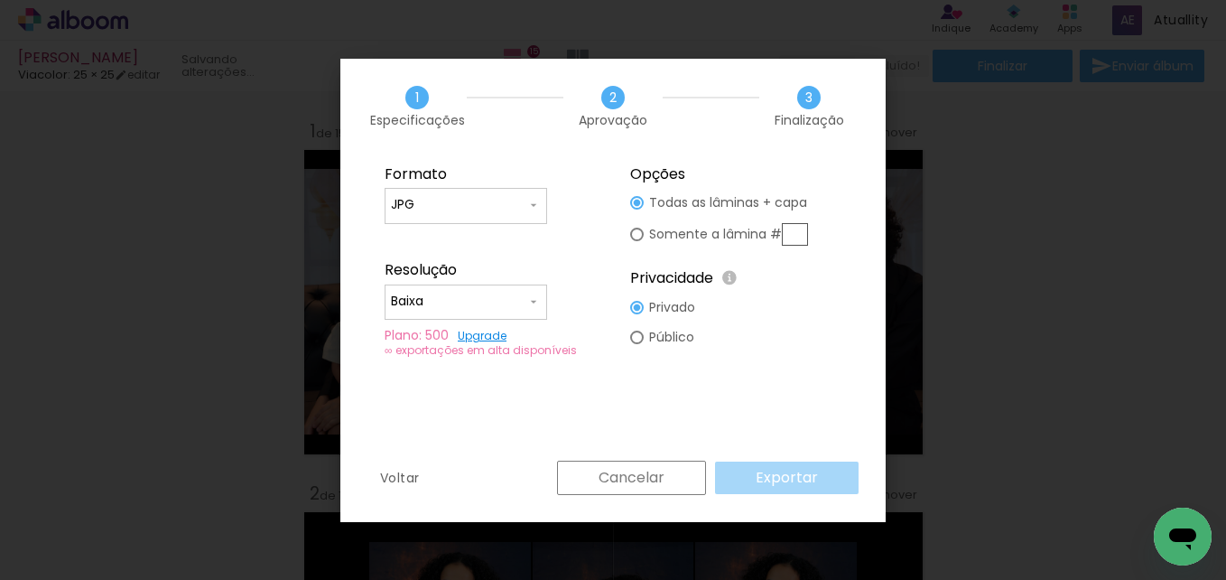
click at [496, 193] on paper-input-container "JPG" at bounding box center [466, 206] width 163 height 36
click at [452, 193] on paper-item "JPG" at bounding box center [466, 202] width 163 height 36
click at [509, 308] on input "Baixa" at bounding box center [458, 302] width 135 height 18
click at [0, 0] on slot "Alta, 300 DPI" at bounding box center [0, 0] width 0 height 0
type input "Alta, 300 DPI"
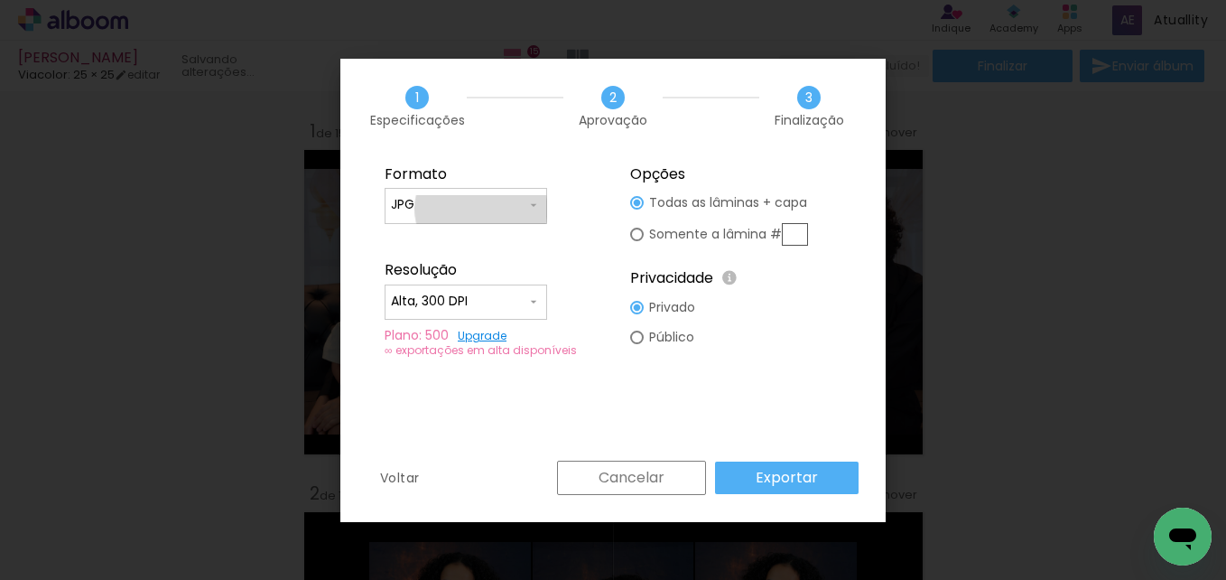
click at [481, 209] on input "JPG" at bounding box center [458, 205] width 135 height 18
click at [468, 245] on paper-item "PDF" at bounding box center [466, 238] width 163 height 36
type input "PDF"
click at [458, 323] on fieldset "Formato JPG PDF Resolução Alta, 300 DPI Baixa Plano: 500 Upgrade ∞ exportações …" at bounding box center [490, 262] width 242 height 216
click at [454, 316] on paper-input-container "Alta, 300 DPI" at bounding box center [466, 302] width 163 height 36
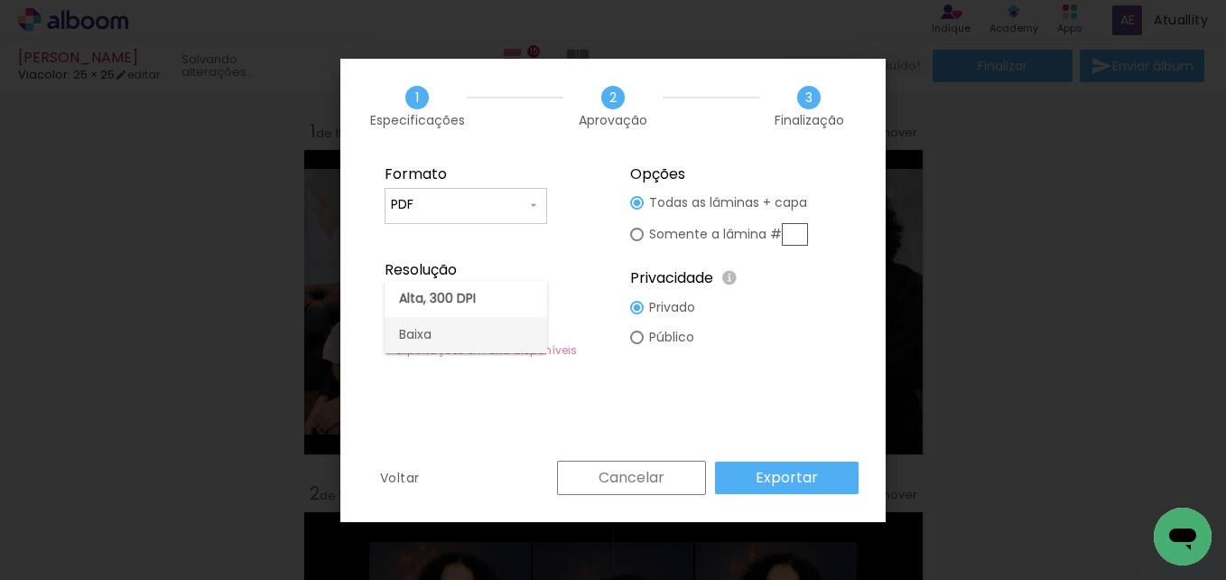
click at [439, 341] on paper-item "Baixa" at bounding box center [466, 335] width 163 height 36
type input "Baixa"
click at [0, 0] on slot "Exportar" at bounding box center [0, 0] width 0 height 0
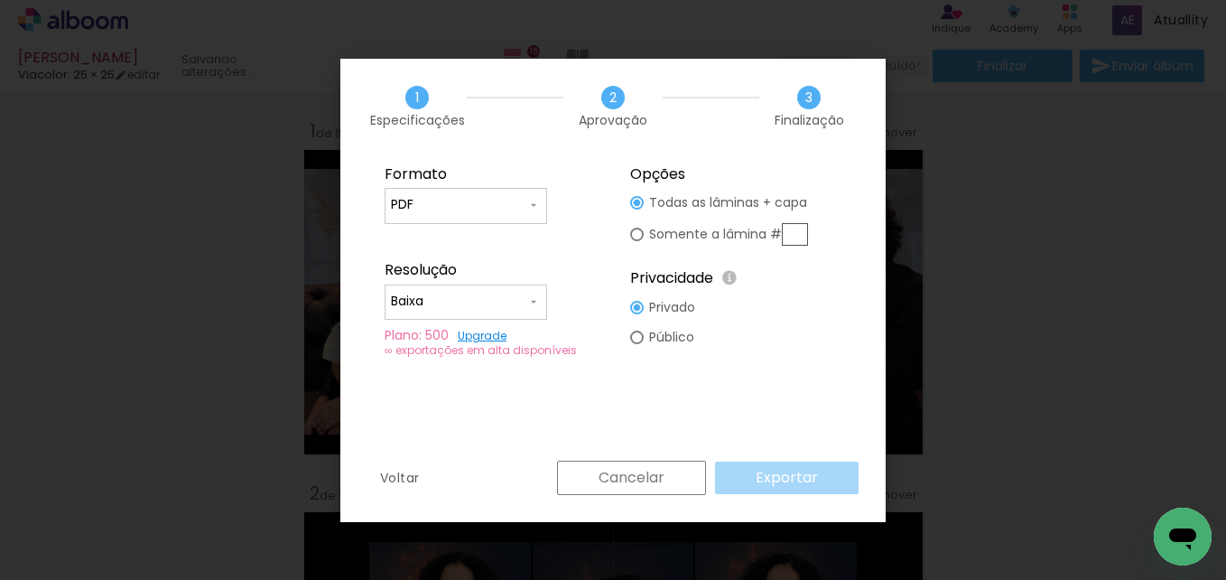
scroll to position [0, 3984]
